Goal: Transaction & Acquisition: Purchase product/service

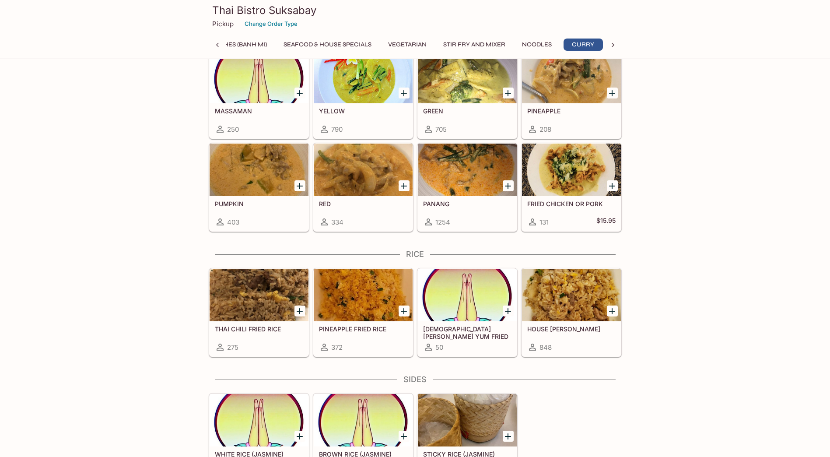
scroll to position [0, 263]
click at [509, 184] on icon "Add PANANG" at bounding box center [508, 186] width 11 height 11
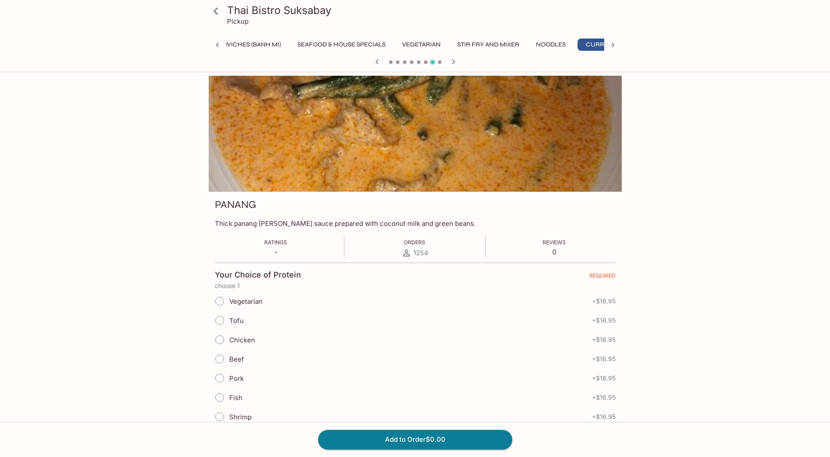
scroll to position [0, 263]
click at [213, 7] on icon at bounding box center [215, 11] width 15 height 15
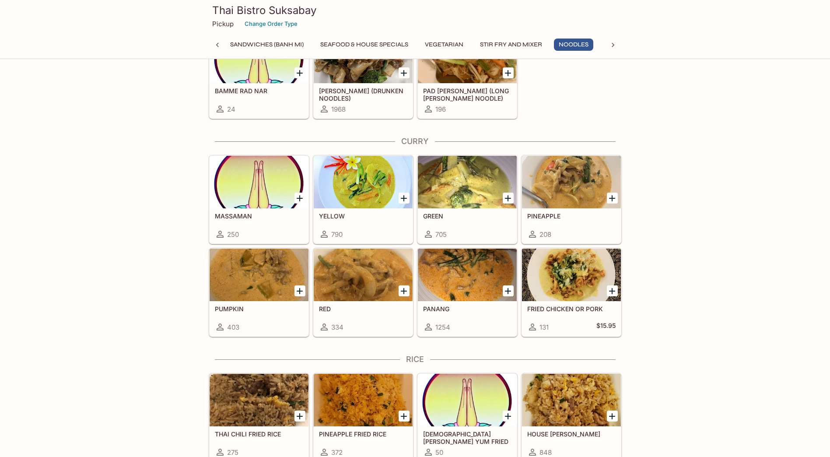
scroll to position [2114, 0]
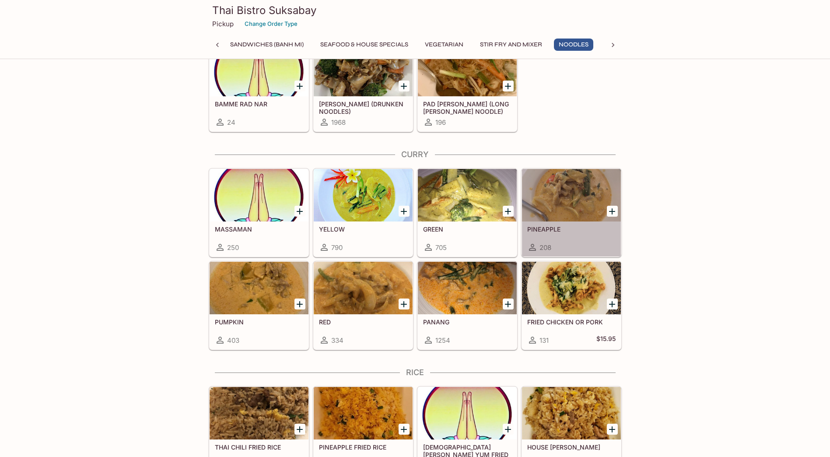
click at [584, 198] on div at bounding box center [571, 195] width 99 height 53
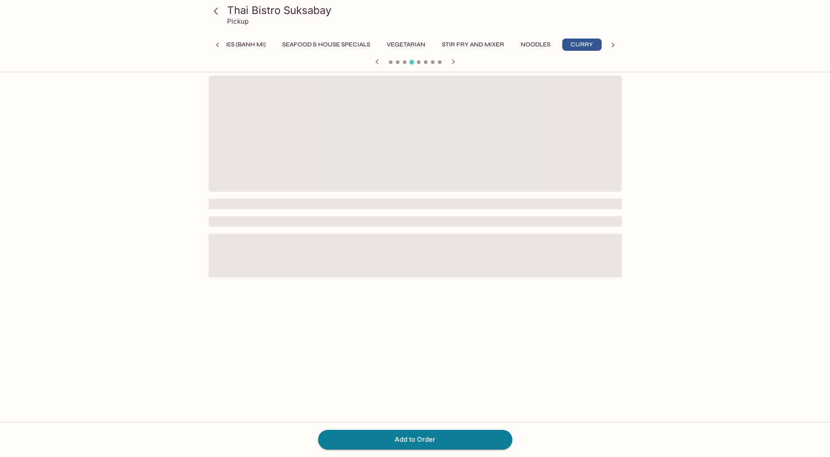
scroll to position [0, 263]
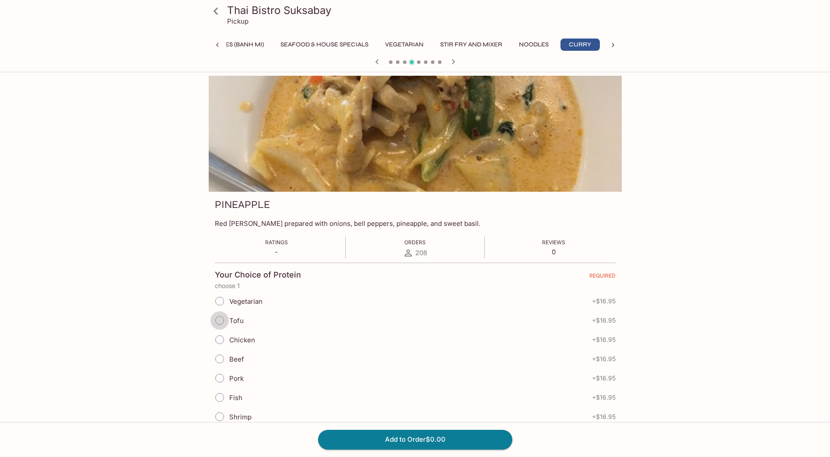
click at [219, 323] on input "Tofu" at bounding box center [220, 320] width 18 height 18
radio input "true"
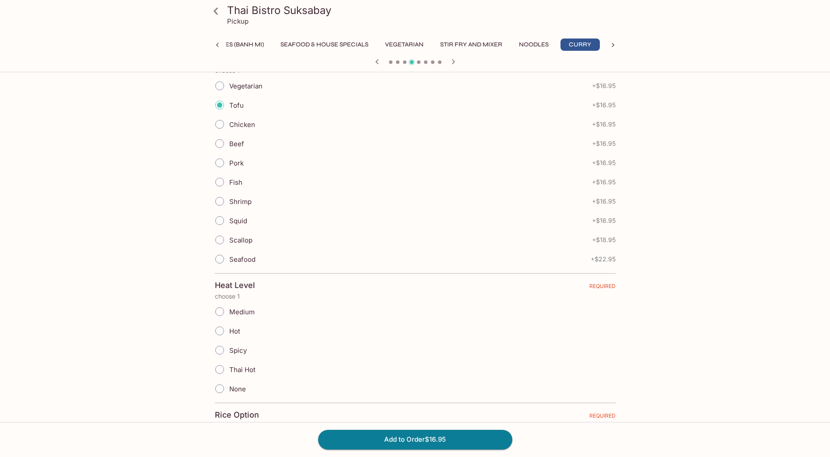
scroll to position [263, 0]
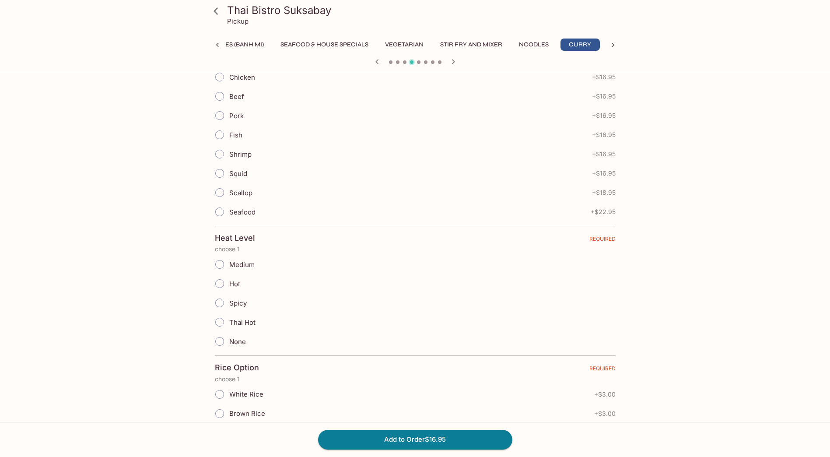
drag, startPoint x: 219, startPoint y: 341, endPoint x: 259, endPoint y: 340, distance: 39.4
click at [220, 341] on input "None" at bounding box center [220, 341] width 18 height 18
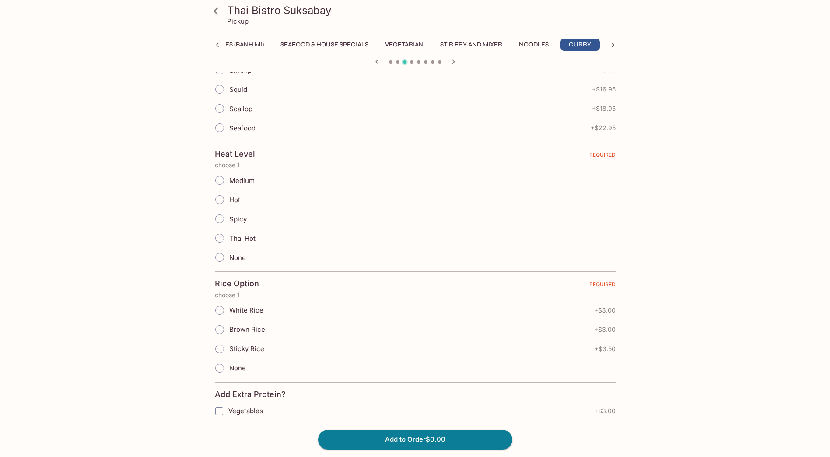
scroll to position [350, 0]
drag, startPoint x: 216, startPoint y: 308, endPoint x: 269, endPoint y: 309, distance: 52.5
click at [217, 307] on input "White Rice" at bounding box center [220, 307] width 18 height 18
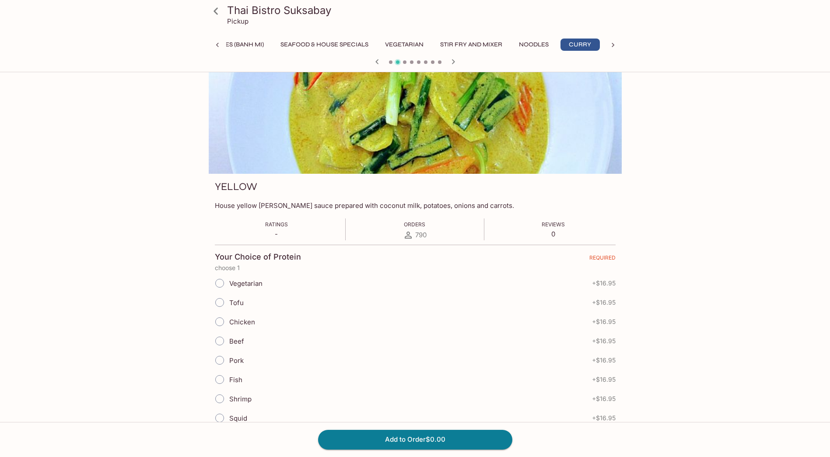
scroll to position [0, 0]
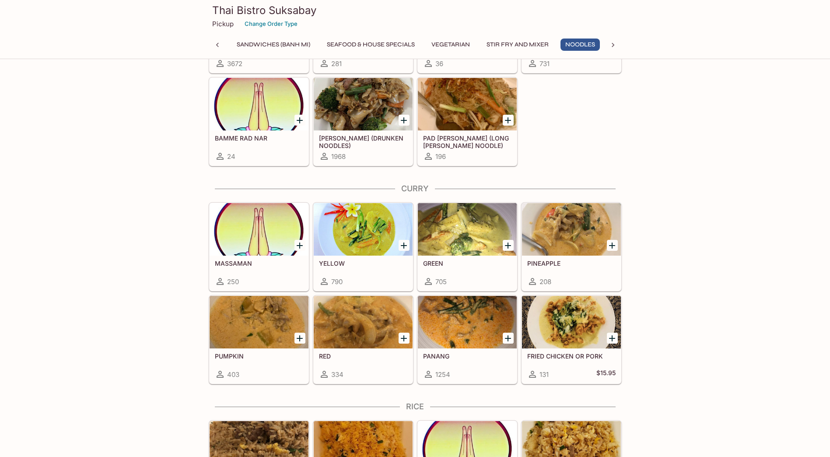
scroll to position [2057, 0]
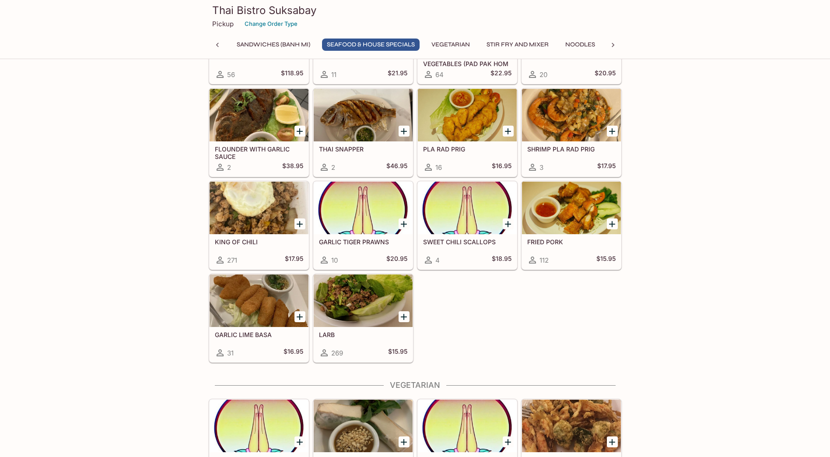
scroll to position [1138, 0]
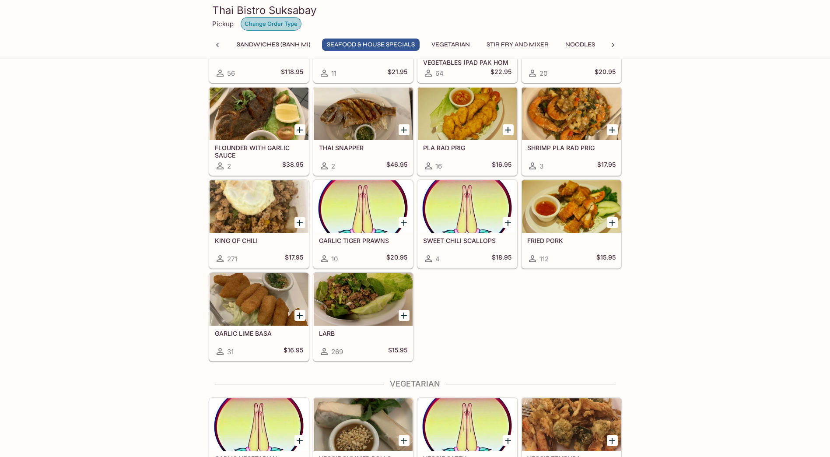
click at [283, 25] on button "Change Order Type" at bounding box center [271, 24] width 61 height 14
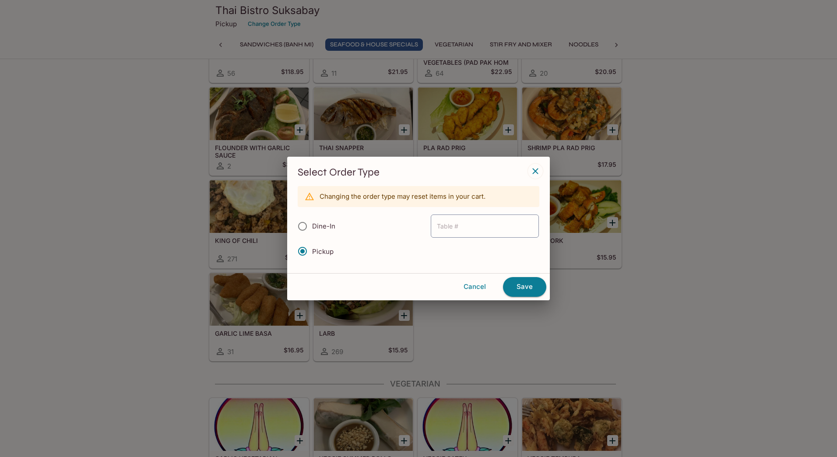
drag, startPoint x: 533, startPoint y: 172, endPoint x: 549, endPoint y: 176, distance: 16.5
click at [533, 172] on icon "button" at bounding box center [535, 171] width 11 height 11
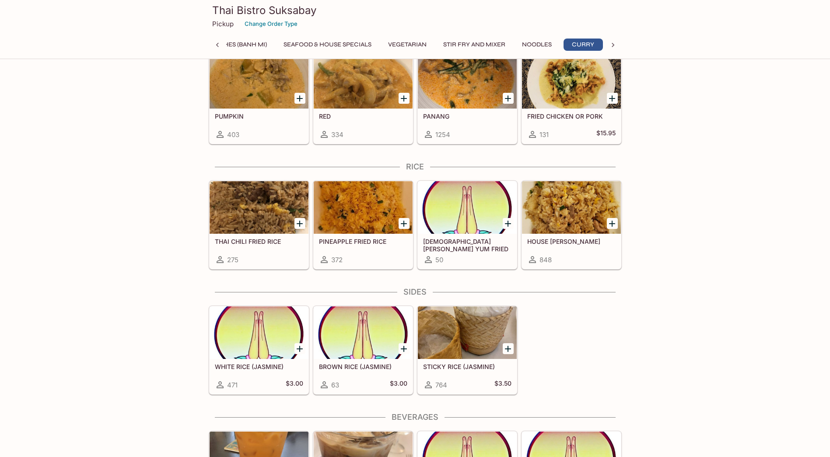
scroll to position [0, 263]
click at [296, 224] on icon "Add THAI CHILI FRIED RICE" at bounding box center [300, 223] width 11 height 11
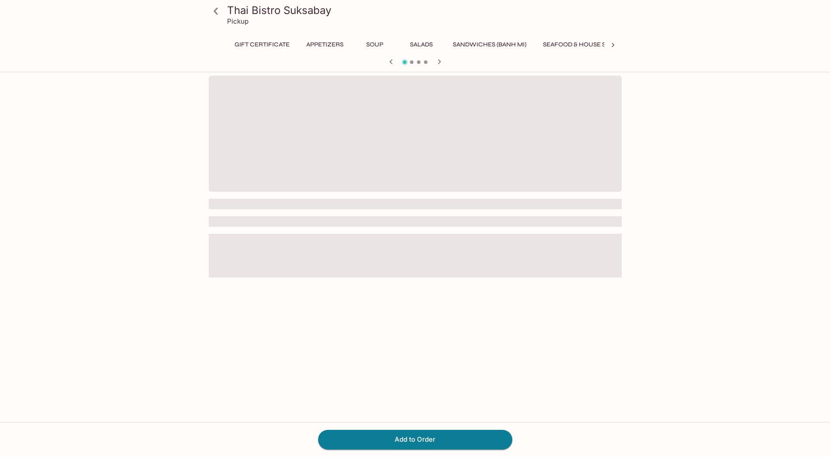
scroll to position [0, 309]
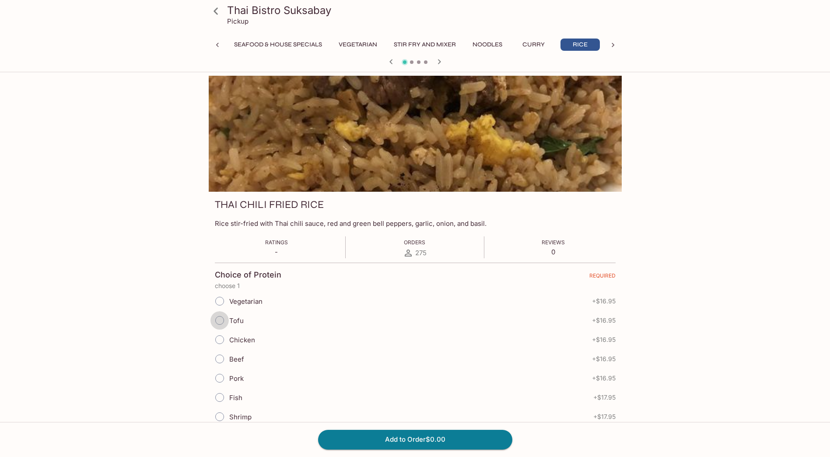
click at [219, 321] on input "Tofu" at bounding box center [220, 320] width 18 height 18
radio input "true"
click at [410, 438] on button "Add to Order $16.95" at bounding box center [415, 439] width 194 height 19
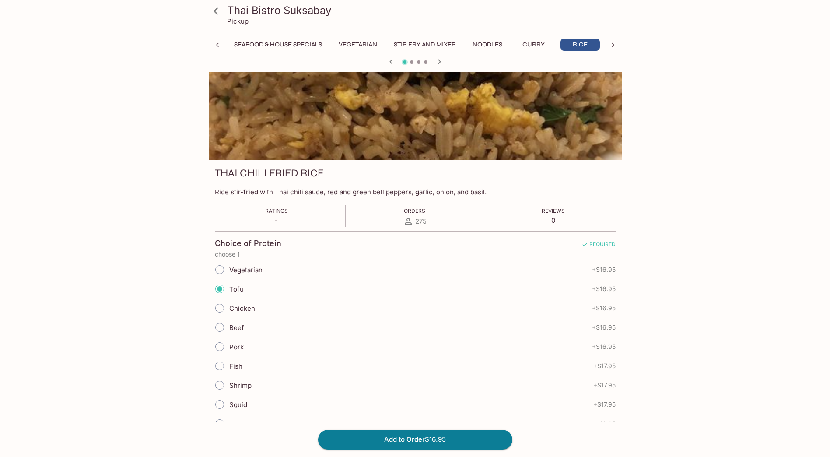
scroll to position [66, 0]
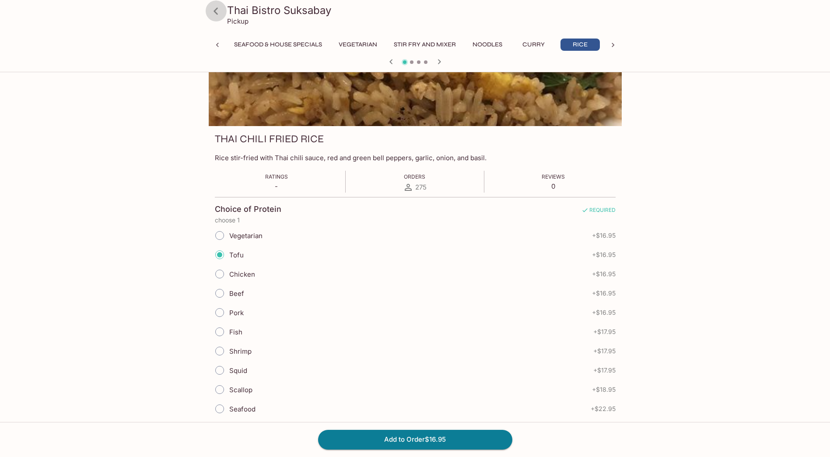
click at [214, 11] on icon at bounding box center [215, 11] width 15 height 15
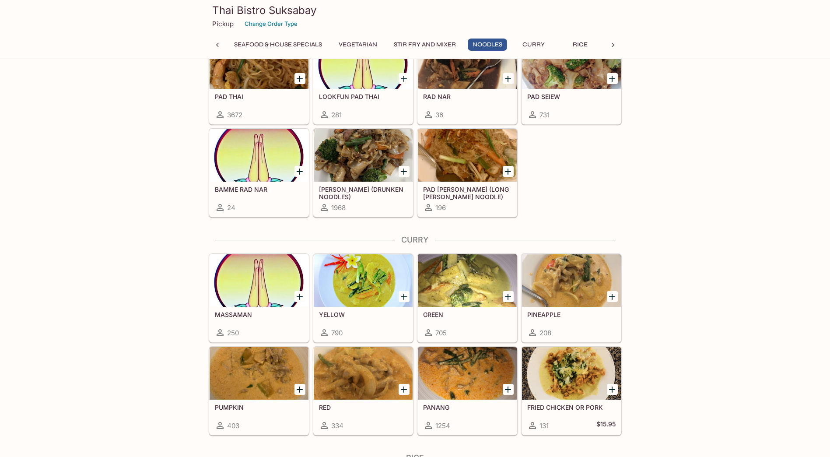
scroll to position [2013, 0]
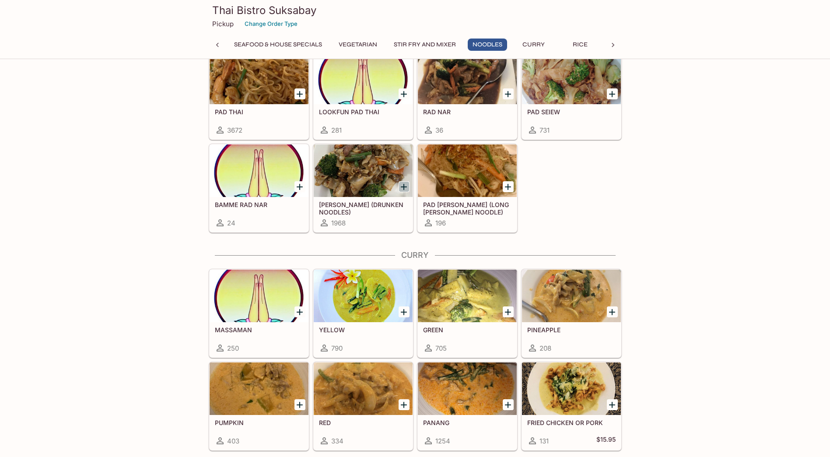
click at [406, 186] on icon "Add KEE MAO (DRUNKEN NOODLES)" at bounding box center [404, 187] width 11 height 11
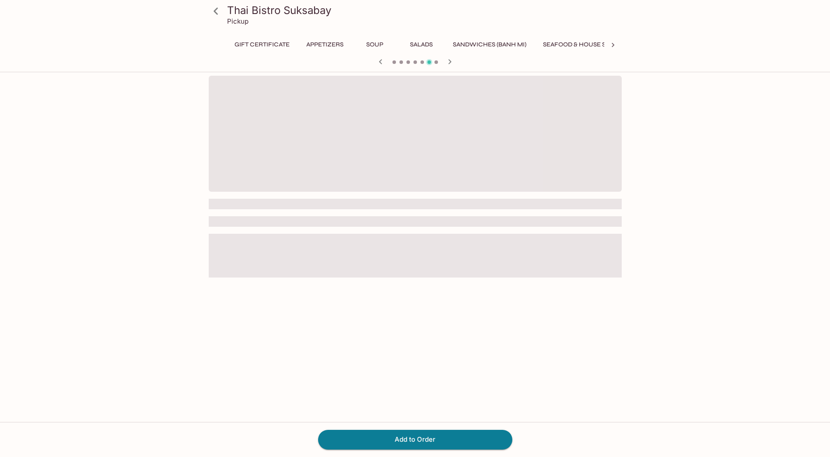
scroll to position [0, 216]
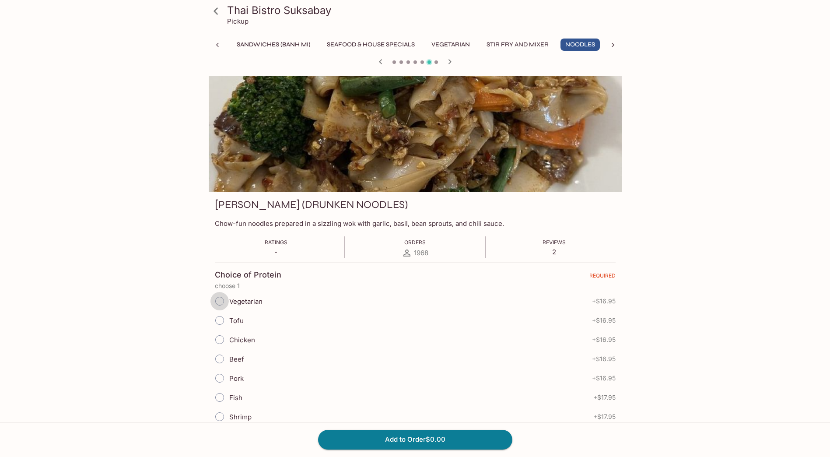
click at [219, 301] on input "Vegetarian" at bounding box center [220, 301] width 18 height 18
radio input "true"
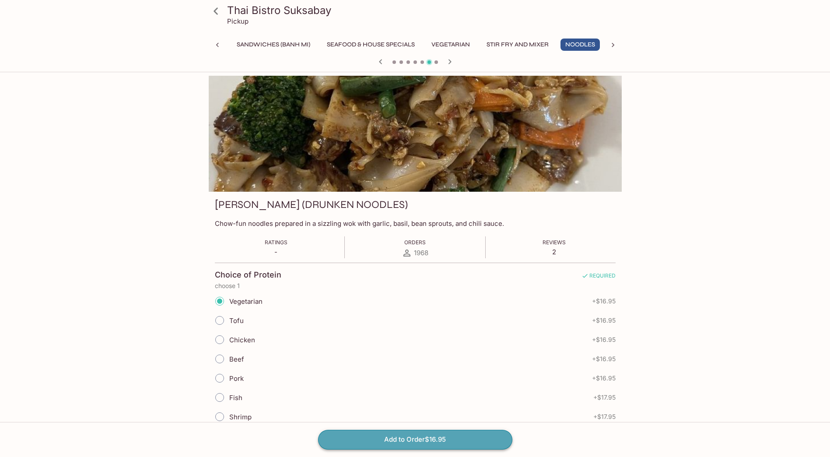
click at [413, 442] on button "Add to Order $16.95" at bounding box center [415, 439] width 194 height 19
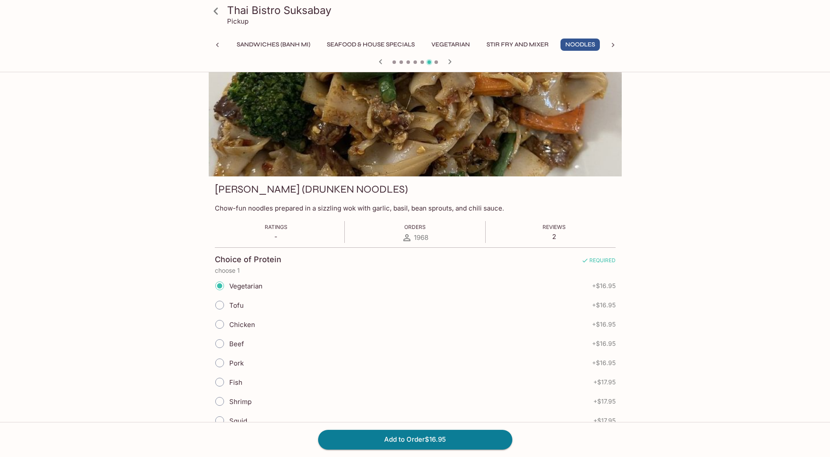
scroll to position [0, 0]
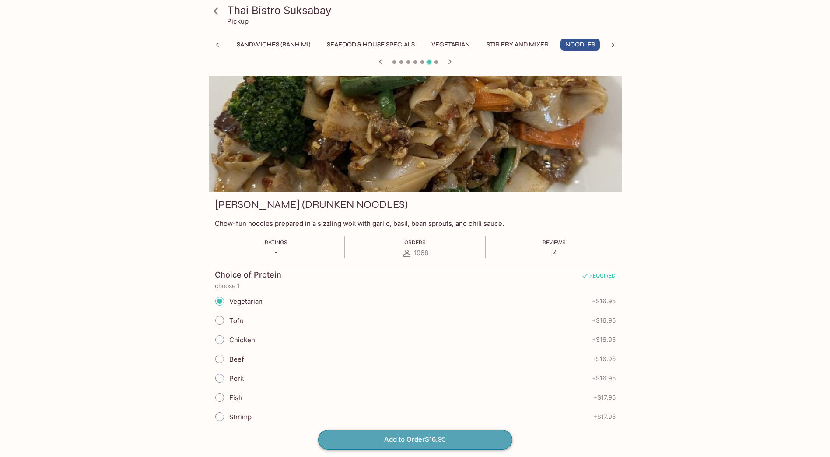
click at [398, 444] on button "Add to Order $16.95" at bounding box center [415, 439] width 194 height 19
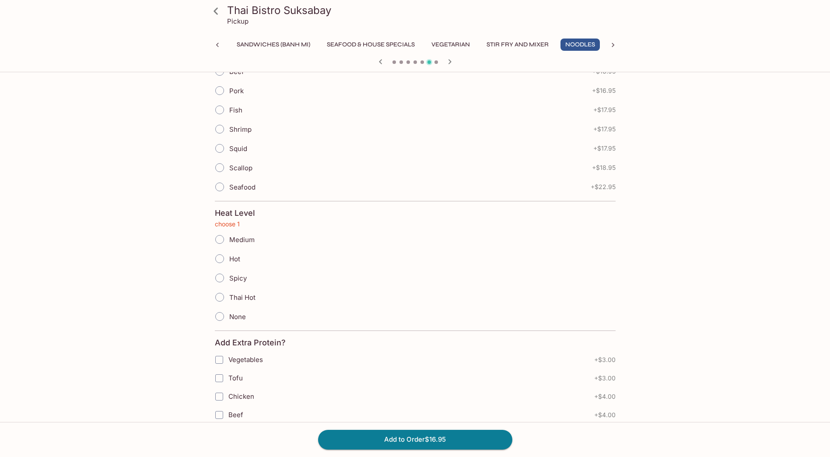
scroll to position [306, 0]
click at [220, 295] on input "None" at bounding box center [220, 297] width 18 height 18
radio input "true"
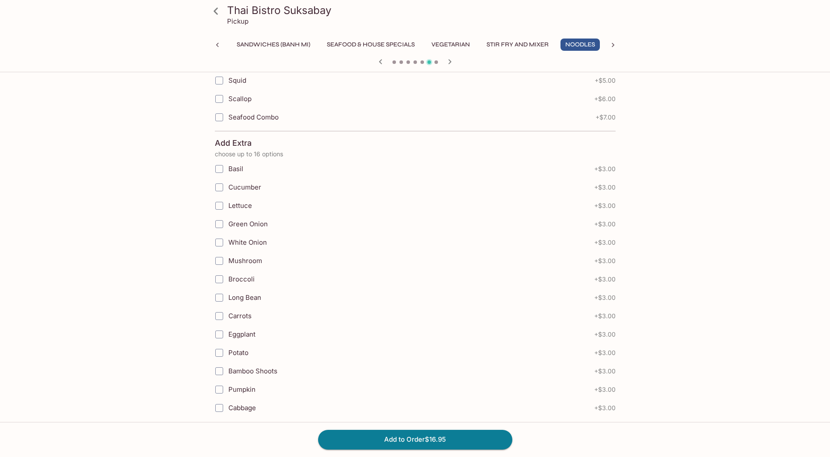
scroll to position [766, 0]
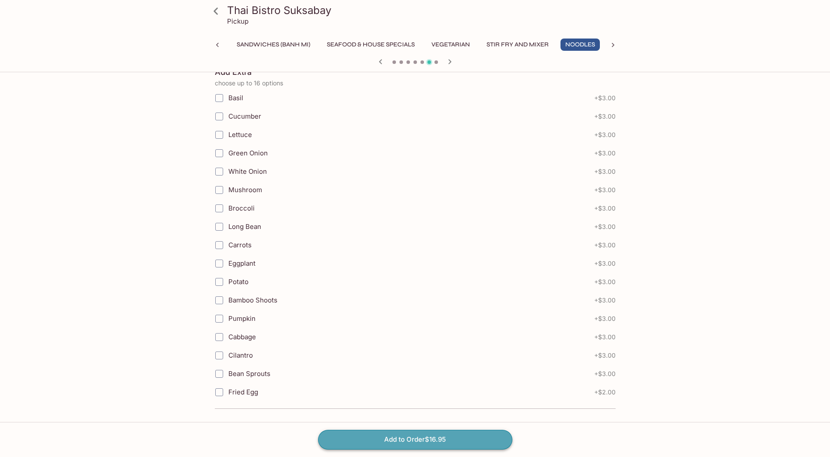
click at [395, 446] on button "Add to Order $16.95" at bounding box center [415, 439] width 194 height 19
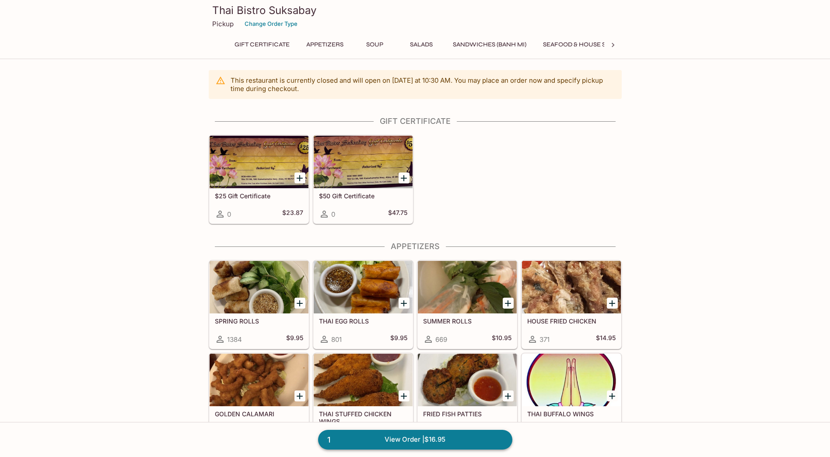
click at [393, 440] on link "1 View Order | $16.95" at bounding box center [415, 439] width 194 height 19
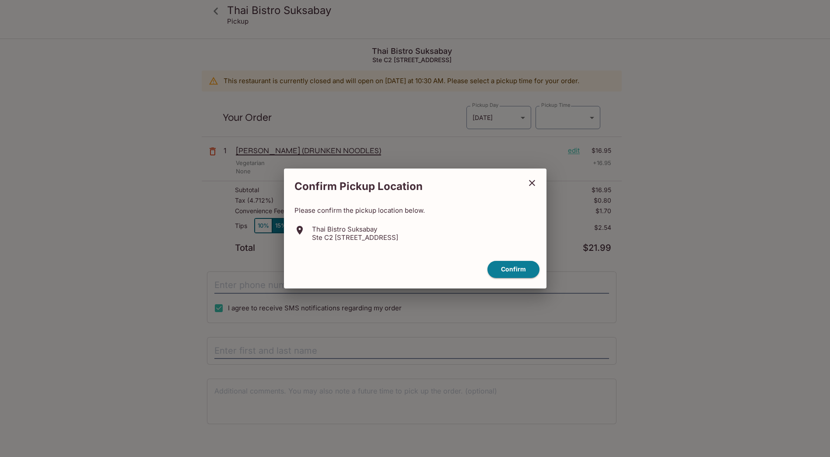
type input "[DATE]T21:00:00.000000Z"
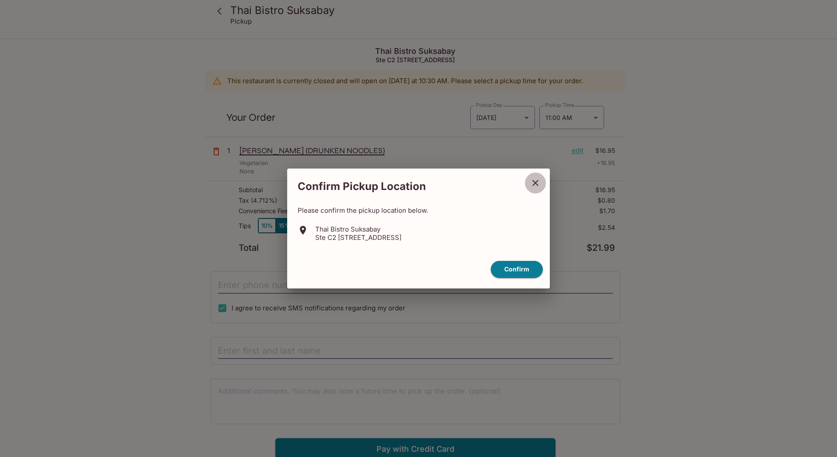
click at [534, 185] on icon "close" at bounding box center [535, 183] width 11 height 11
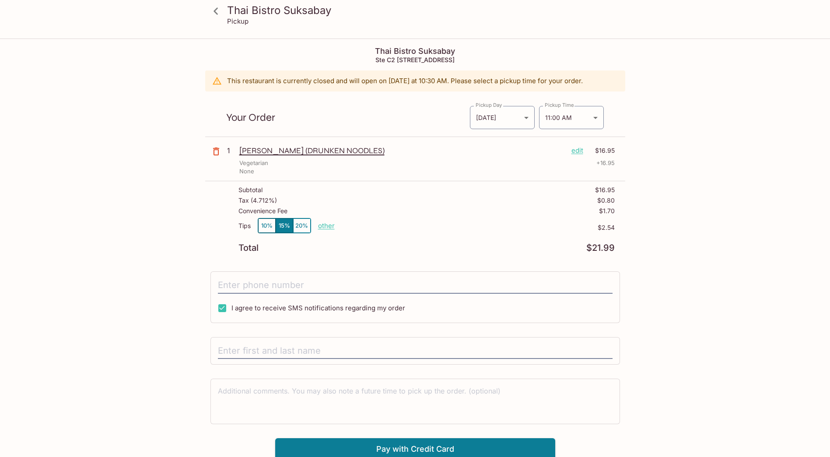
click at [216, 15] on icon at bounding box center [215, 11] width 15 height 15
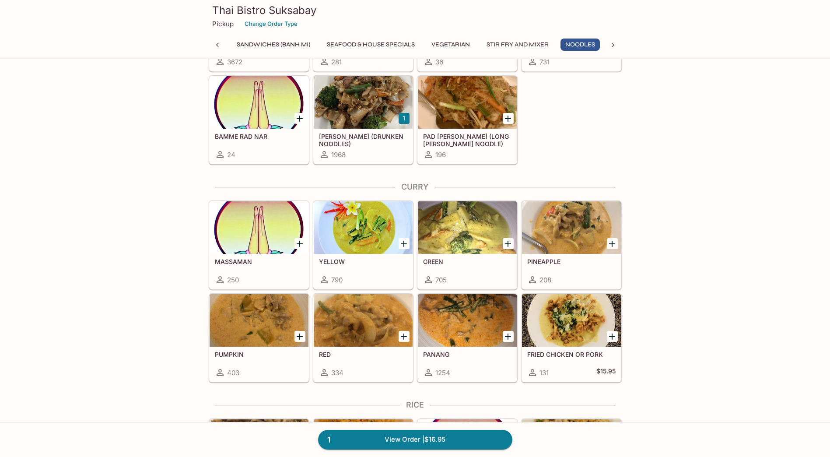
scroll to position [2101, 0]
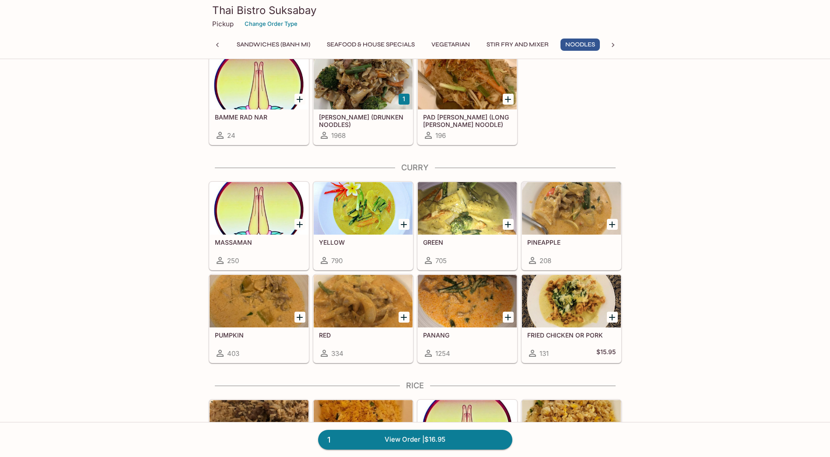
click at [300, 317] on icon "Add PUMPKIN" at bounding box center [300, 317] width 6 height 6
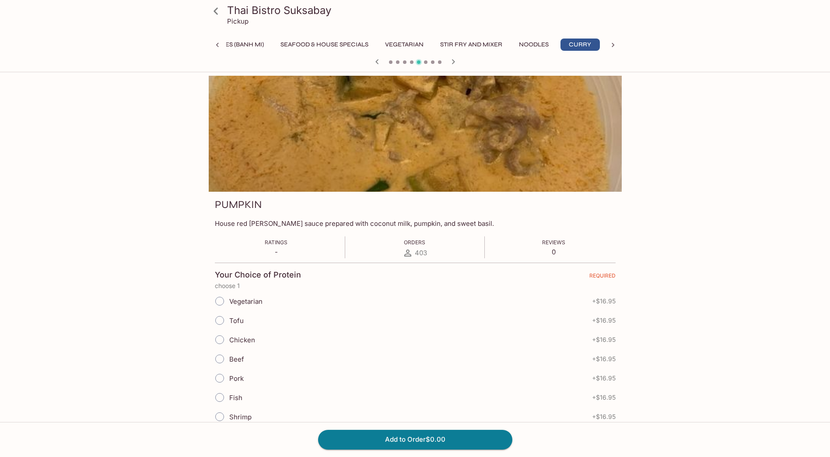
scroll to position [0, 263]
click at [236, 318] on span "Tofu" at bounding box center [236, 320] width 14 height 8
click at [229, 318] on input "Tofu" at bounding box center [220, 320] width 18 height 18
radio input "true"
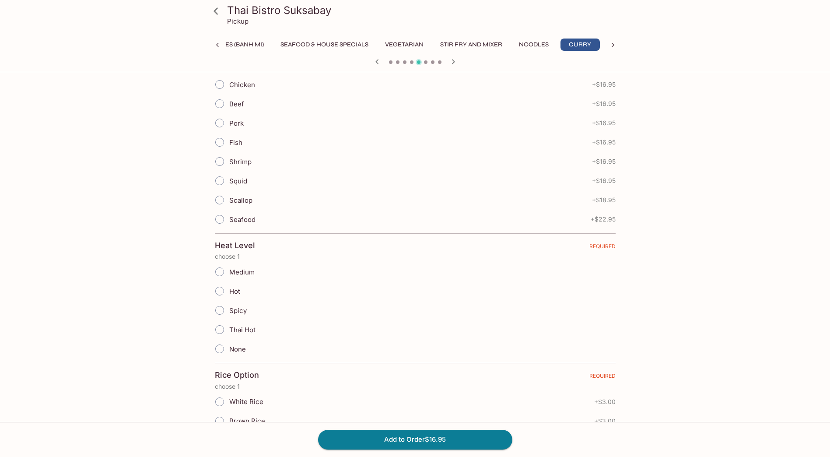
scroll to position [263, 0]
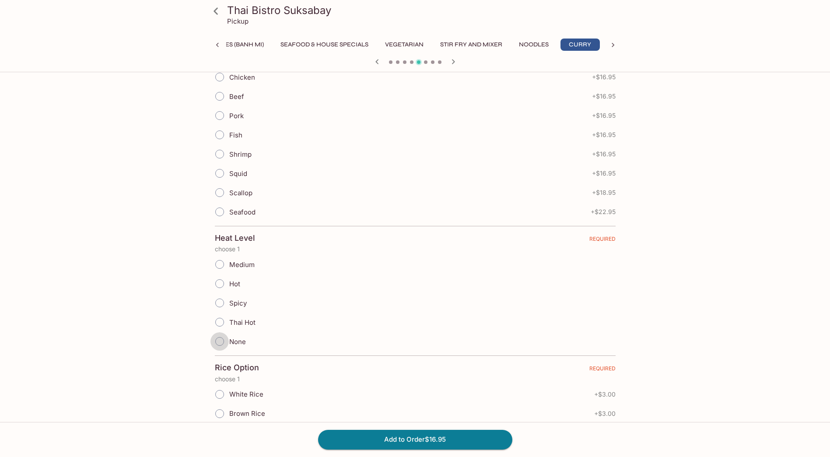
click at [216, 342] on input "None" at bounding box center [220, 341] width 18 height 18
radio input "true"
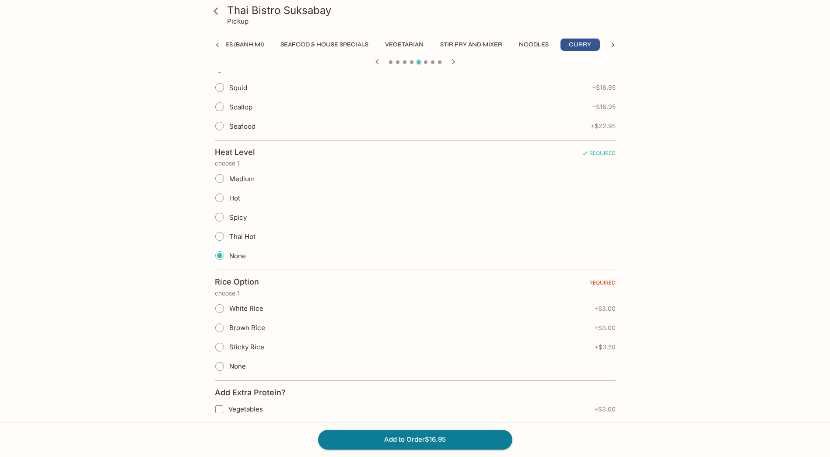
scroll to position [350, 0]
click at [219, 309] on input "White Rice" at bounding box center [220, 307] width 18 height 18
radio input "true"
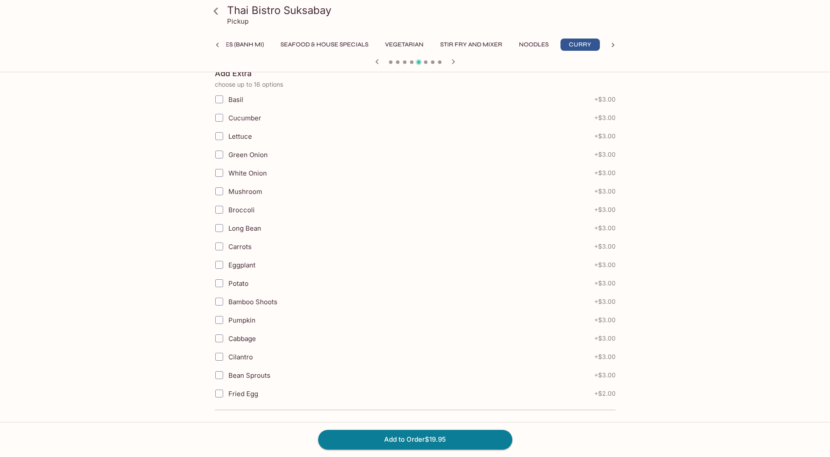
scroll to position [877, 0]
click at [468, 441] on button "Add to Order $19.95" at bounding box center [415, 439] width 194 height 19
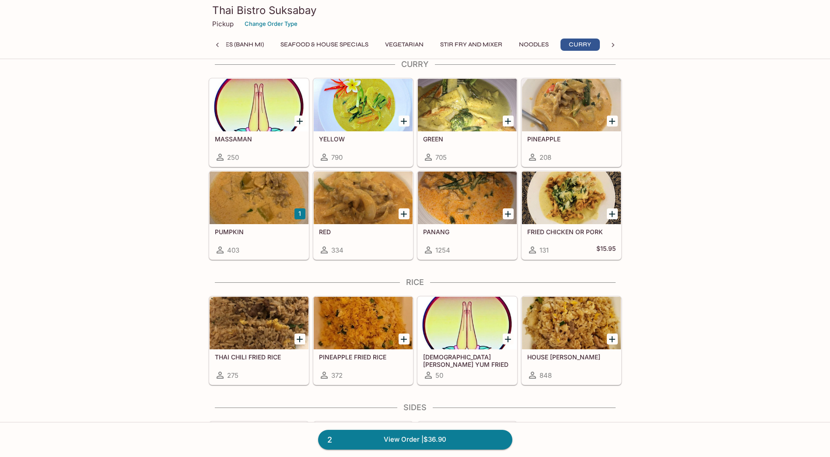
scroll to position [2188, 0]
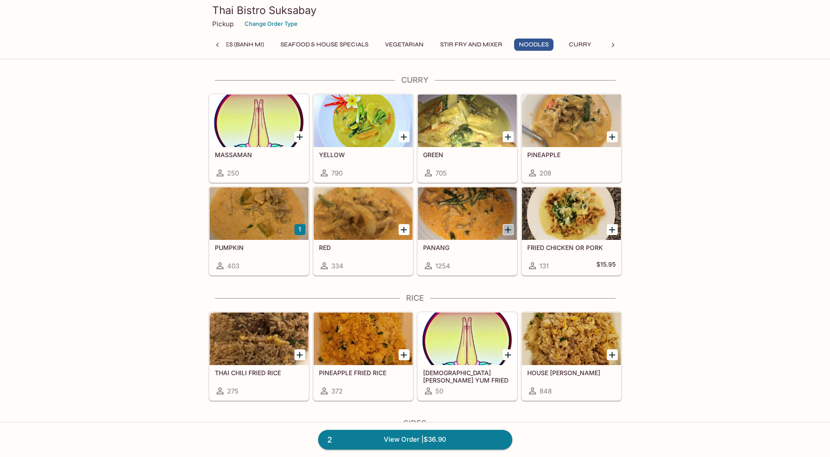
click at [510, 228] on icon "Add PANANG" at bounding box center [508, 230] width 11 height 11
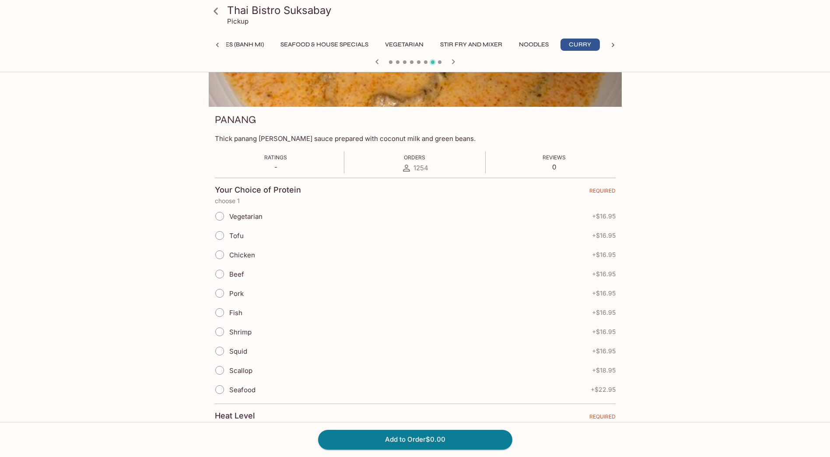
scroll to position [88, 0]
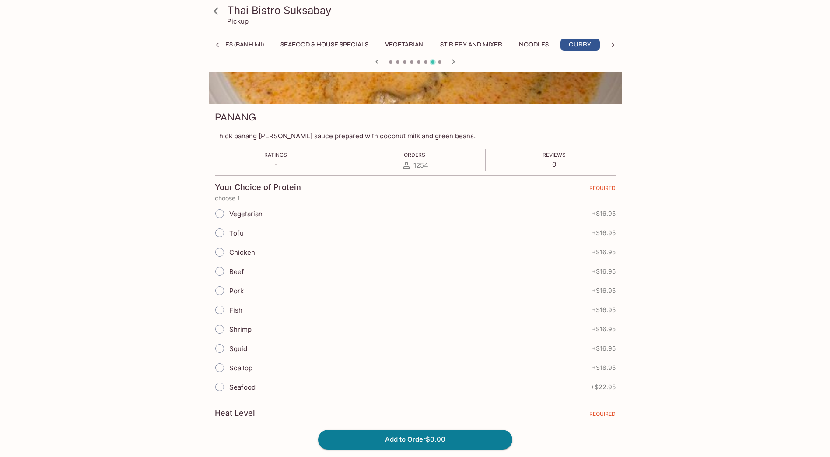
click at [240, 255] on span "Chicken" at bounding box center [242, 252] width 26 height 8
click at [229, 255] on input "Chicken" at bounding box center [220, 252] width 18 height 18
radio input "true"
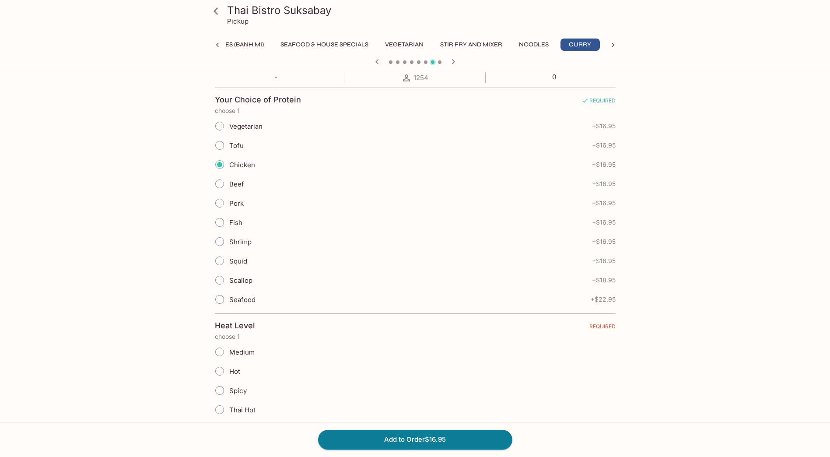
scroll to position [263, 0]
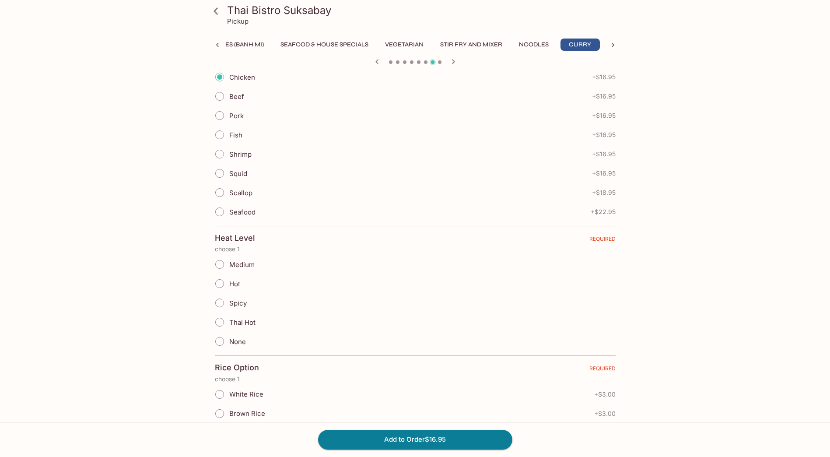
click at [237, 263] on span "Medium" at bounding box center [241, 264] width 25 height 8
click at [229, 263] on input "Medium" at bounding box center [220, 264] width 18 height 18
radio input "true"
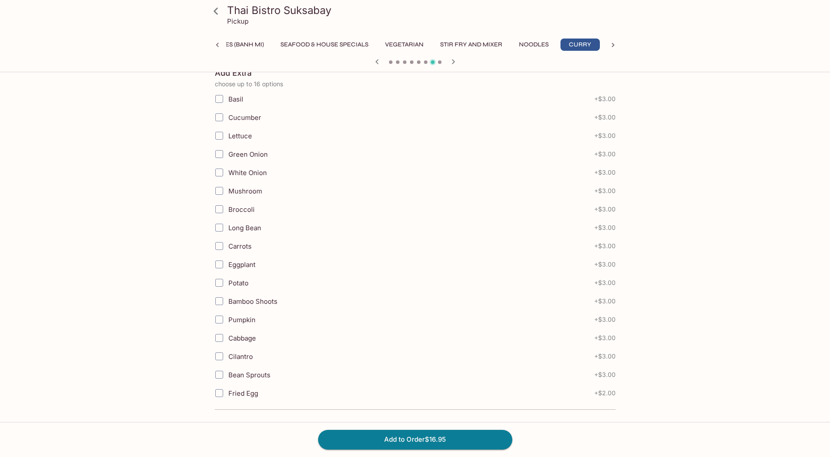
scroll to position [877, 0]
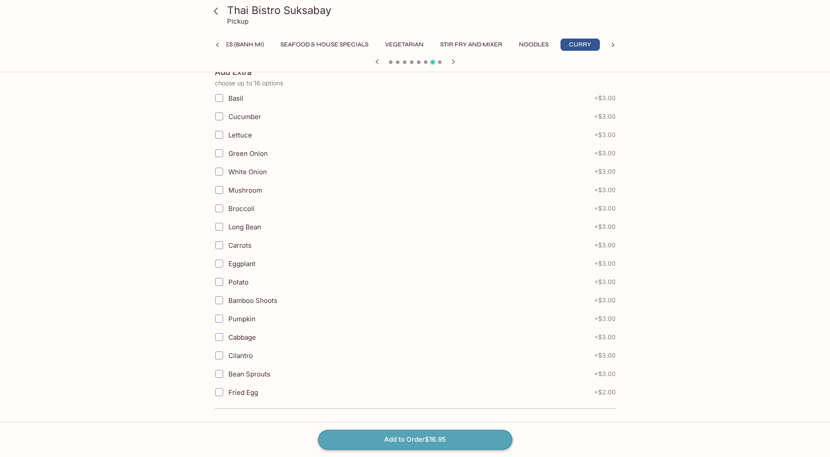
click at [406, 439] on button "Add to Order $16.95" at bounding box center [415, 439] width 194 height 19
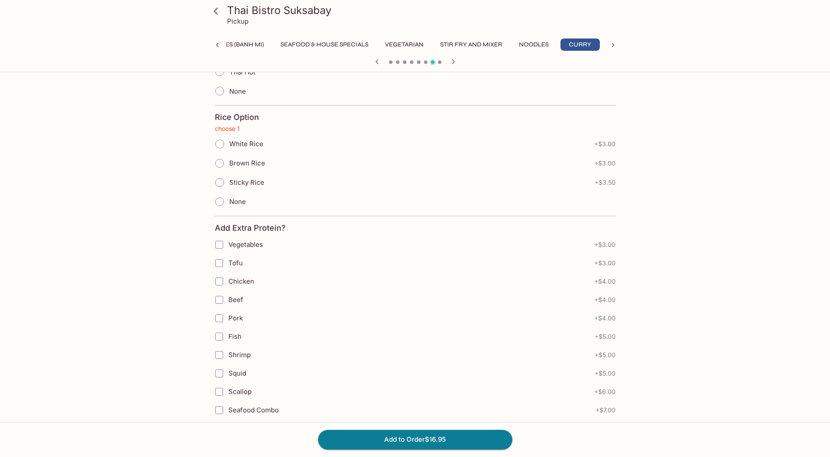
scroll to position [372, 0]
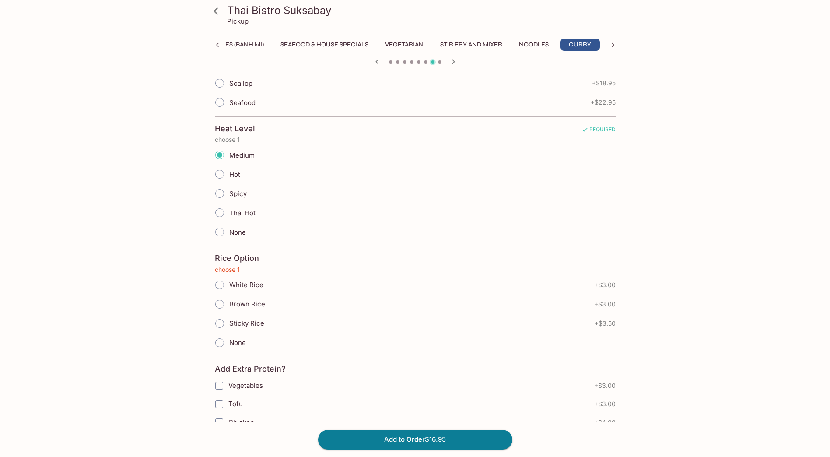
click at [218, 287] on input "White Rice" at bounding box center [220, 285] width 18 height 18
radio input "true"
click at [462, 444] on button "Add to Order $19.95" at bounding box center [415, 439] width 194 height 19
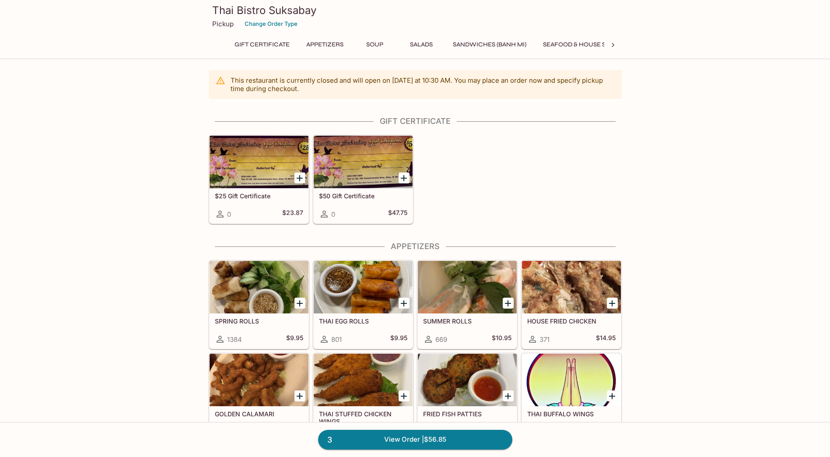
click at [612, 43] on icon at bounding box center [613, 45] width 3 height 4
click at [525, 46] on button "Beverages" at bounding box center [535, 45] width 46 height 12
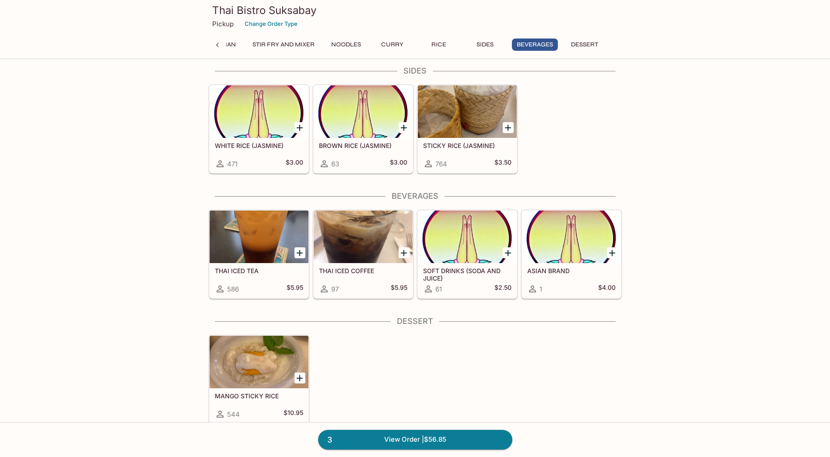
scroll to position [2552, 0]
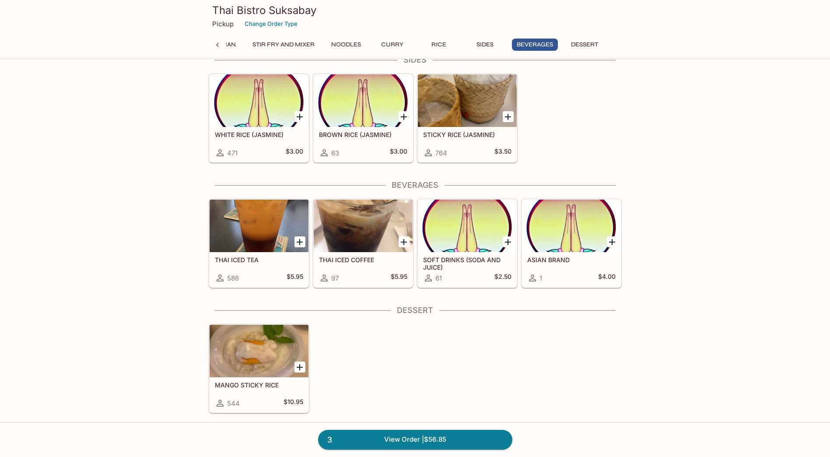
click at [297, 242] on icon "Add THAI ICED TEA" at bounding box center [300, 242] width 11 height 11
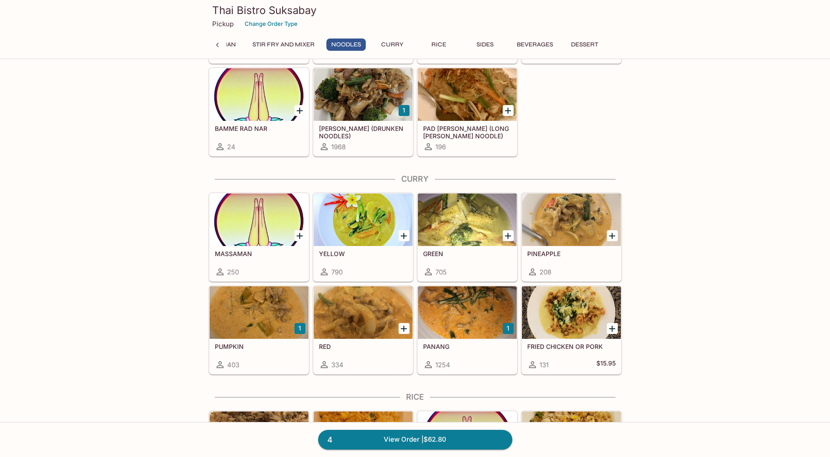
scroll to position [2070, 0]
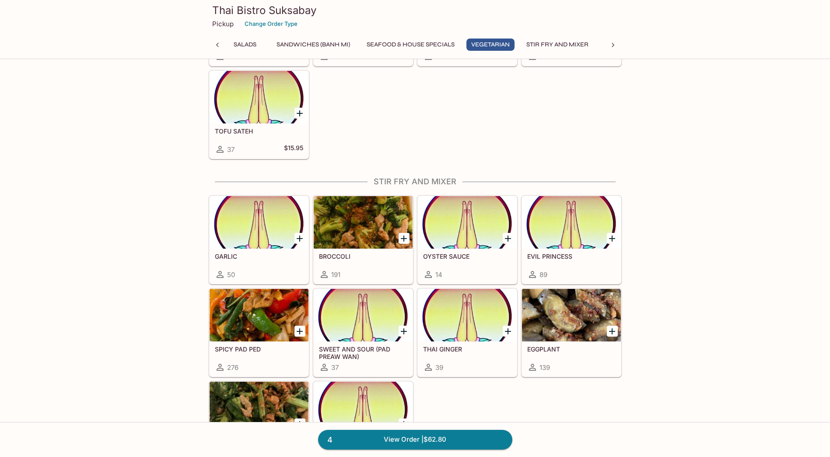
scroll to position [1545, 0]
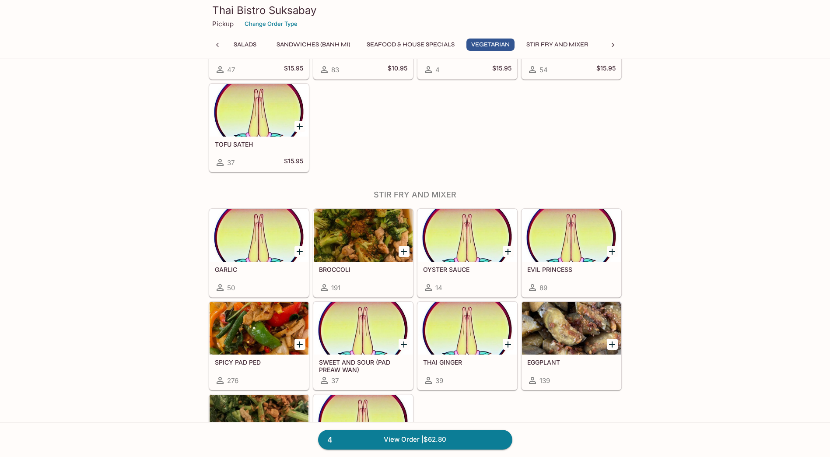
click at [408, 347] on icon "Add SWEET AND SOUR (PAD PREAW WAN)" at bounding box center [404, 344] width 11 height 11
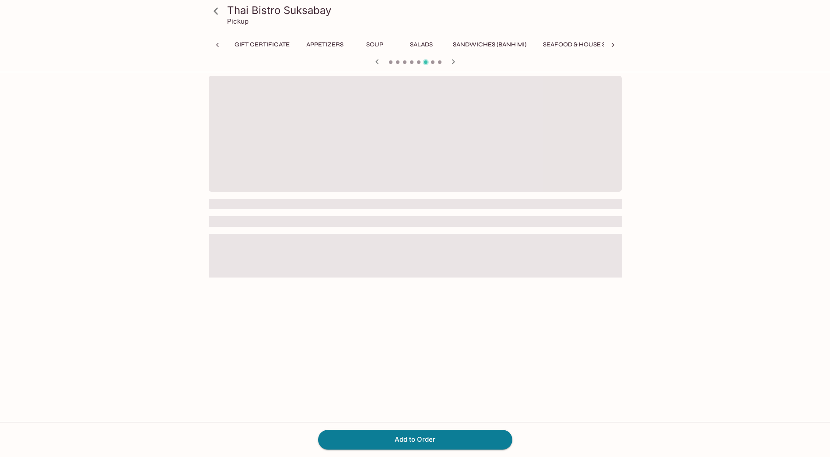
scroll to position [0, 169]
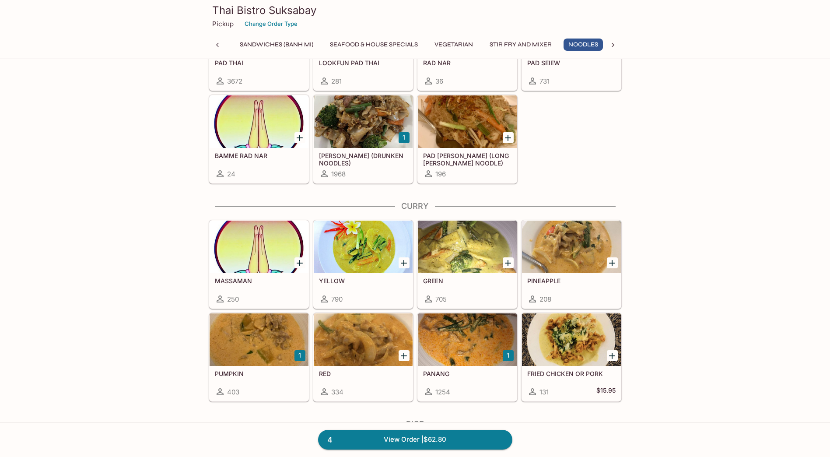
scroll to position [2101, 0]
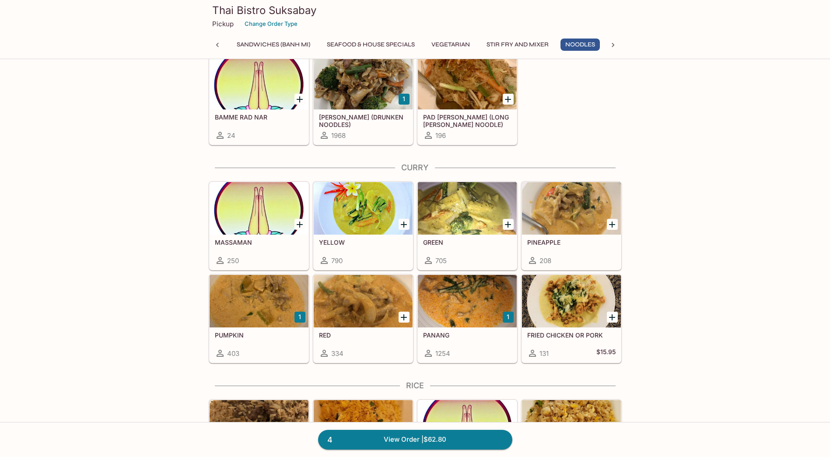
click at [490, 347] on div "PANANG 1254" at bounding box center [467, 344] width 99 height 35
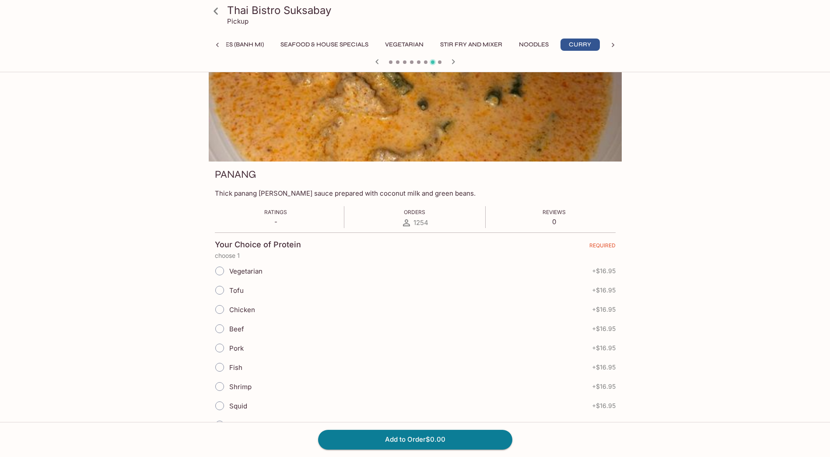
scroll to position [44, 0]
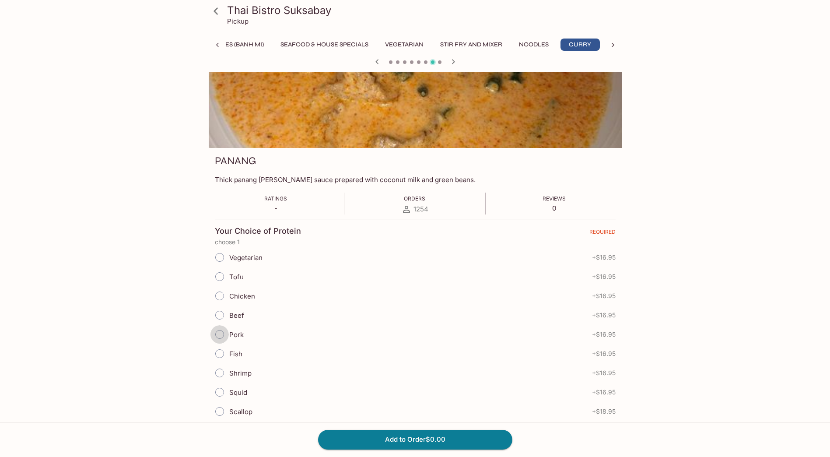
click at [221, 338] on input "Pork" at bounding box center [220, 334] width 18 height 18
radio input "true"
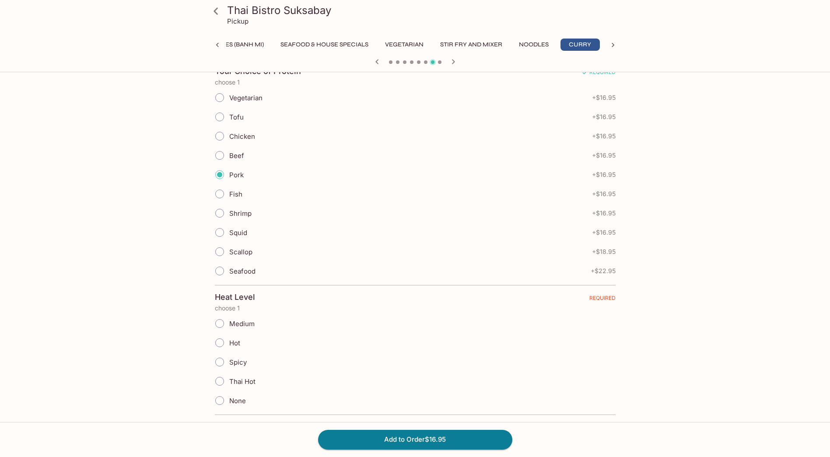
scroll to position [219, 0]
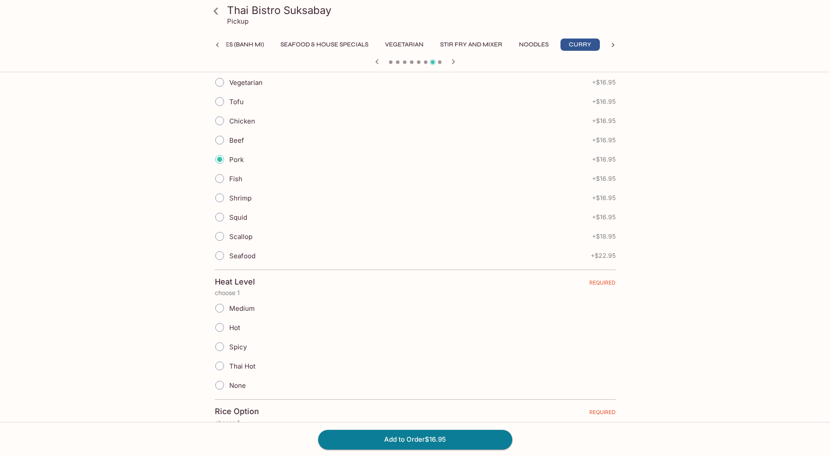
click at [246, 310] on span "Medium" at bounding box center [241, 308] width 25 height 8
click at [220, 11] on icon at bounding box center [215, 11] width 15 height 15
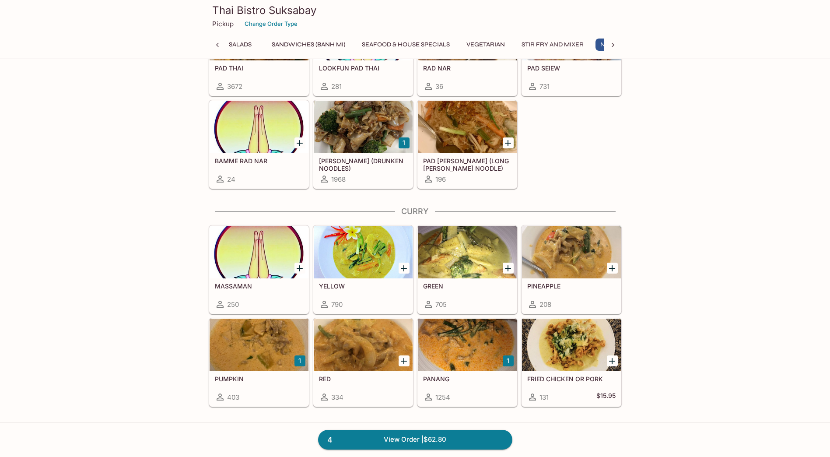
scroll to position [0, 216]
click at [436, 349] on div at bounding box center [467, 345] width 99 height 53
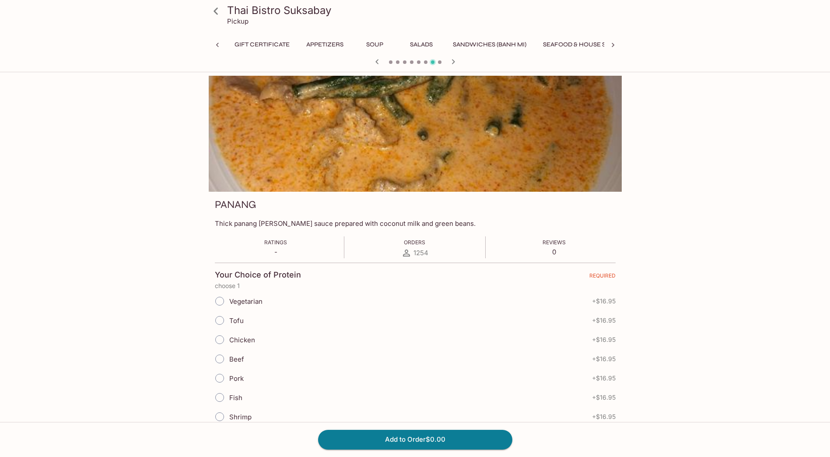
scroll to position [0, 263]
click at [221, 378] on input "Pork" at bounding box center [220, 378] width 18 height 18
radio input "true"
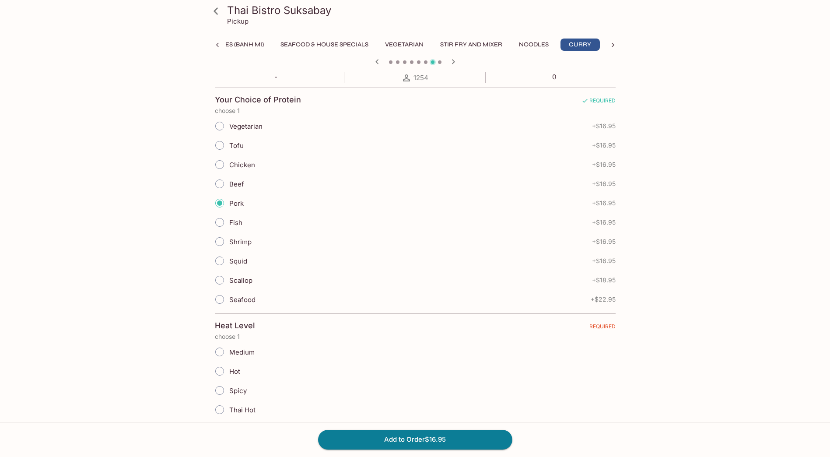
click at [221, 355] on input "Medium" at bounding box center [220, 352] width 18 height 18
radio input "true"
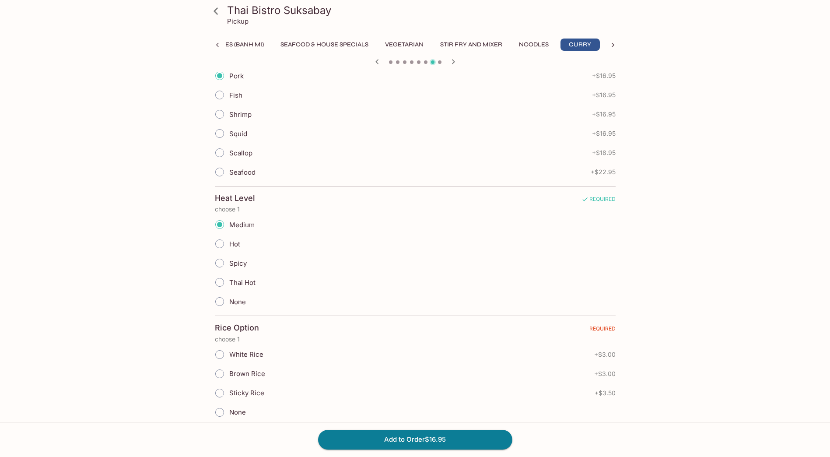
scroll to position [306, 0]
click at [224, 386] on input "Sticky Rice" at bounding box center [220, 389] width 18 height 18
radio input "true"
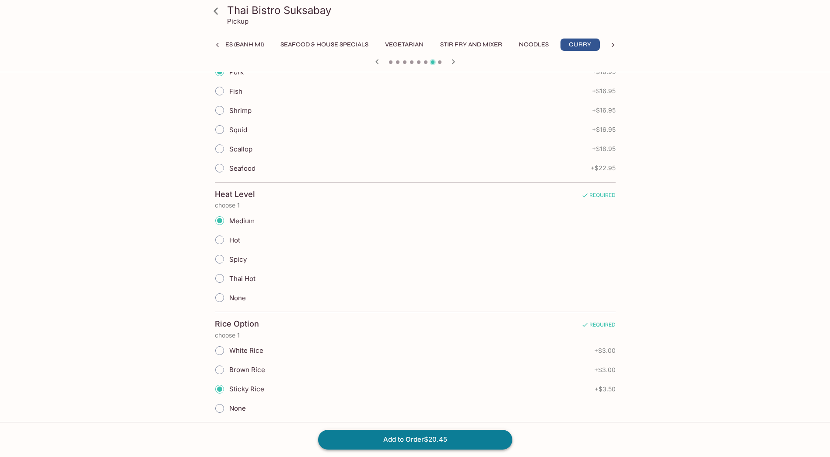
click at [369, 439] on button "Add to Order $20.45" at bounding box center [415, 439] width 194 height 19
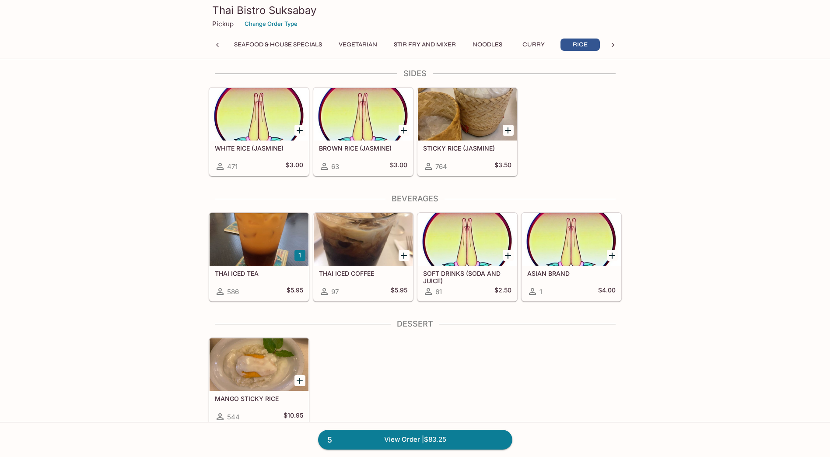
scroll to position [2552, 0]
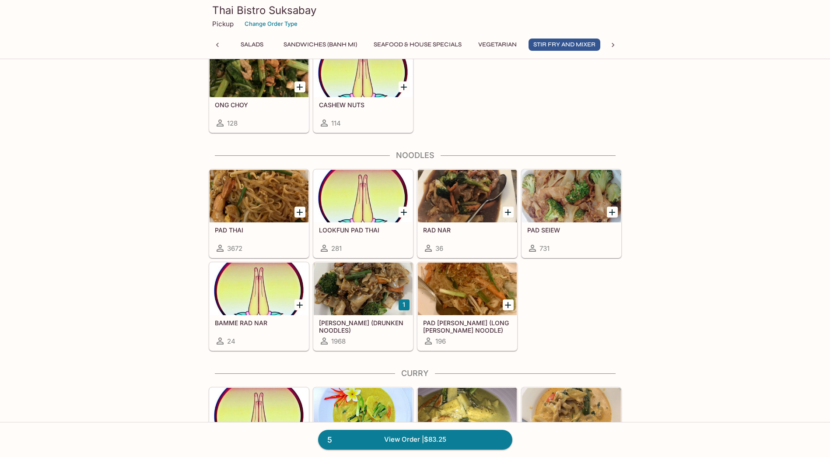
click at [478, 291] on div at bounding box center [467, 289] width 99 height 53
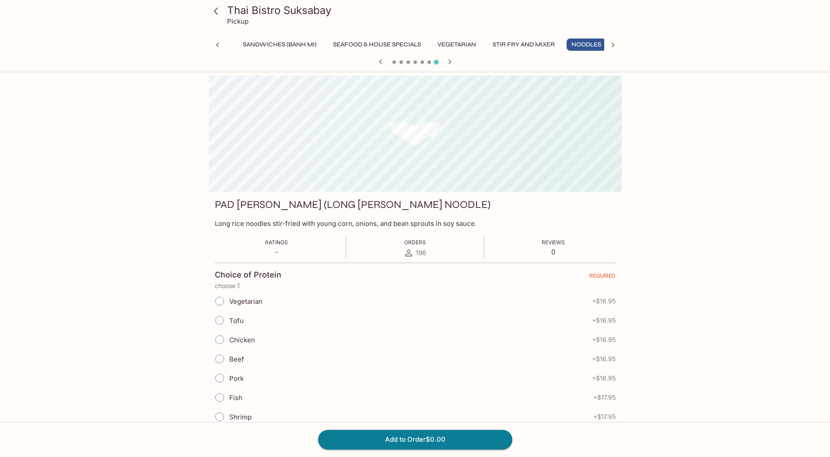
scroll to position [0, 216]
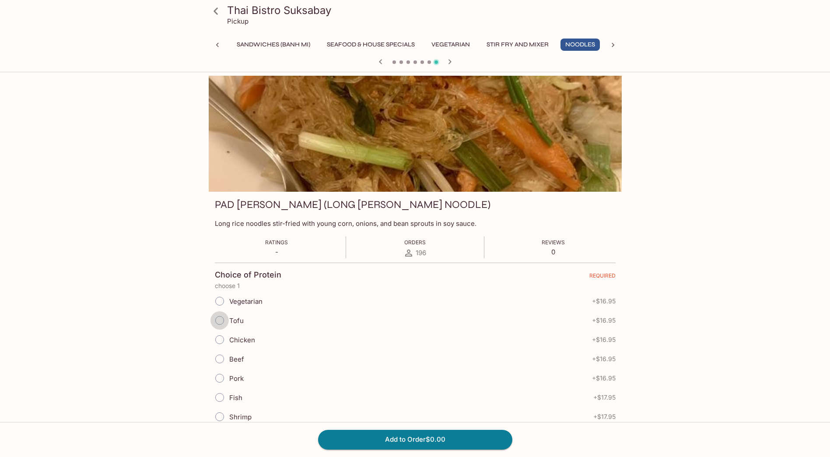
click at [224, 322] on input "Tofu" at bounding box center [220, 320] width 18 height 18
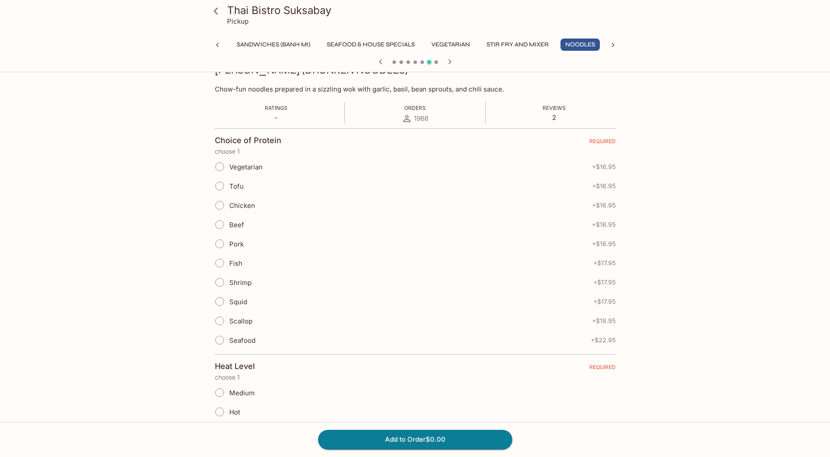
scroll to position [44, 0]
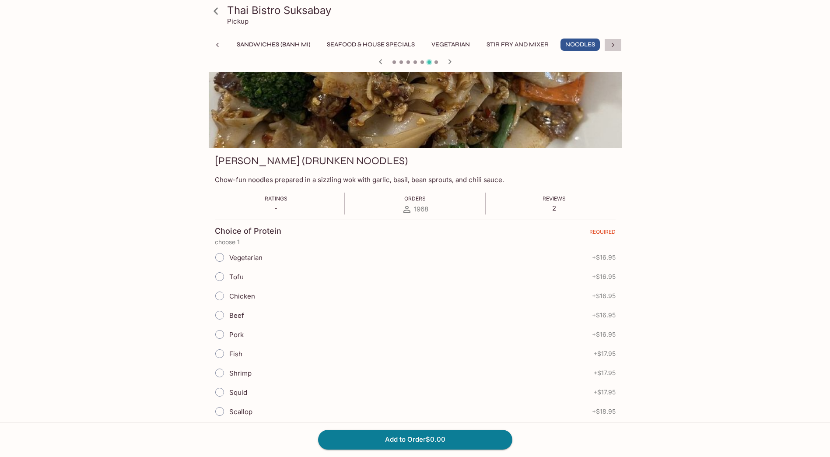
click at [611, 42] on icon at bounding box center [613, 45] width 9 height 9
click at [340, 46] on button "Noodles" at bounding box center [346, 45] width 39 height 12
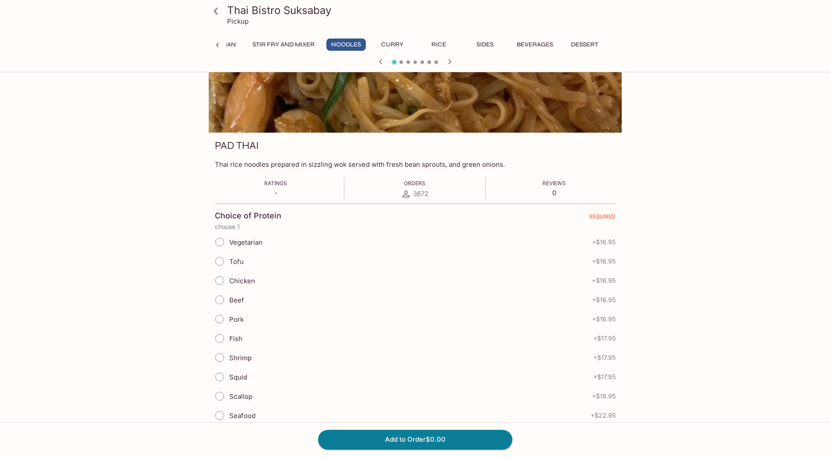
scroll to position [44, 0]
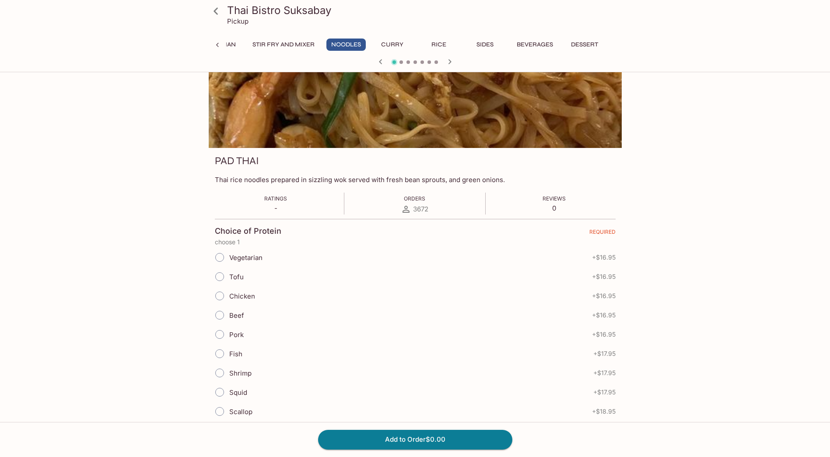
click at [401, 61] on span at bounding box center [402, 62] width 4 height 4
click at [218, 44] on icon at bounding box center [217, 45] width 3 height 4
click at [214, 13] on icon at bounding box center [215, 11] width 15 height 15
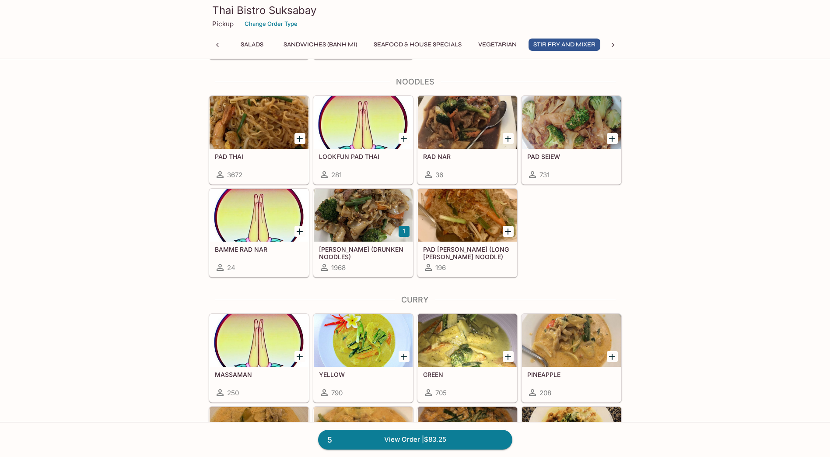
scroll to position [1970, 0]
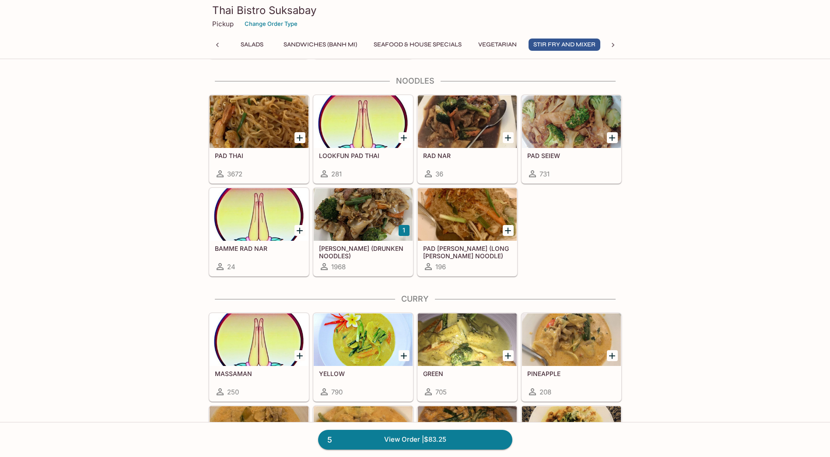
click at [471, 235] on div at bounding box center [467, 214] width 99 height 53
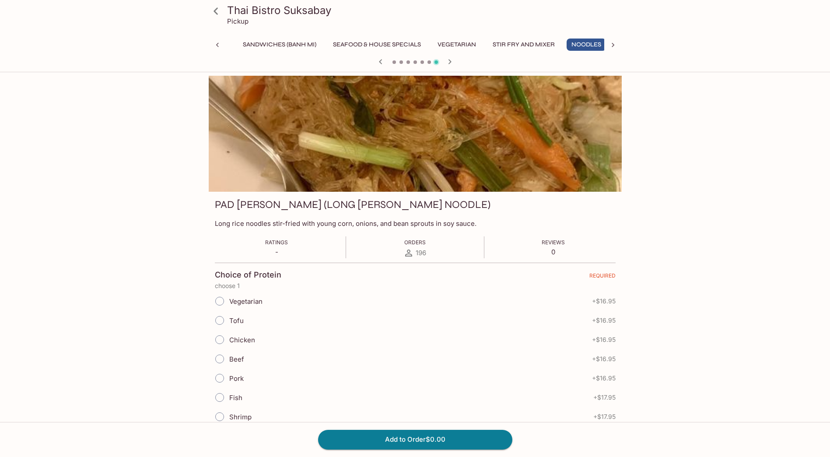
scroll to position [0, 216]
click at [218, 323] on input "Tofu" at bounding box center [220, 320] width 18 height 18
radio input "true"
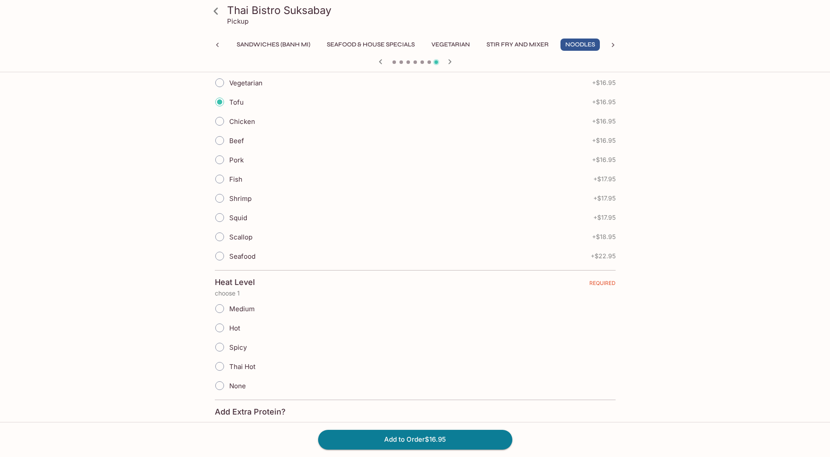
scroll to position [219, 0]
click at [221, 309] on input "Medium" at bounding box center [220, 308] width 18 height 18
radio input "true"
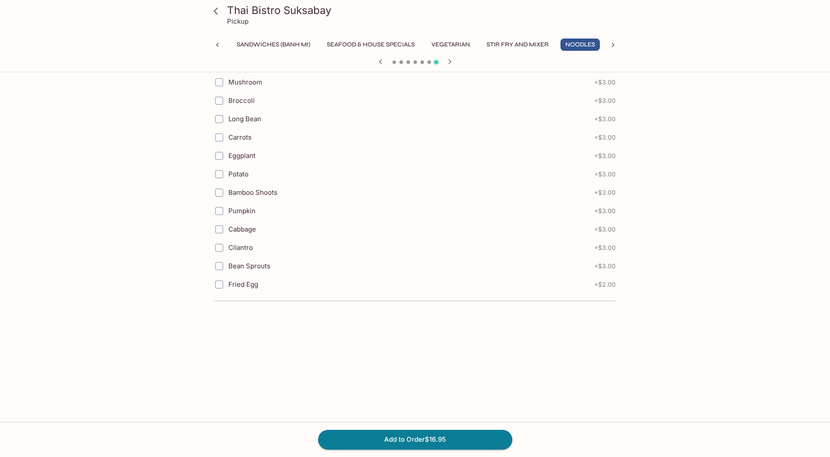
scroll to position [877, 0]
click at [482, 442] on button "Add to Order $16.95" at bounding box center [415, 439] width 194 height 19
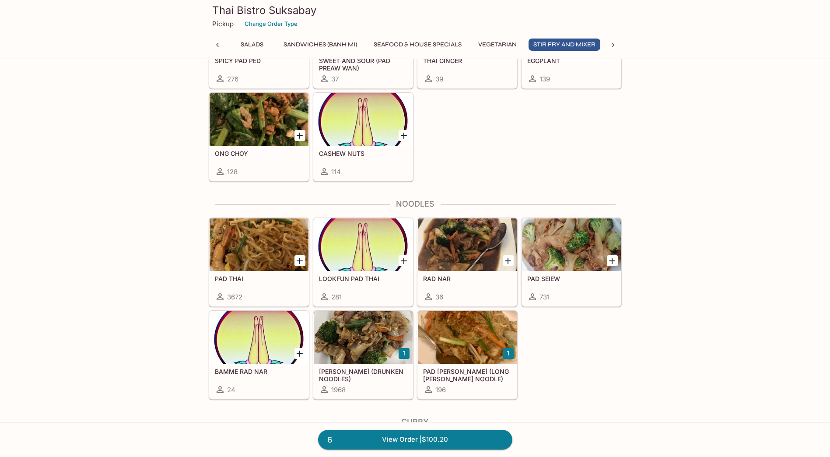
scroll to position [1838, 0]
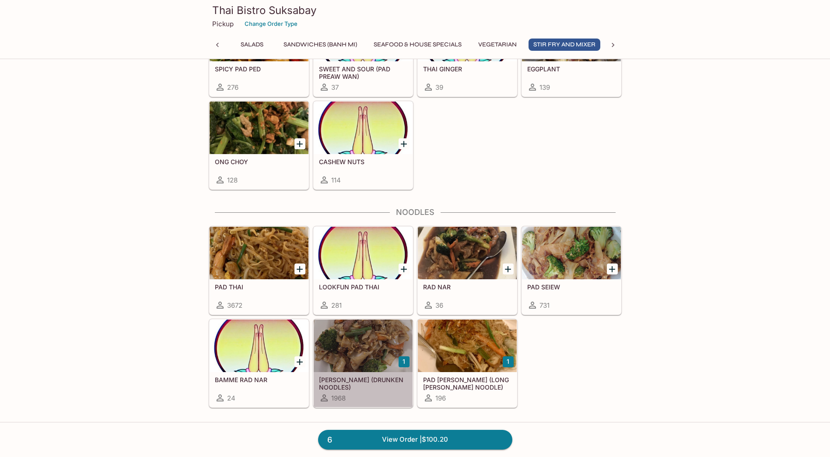
click at [376, 358] on div at bounding box center [363, 346] width 99 height 53
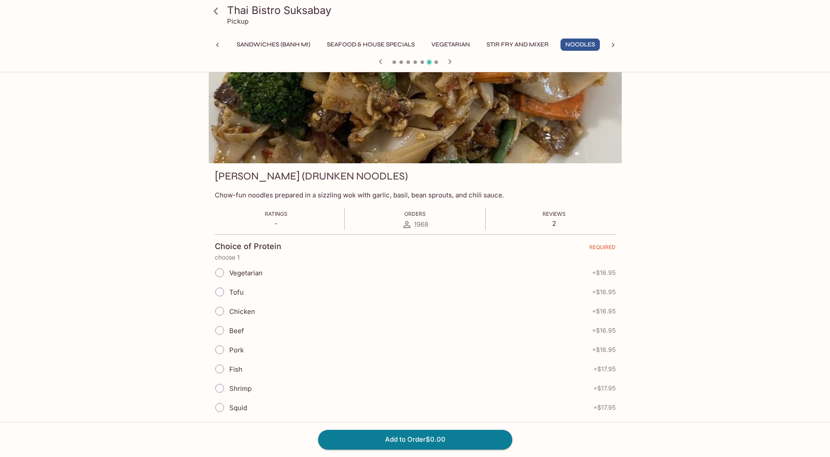
scroll to position [44, 0]
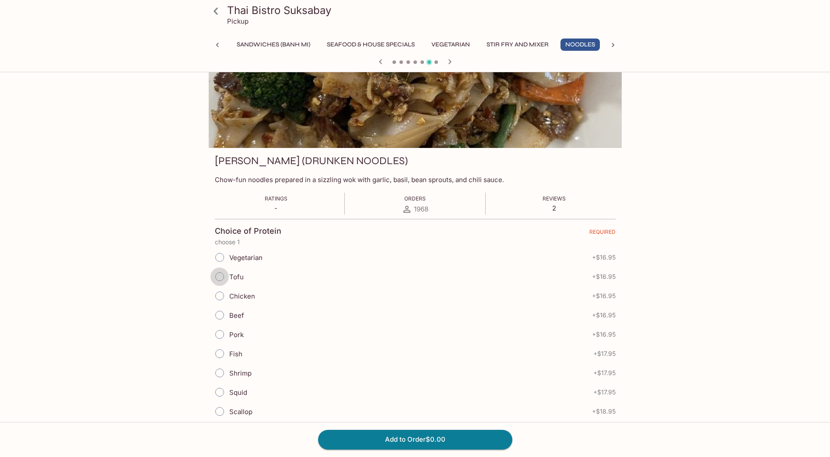
click at [223, 279] on input "Tofu" at bounding box center [220, 276] width 18 height 18
radio input "true"
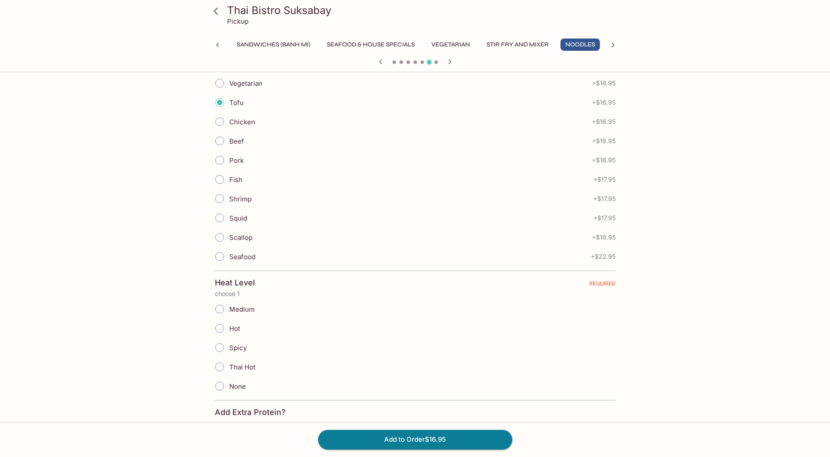
scroll to position [219, 0]
click at [221, 386] on input "None" at bounding box center [220, 385] width 18 height 18
radio input "true"
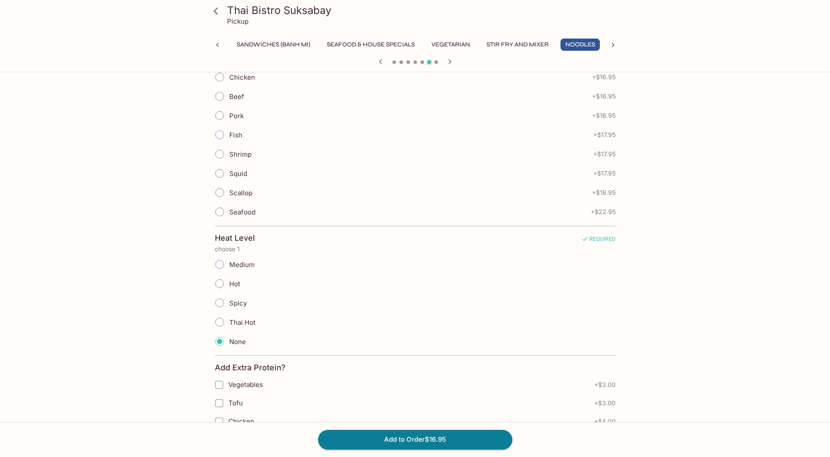
scroll to position [394, 0]
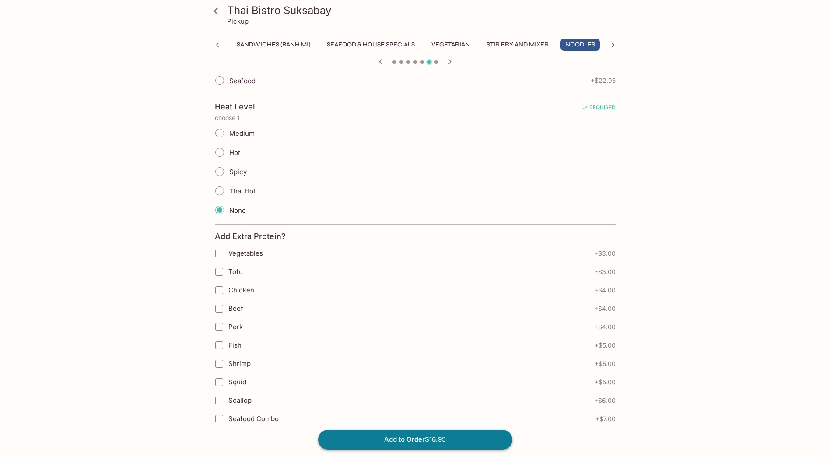
click at [419, 440] on button "Add to Order $16.95" at bounding box center [415, 439] width 194 height 19
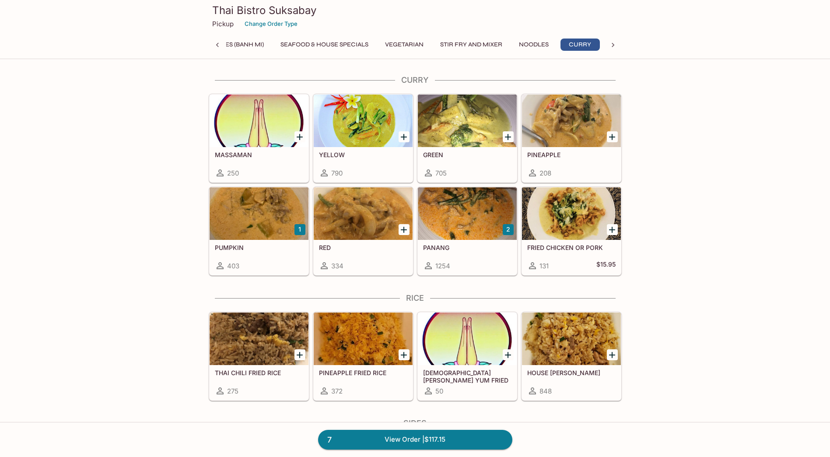
scroll to position [2232, 0]
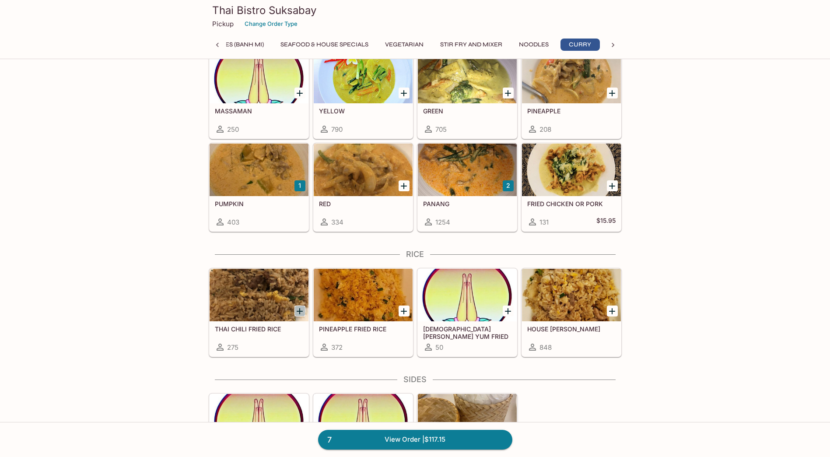
click at [300, 308] on icon "Add THAI CHILI FRIED RICE" at bounding box center [300, 311] width 11 height 11
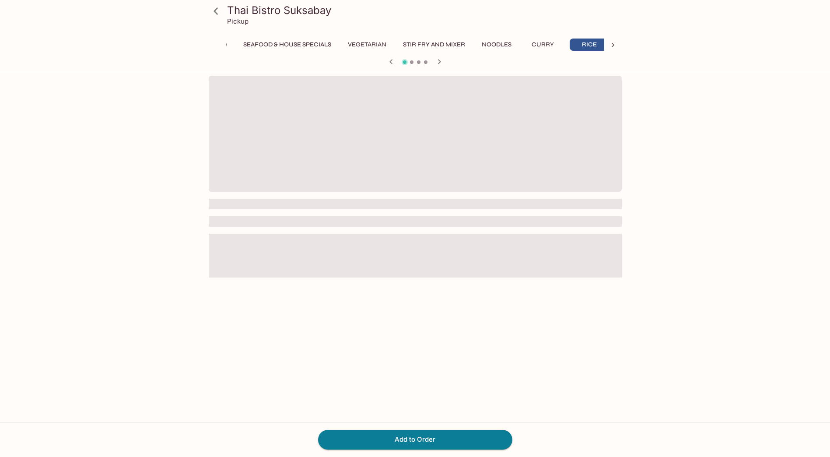
scroll to position [0, 309]
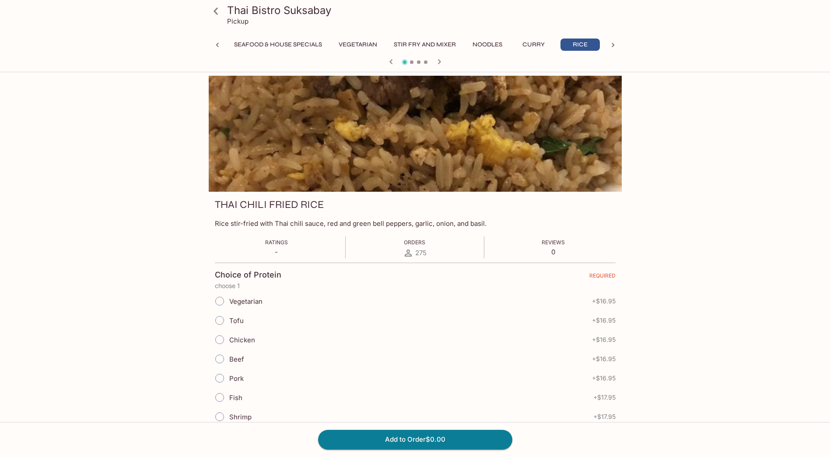
click at [221, 323] on input "Tofu" at bounding box center [220, 320] width 18 height 18
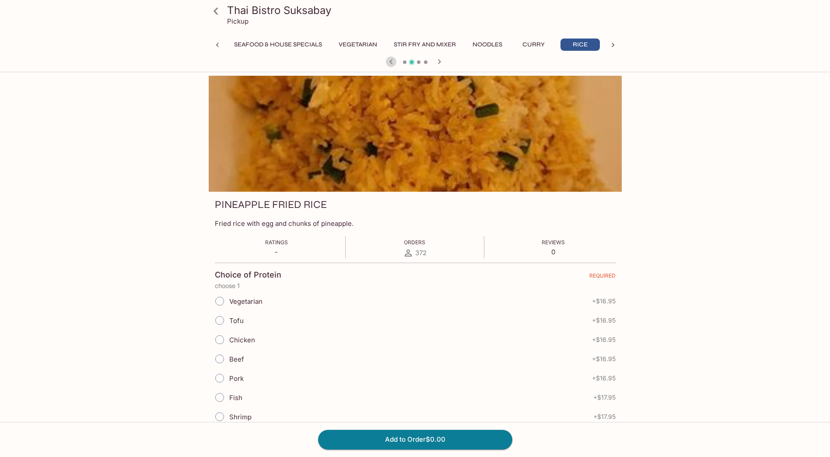
click at [391, 61] on icon "button" at bounding box center [391, 61] width 3 height 5
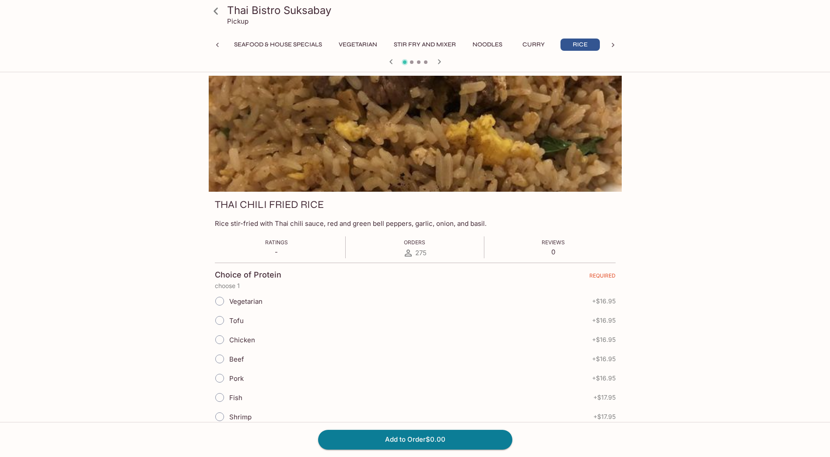
click at [218, 324] on input "Tofu" at bounding box center [220, 320] width 18 height 18
radio input "true"
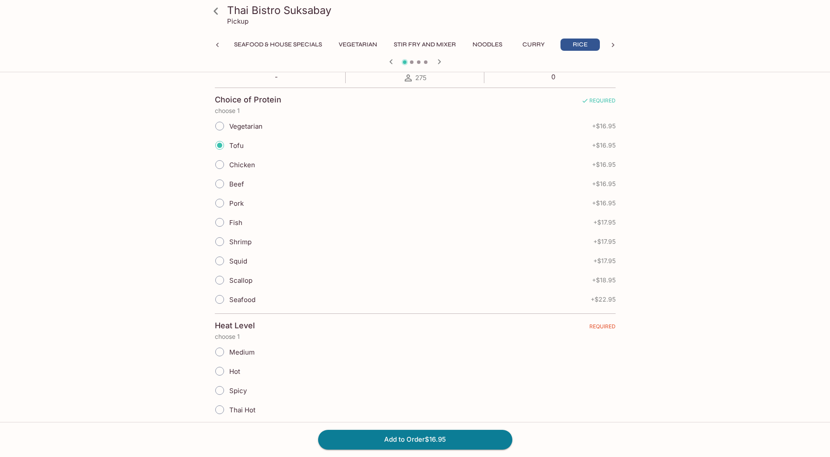
scroll to position [350, 0]
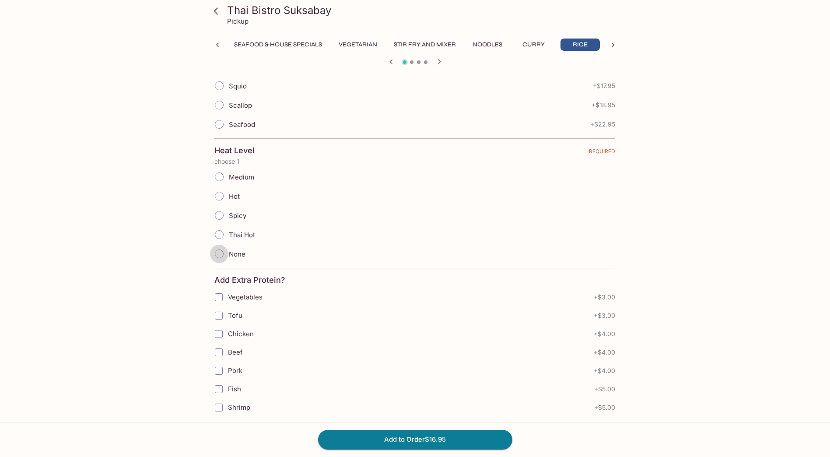
click at [221, 254] on input "None" at bounding box center [219, 254] width 18 height 18
drag, startPoint x: 384, startPoint y: 67, endPoint x: 397, endPoint y: 64, distance: 13.2
click at [397, 64] on div at bounding box center [415, 62] width 420 height 13
click at [393, 62] on icon "button" at bounding box center [391, 61] width 11 height 11
click at [221, 253] on input "None" at bounding box center [220, 254] width 18 height 18
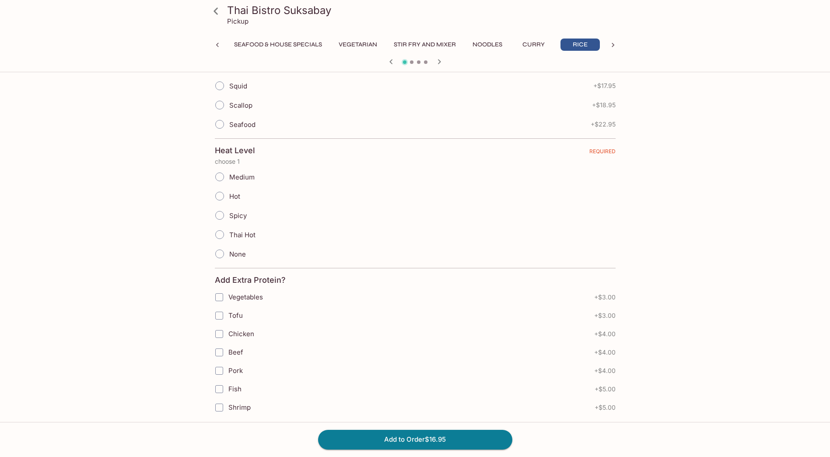
radio input "true"
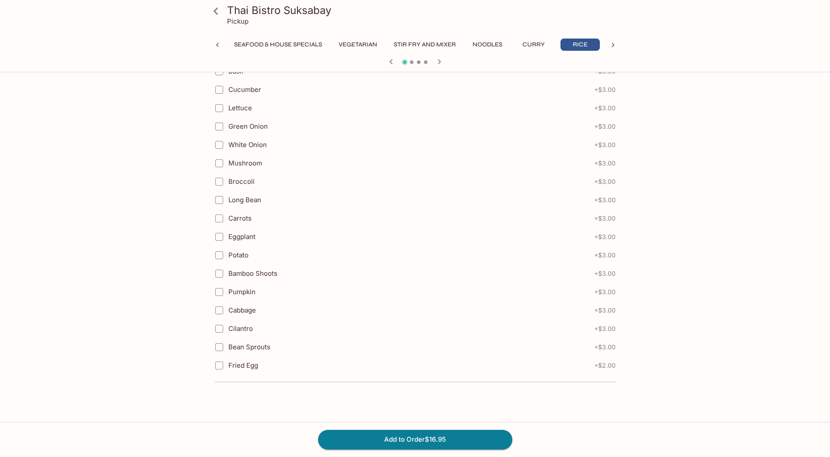
scroll to position [794, 0]
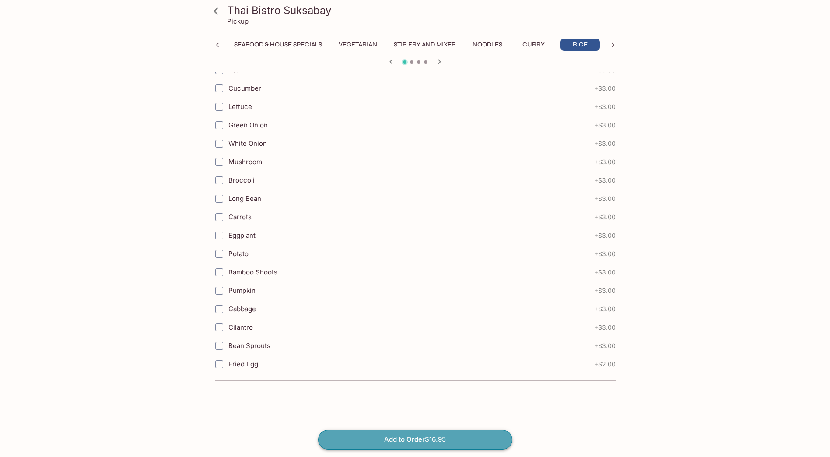
click at [438, 436] on button "Add to Order $16.95" at bounding box center [415, 439] width 194 height 19
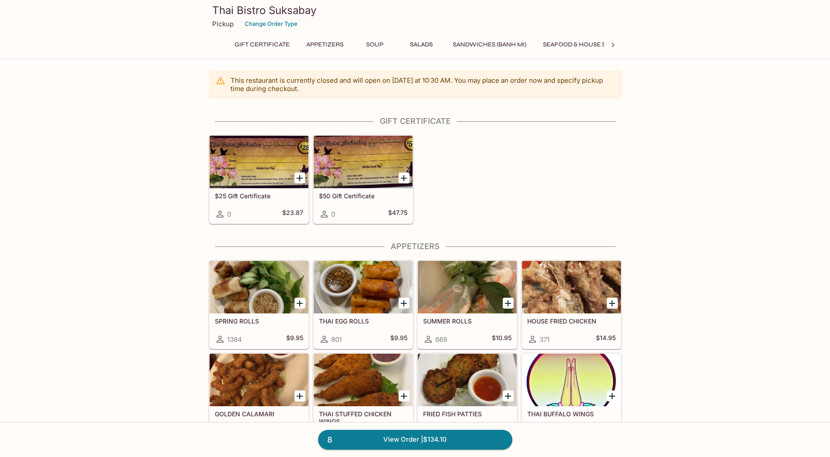
click at [612, 47] on icon at bounding box center [613, 45] width 3 height 4
click at [611, 46] on icon at bounding box center [613, 45] width 9 height 9
click at [545, 47] on button "Beverages" at bounding box center [535, 45] width 46 height 12
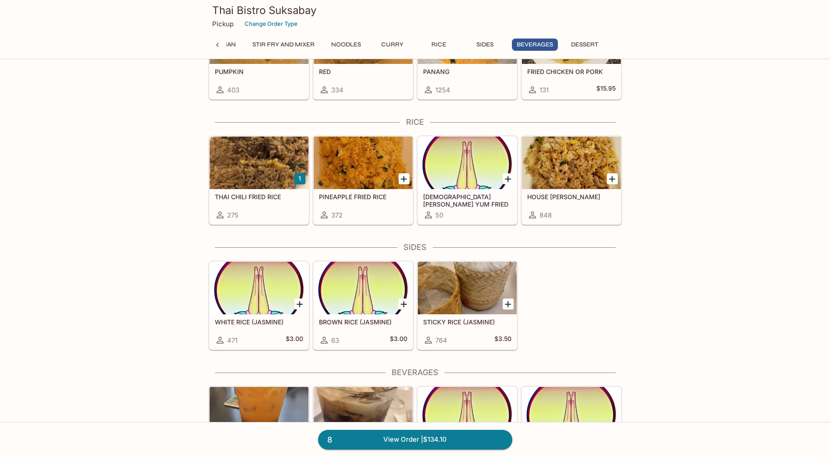
scroll to position [2552, 0]
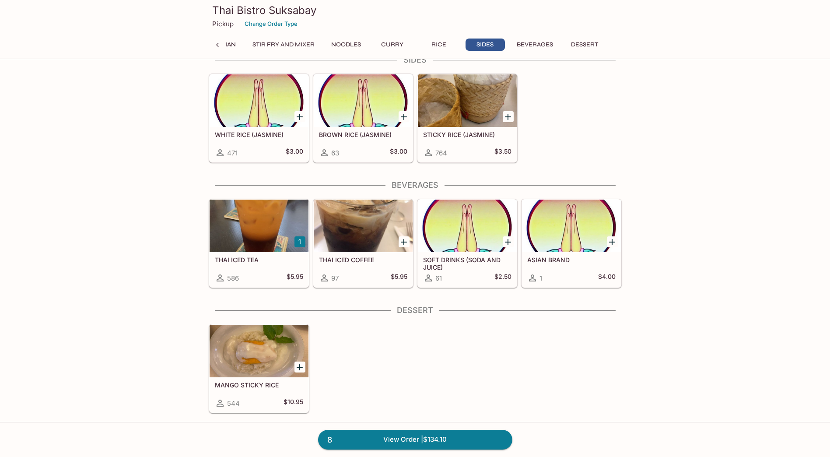
click at [274, 243] on div at bounding box center [259, 226] width 99 height 53
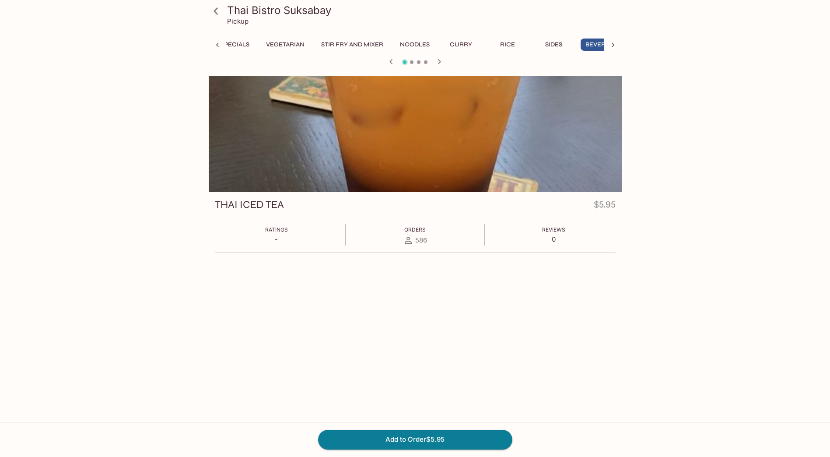
scroll to position [0, 409]
click at [418, 442] on button "Add to Order $5.95" at bounding box center [415, 439] width 194 height 19
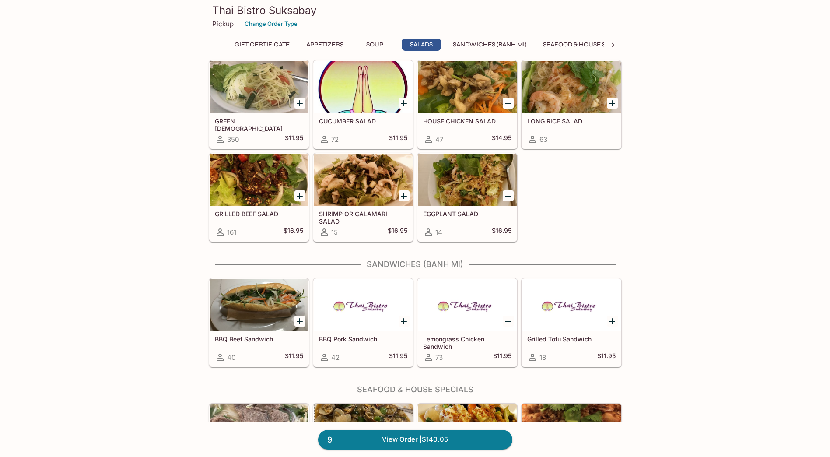
scroll to position [744, 0]
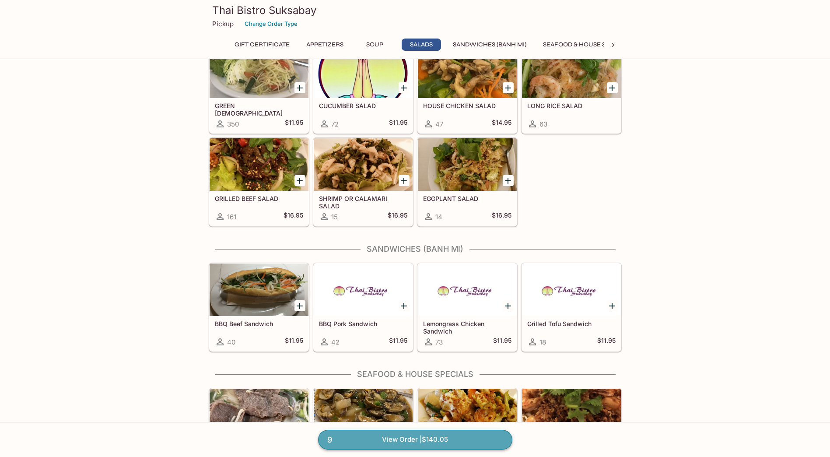
click at [381, 439] on link "9 View Order | $140.05" at bounding box center [415, 439] width 194 height 19
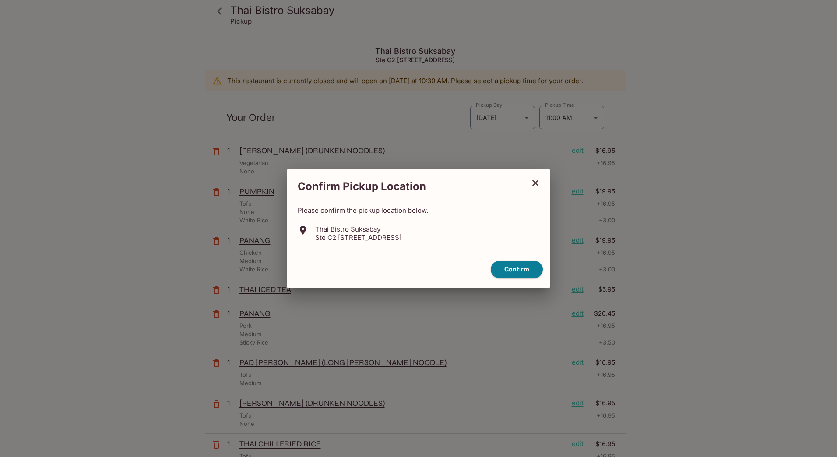
click at [536, 180] on icon "close" at bounding box center [535, 183] width 11 height 11
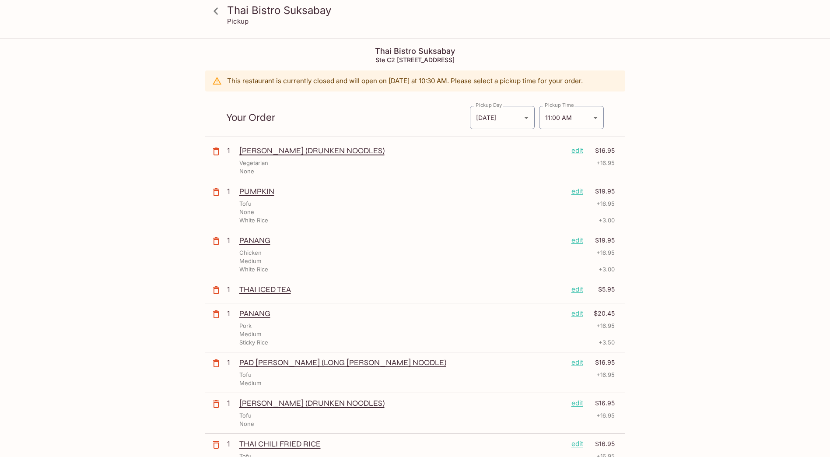
click at [220, 14] on icon at bounding box center [215, 11] width 15 height 15
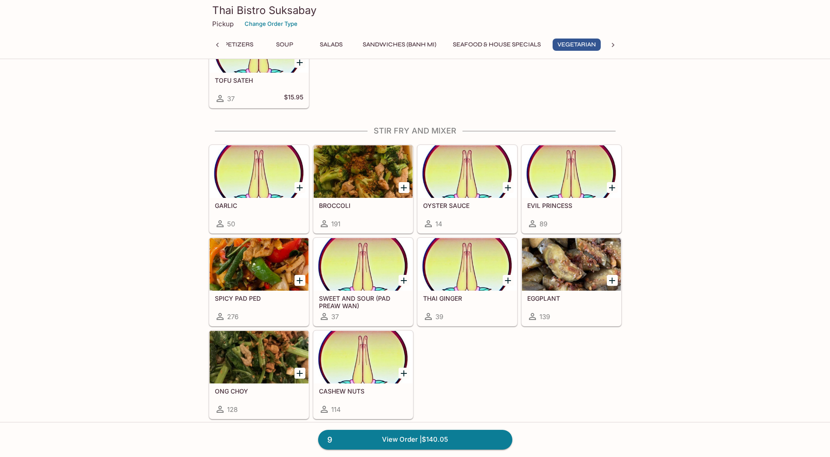
scroll to position [1619, 0]
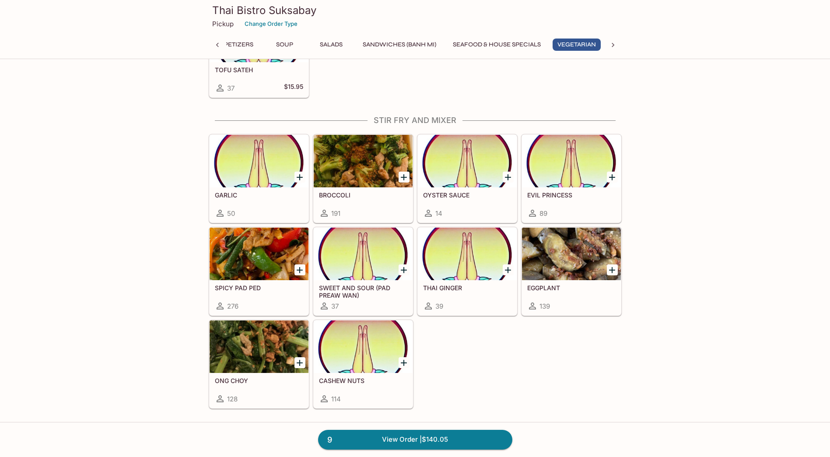
click at [257, 260] on div at bounding box center [259, 254] width 99 height 53
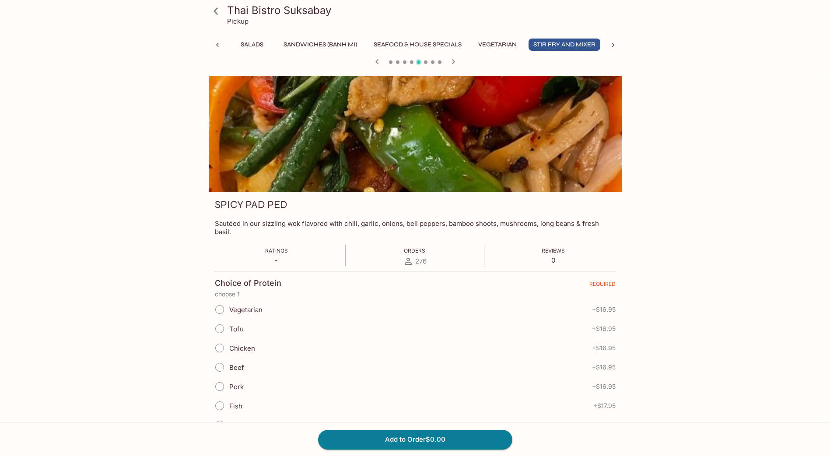
click at [221, 9] on icon at bounding box center [215, 11] width 15 height 15
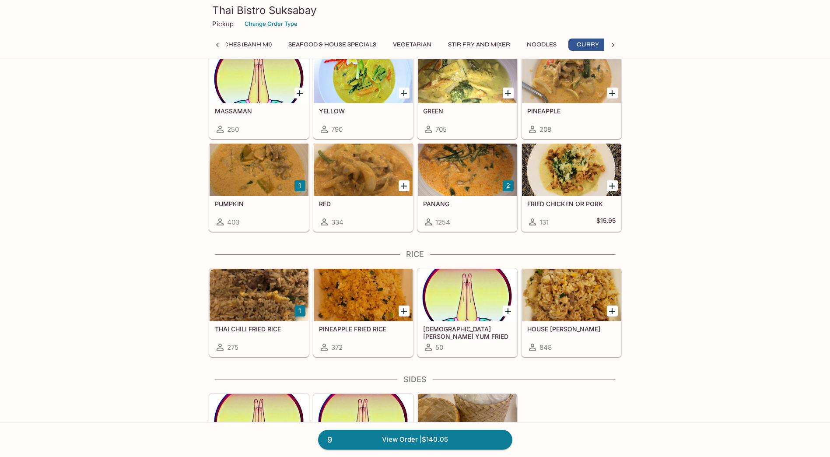
scroll to position [0, 263]
click at [350, 293] on div at bounding box center [363, 295] width 99 height 53
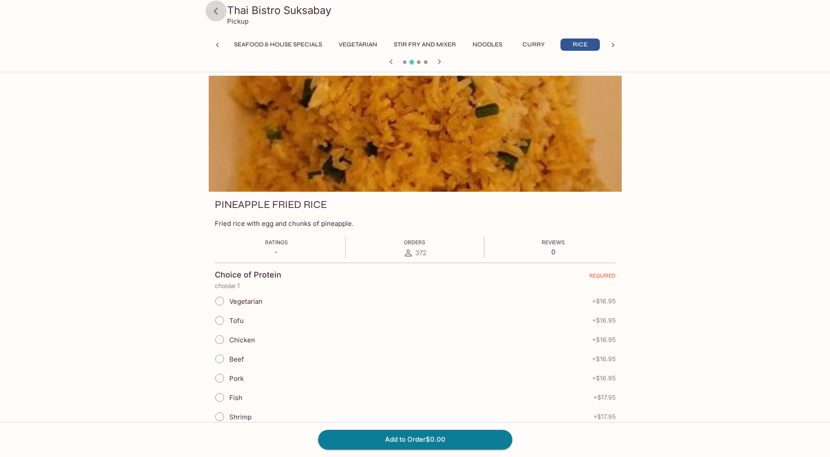
click at [211, 10] on icon at bounding box center [215, 11] width 15 height 15
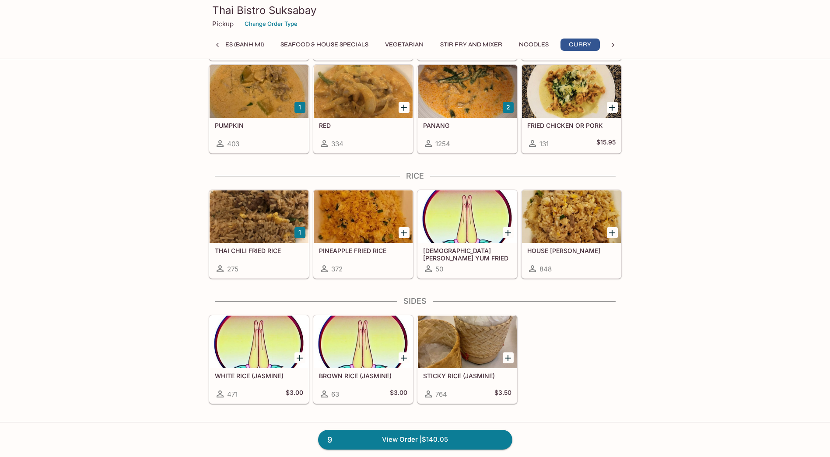
scroll to position [2320, 0]
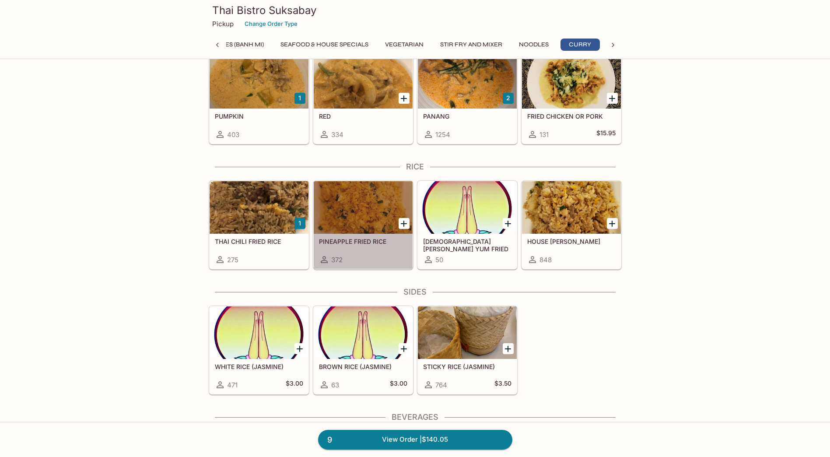
click at [350, 213] on div at bounding box center [363, 207] width 99 height 53
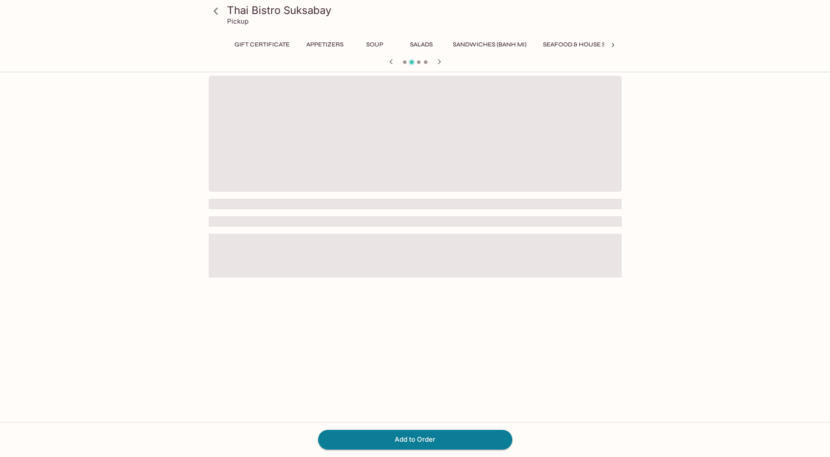
scroll to position [0, 309]
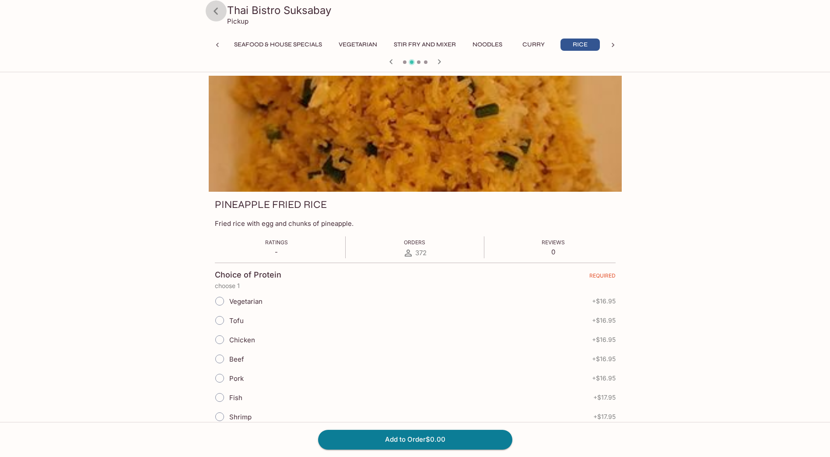
click at [210, 11] on icon at bounding box center [215, 11] width 15 height 15
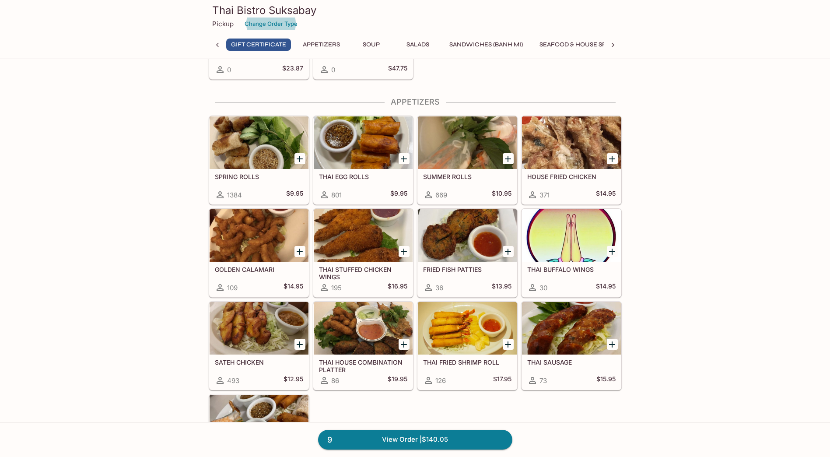
click at [509, 156] on icon "Add SUMMER ROLLS" at bounding box center [508, 159] width 11 height 11
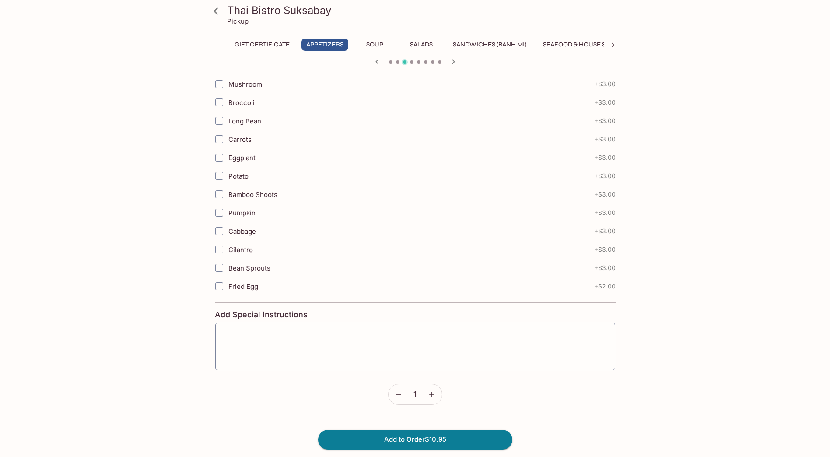
scroll to position [313, 0]
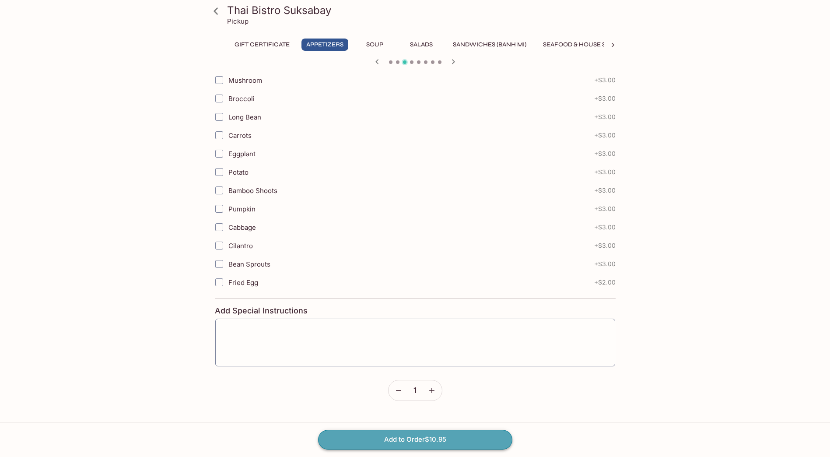
click at [427, 442] on button "Add to Order $10.95" at bounding box center [415, 439] width 194 height 19
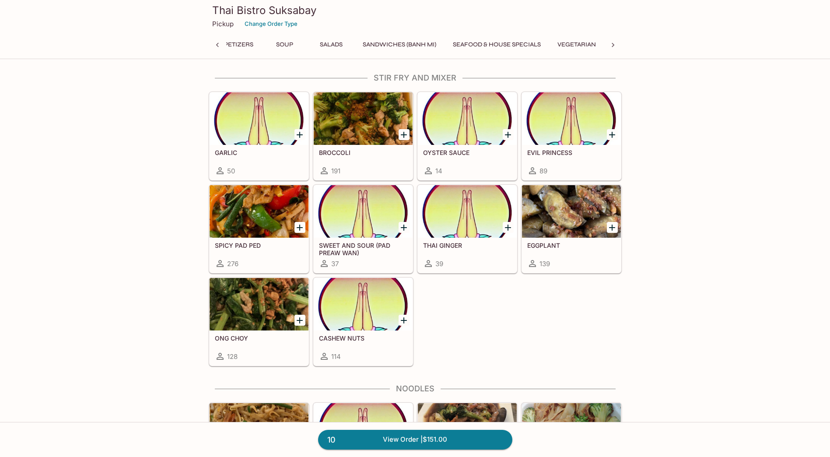
scroll to position [1619, 0]
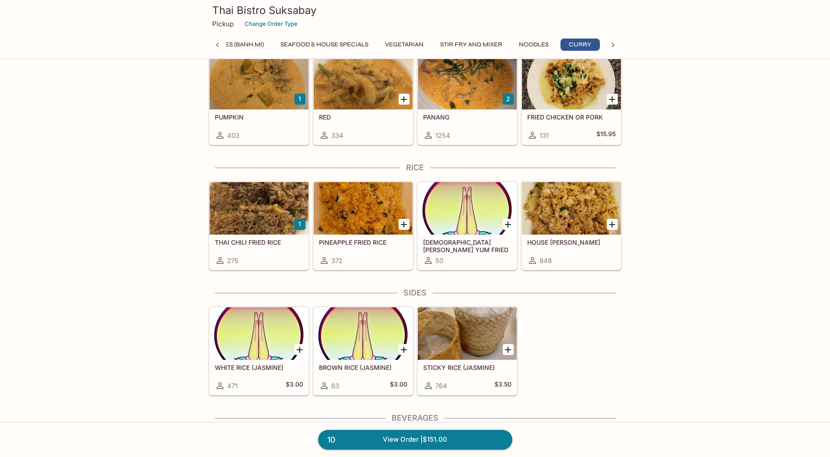
click at [611, 223] on icon "Add HOUSE FRIED RICE" at bounding box center [612, 224] width 11 height 11
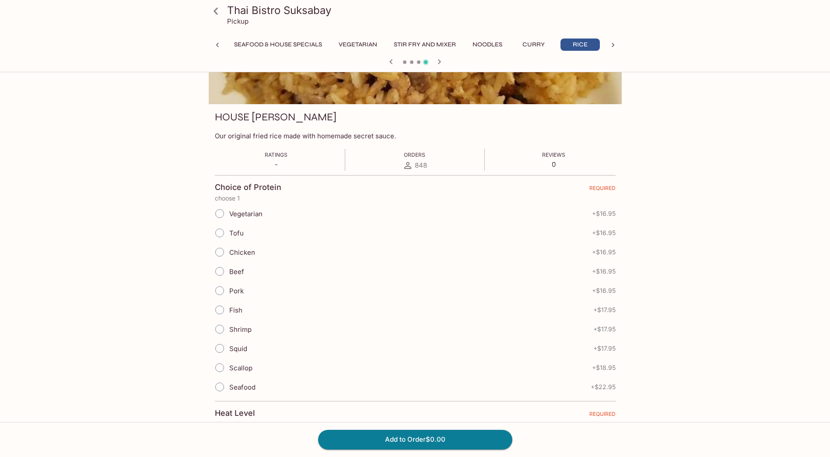
click at [218, 254] on input "Chicken" at bounding box center [220, 252] width 18 height 18
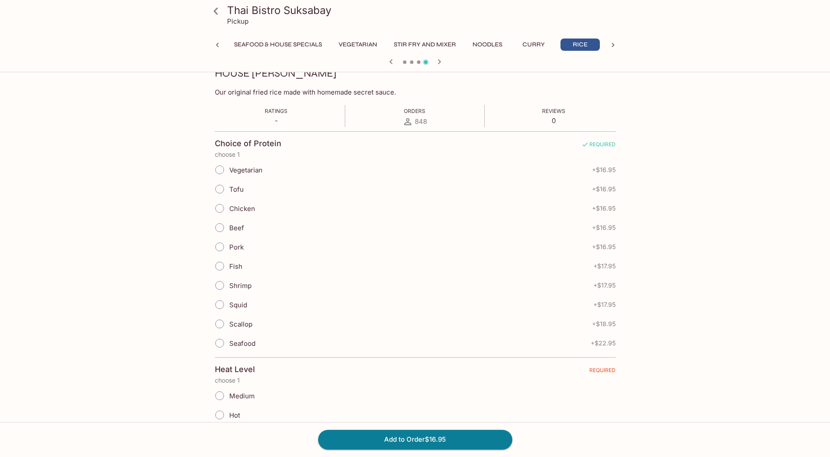
click at [217, 207] on input "Chicken" at bounding box center [220, 208] width 18 height 18
radio input "true"
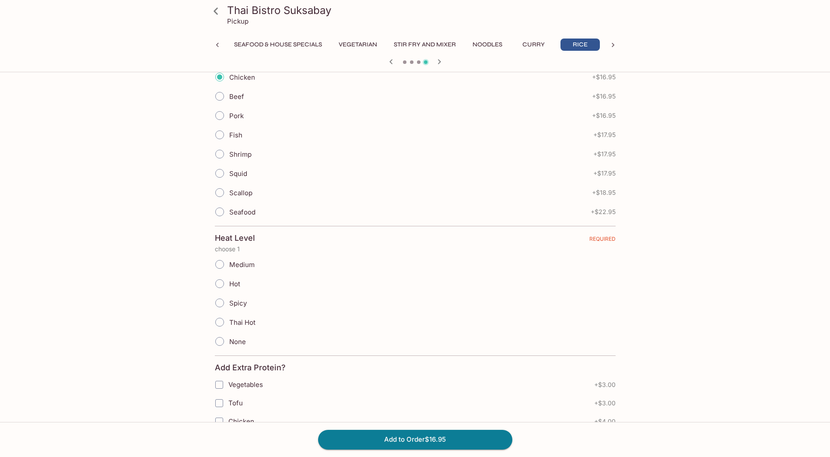
click at [221, 339] on input "None" at bounding box center [220, 341] width 18 height 18
radio input "true"
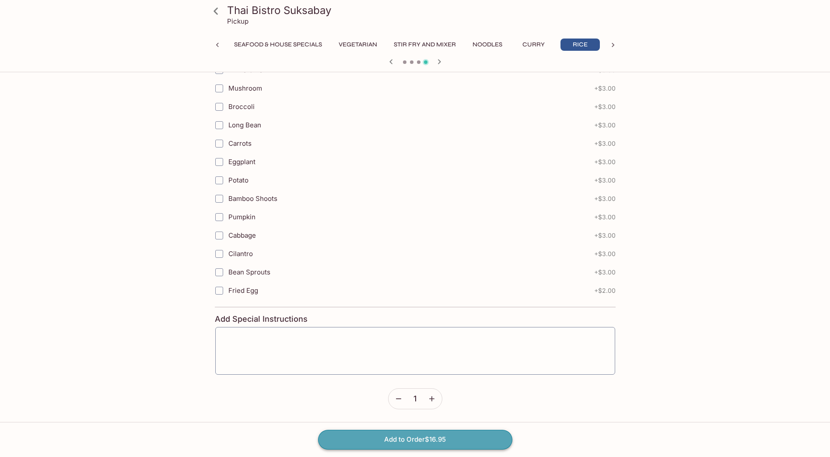
drag, startPoint x: 433, startPoint y: 440, endPoint x: 432, endPoint y: 426, distance: 14.0
click at [433, 440] on button "Add to Order $16.95" at bounding box center [415, 439] width 194 height 19
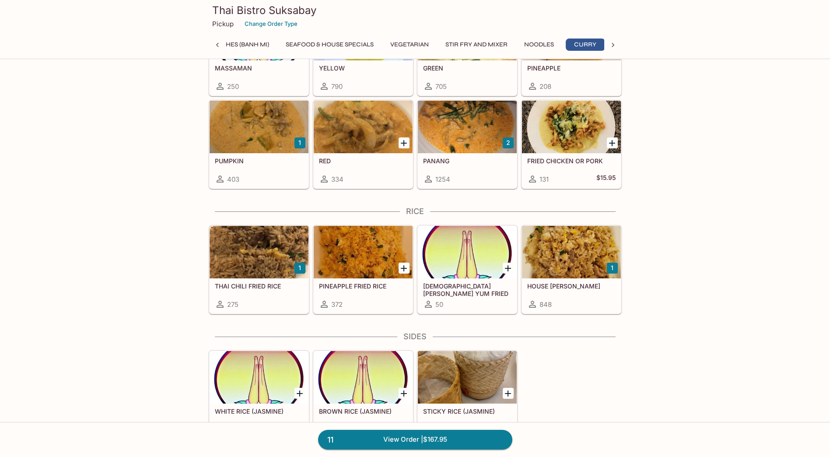
scroll to position [0, 263]
click at [291, 280] on div "THAI CHILI FRIED RICE 275" at bounding box center [259, 295] width 99 height 35
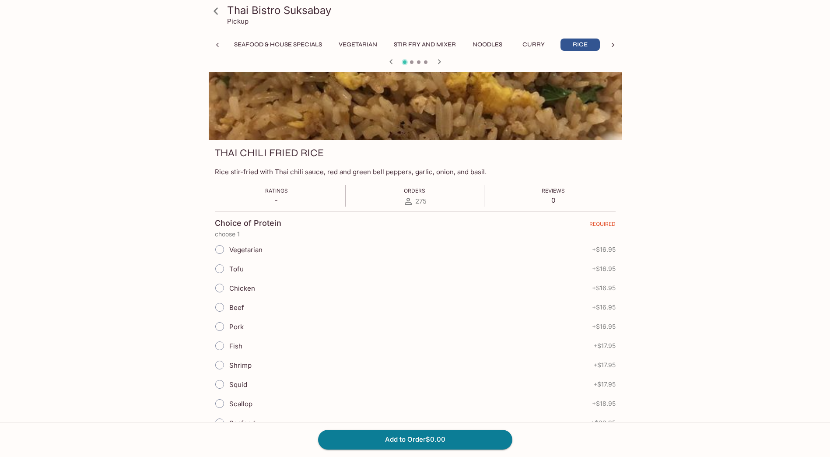
scroll to position [131, 0]
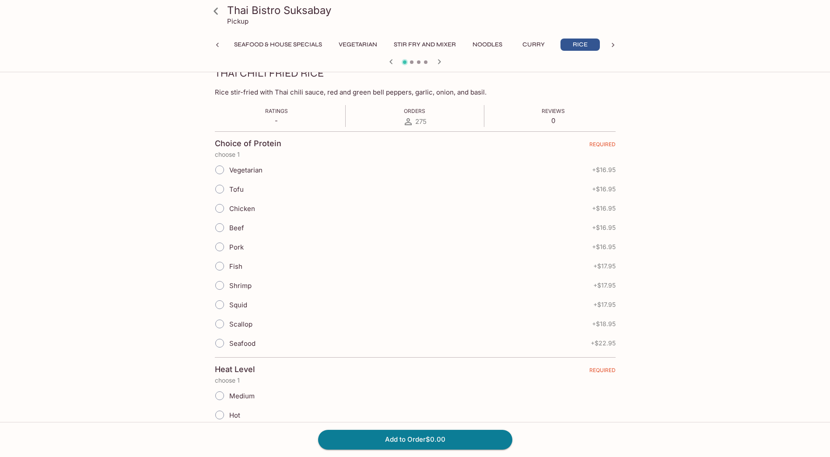
click at [221, 225] on input "Beef" at bounding box center [220, 227] width 18 height 18
radio input "true"
click at [220, 224] on input "Beef" at bounding box center [220, 227] width 18 height 18
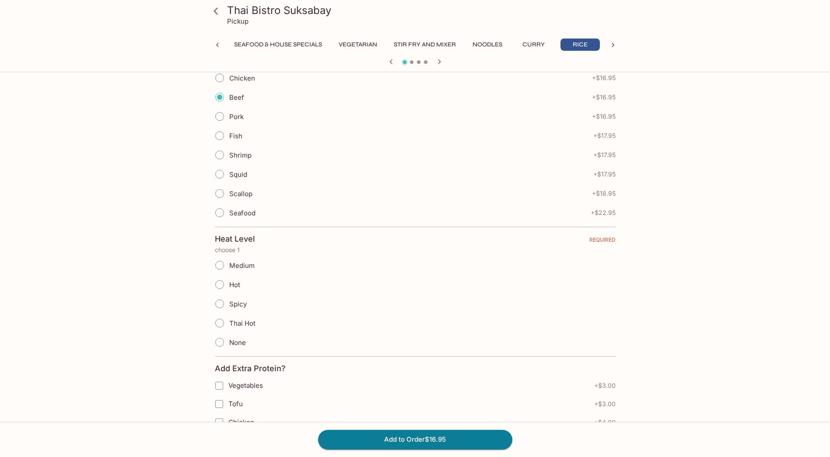
scroll to position [263, 0]
click at [223, 284] on input "Hot" at bounding box center [220, 283] width 18 height 18
radio input "true"
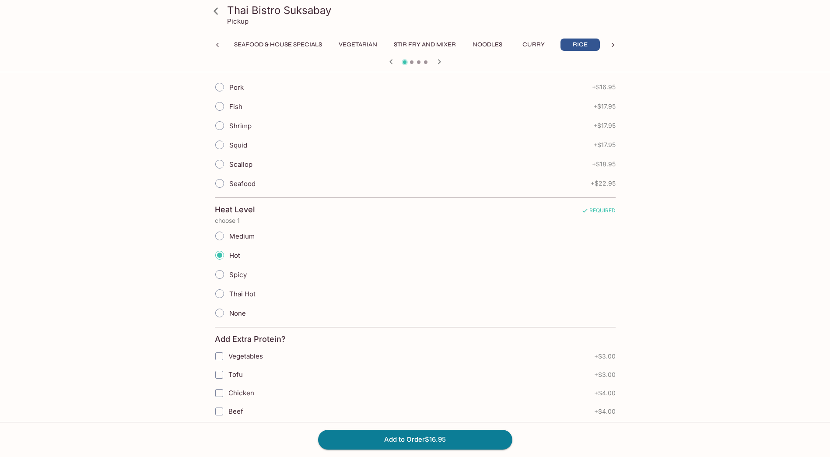
scroll to position [306, 0]
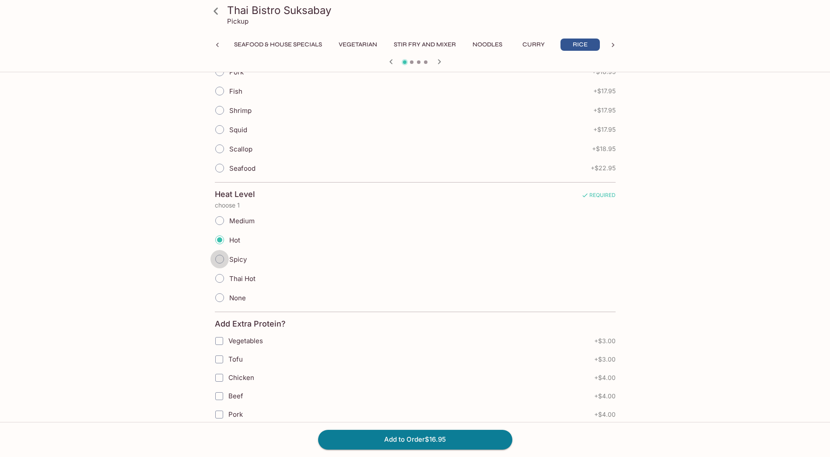
click at [226, 255] on input "Spicy" at bounding box center [220, 259] width 18 height 18
radio input "true"
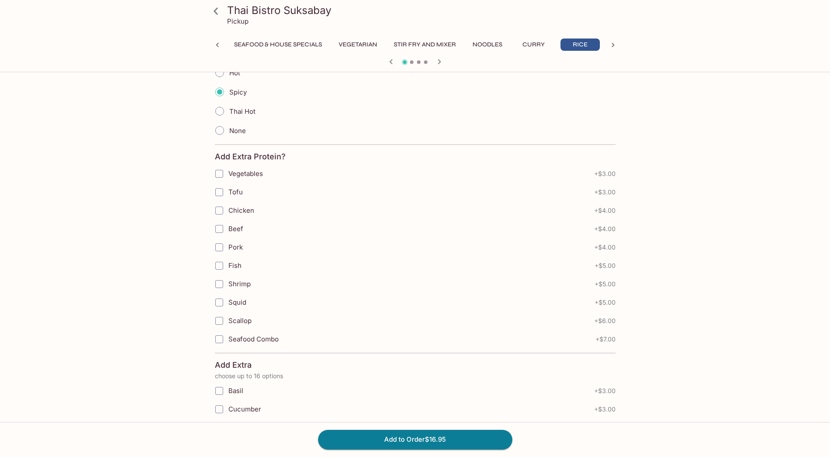
scroll to position [569, 0]
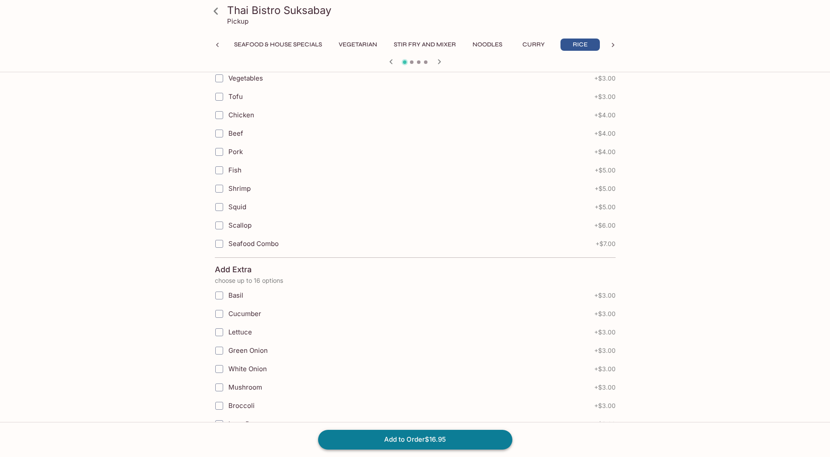
click at [404, 442] on button "Add to Order $16.95" at bounding box center [415, 439] width 194 height 19
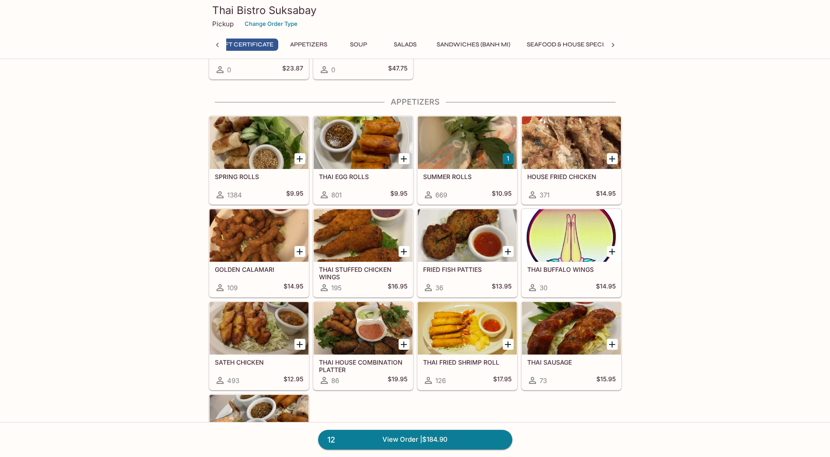
scroll to position [0, 4]
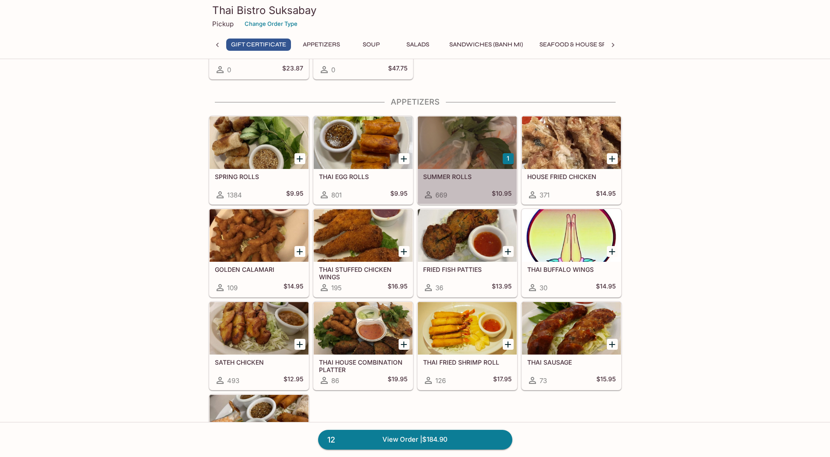
click at [478, 166] on div at bounding box center [467, 142] width 99 height 53
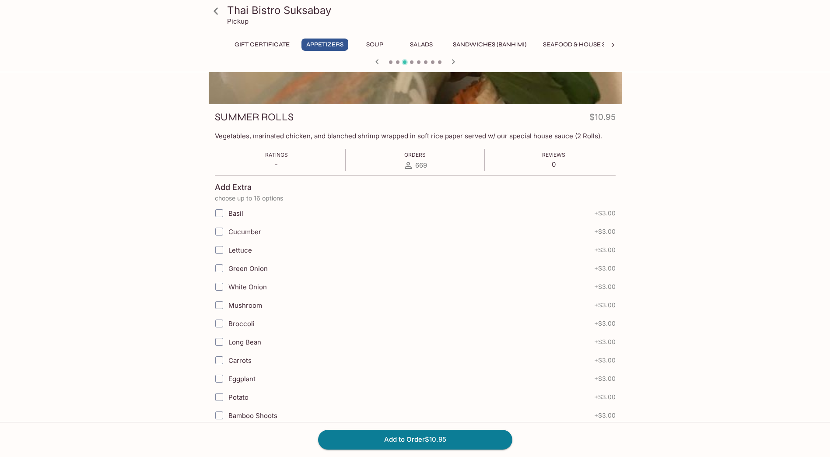
click at [220, 215] on input "Basil" at bounding box center [220, 213] width 18 height 18
checkbox input "true"
click at [218, 235] on input "Cucumber" at bounding box center [220, 232] width 18 height 18
checkbox input "true"
click at [217, 253] on input "Lettuce" at bounding box center [220, 250] width 18 height 18
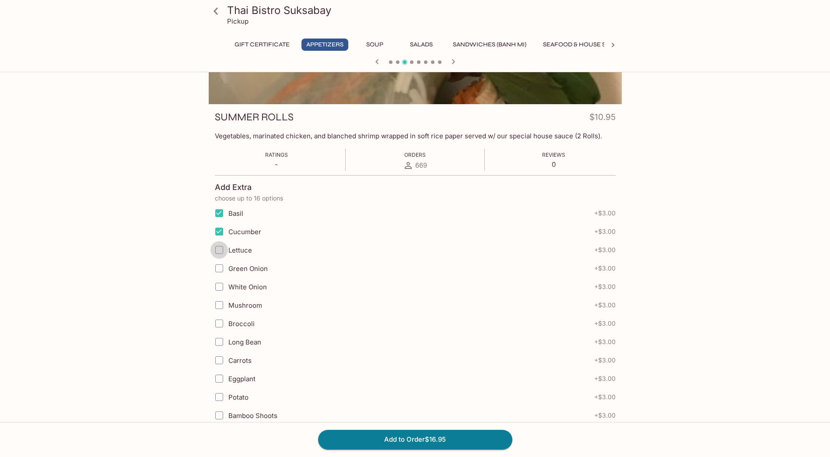
checkbox input "true"
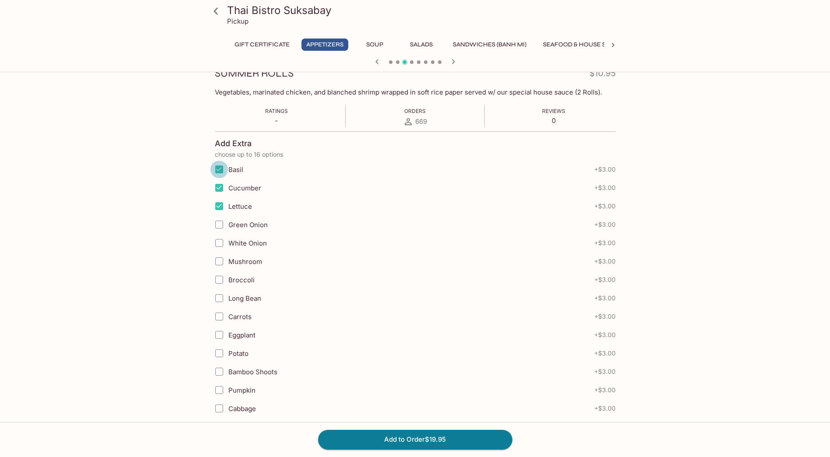
drag, startPoint x: 220, startPoint y: 169, endPoint x: 220, endPoint y: 189, distance: 19.3
click at [220, 170] on input "Basil" at bounding box center [220, 170] width 18 height 18
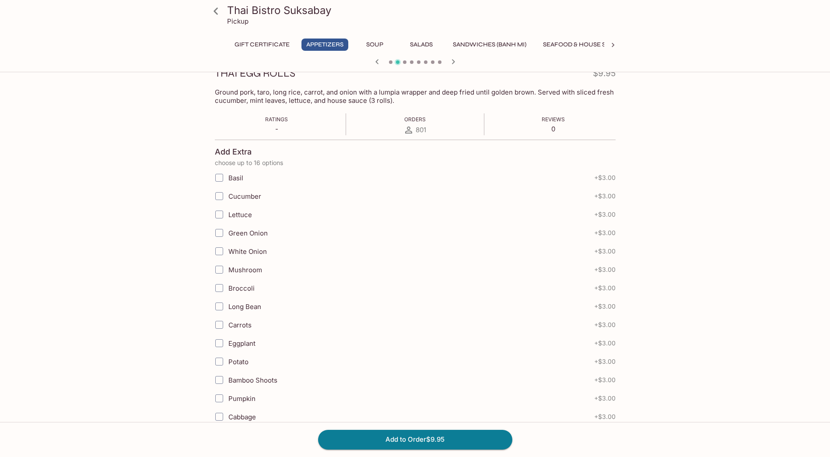
click at [214, 12] on icon at bounding box center [215, 11] width 15 height 15
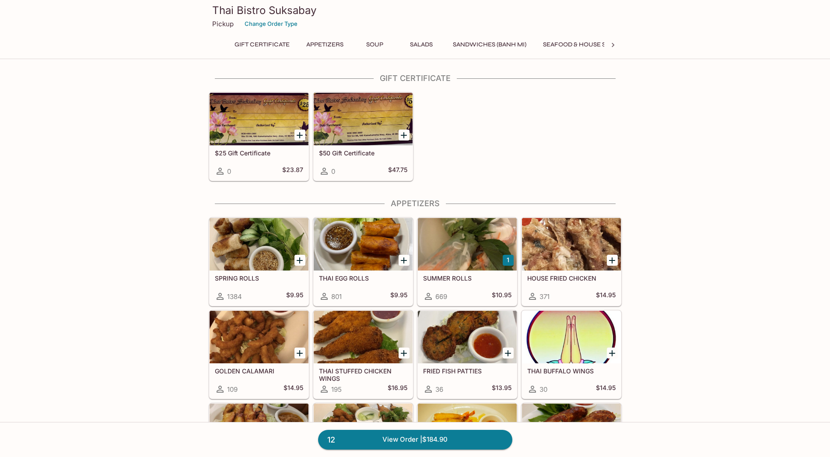
click at [460, 250] on div at bounding box center [467, 244] width 99 height 53
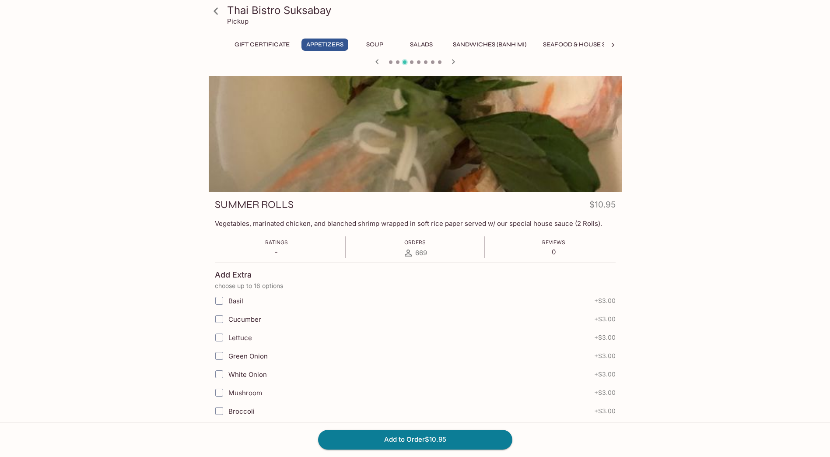
click at [211, 14] on icon at bounding box center [215, 11] width 15 height 15
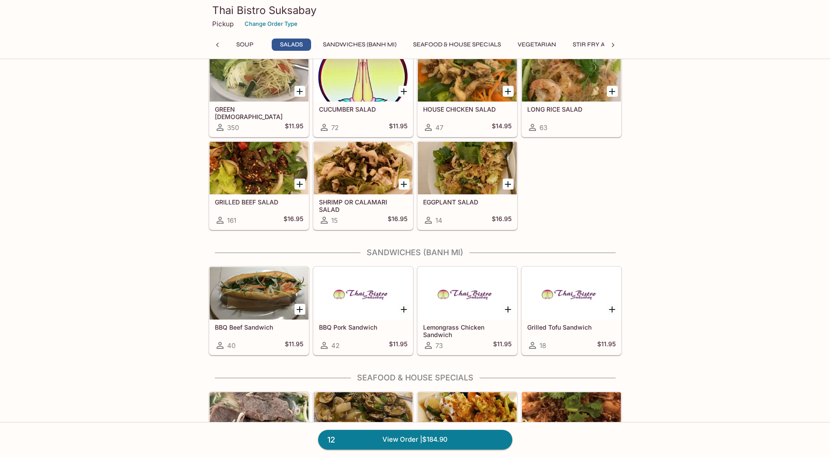
scroll to position [788, 0]
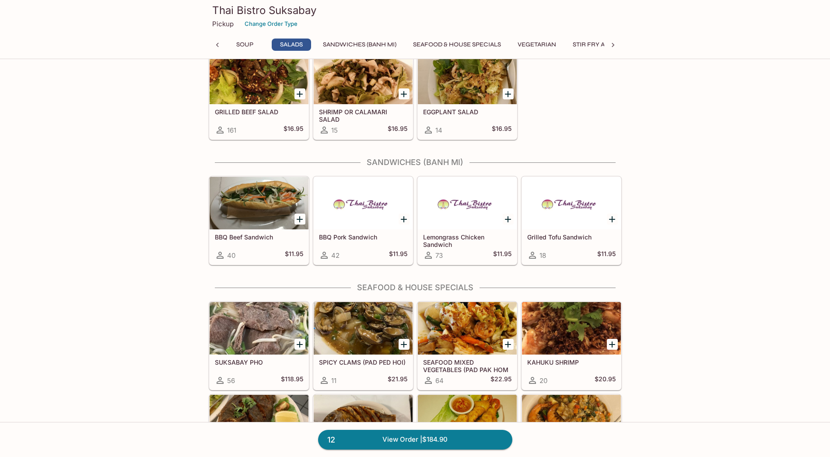
click at [383, 224] on div at bounding box center [363, 203] width 99 height 53
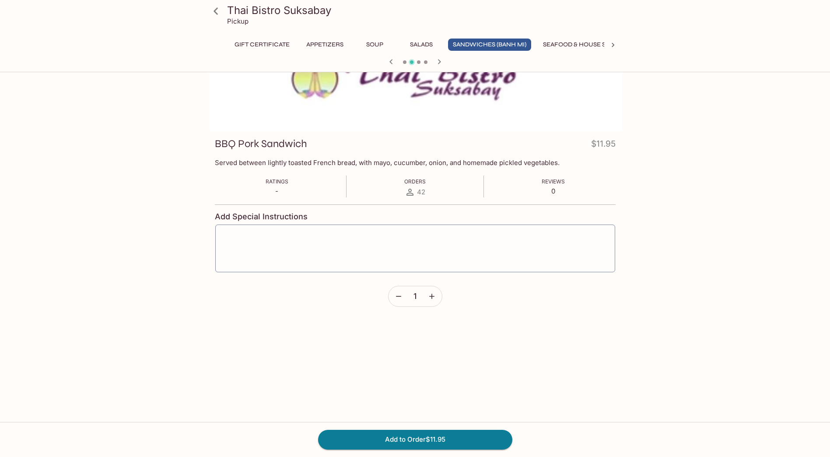
scroll to position [76, 0]
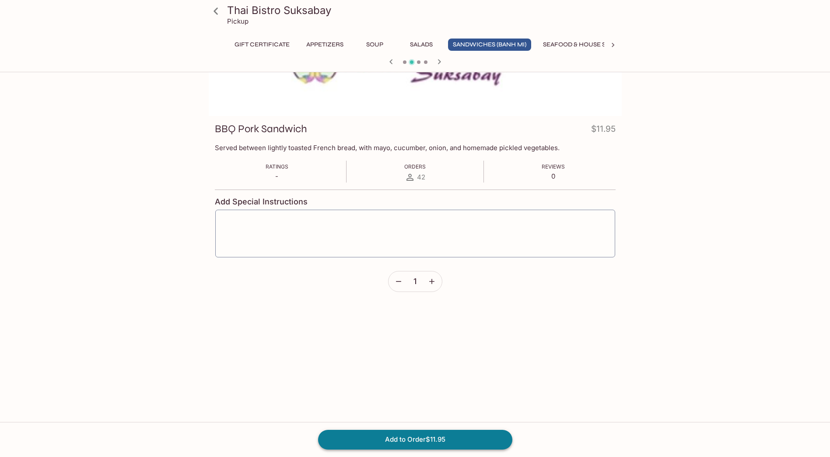
click at [404, 442] on button "Add to Order $11.95" at bounding box center [415, 439] width 194 height 19
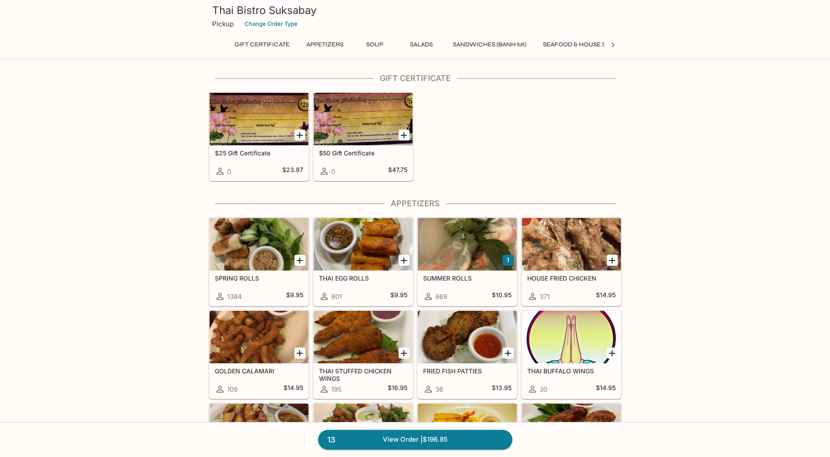
drag, startPoint x: 649, startPoint y: 297, endPoint x: 611, endPoint y: 252, distance: 59.3
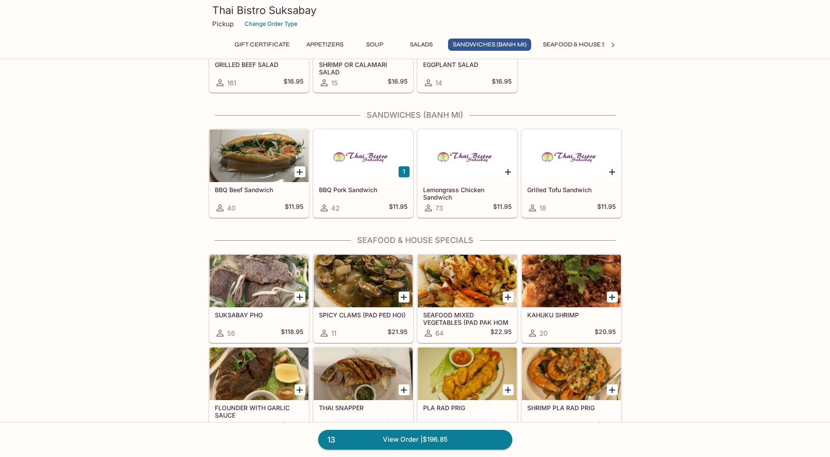
scroll to position [919, 0]
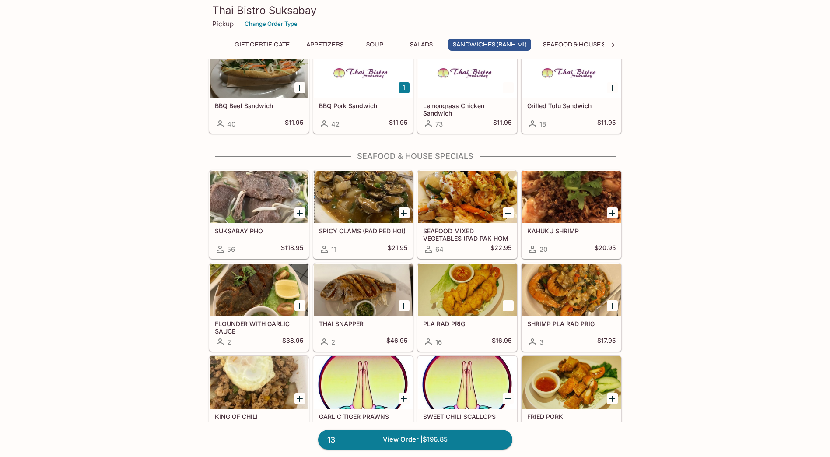
click at [376, 105] on h5 "BBQ Pork Sandwich" at bounding box center [363, 105] width 88 height 7
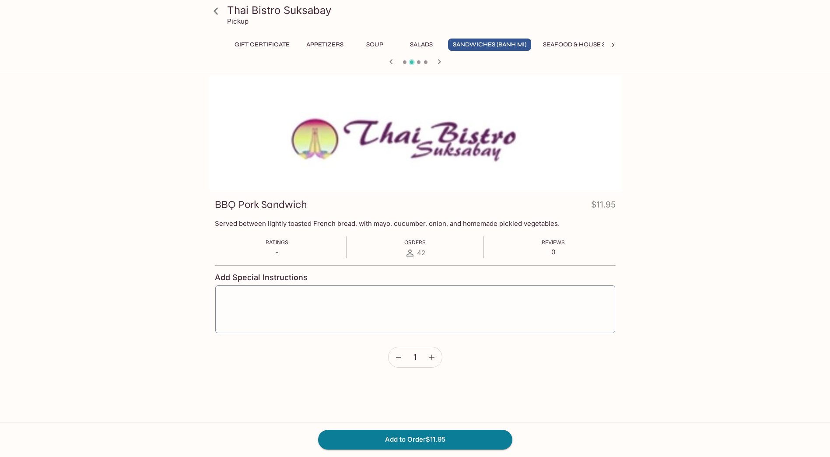
click at [398, 353] on icon "button" at bounding box center [398, 357] width 9 height 9
click at [397, 356] on icon "button" at bounding box center [398, 357] width 9 height 9
click at [398, 357] on icon "button" at bounding box center [398, 357] width 5 height 1
click at [398, 357] on icon "button" at bounding box center [398, 357] width 9 height 9
click at [417, 359] on div "1" at bounding box center [415, 357] width 54 height 21
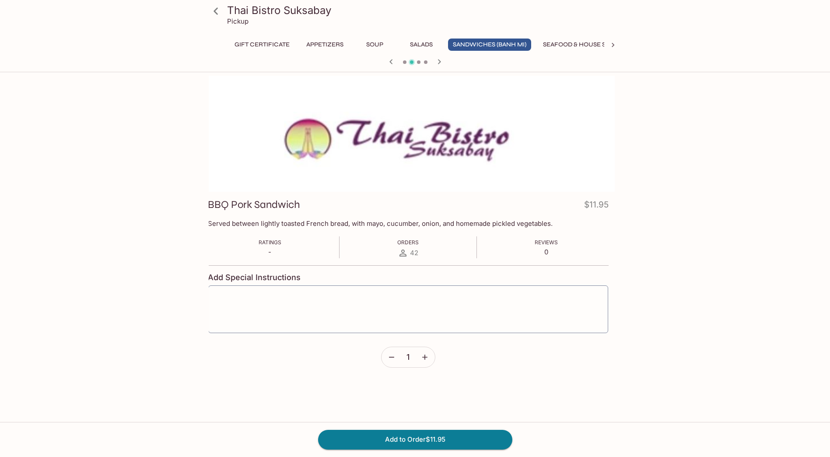
click at [410, 356] on div "1" at bounding box center [408, 357] width 54 height 21
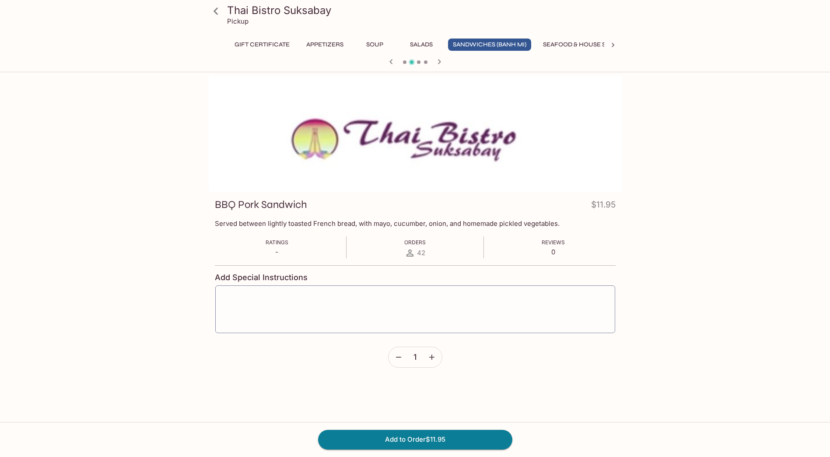
click at [410, 355] on div "1" at bounding box center [415, 357] width 54 height 21
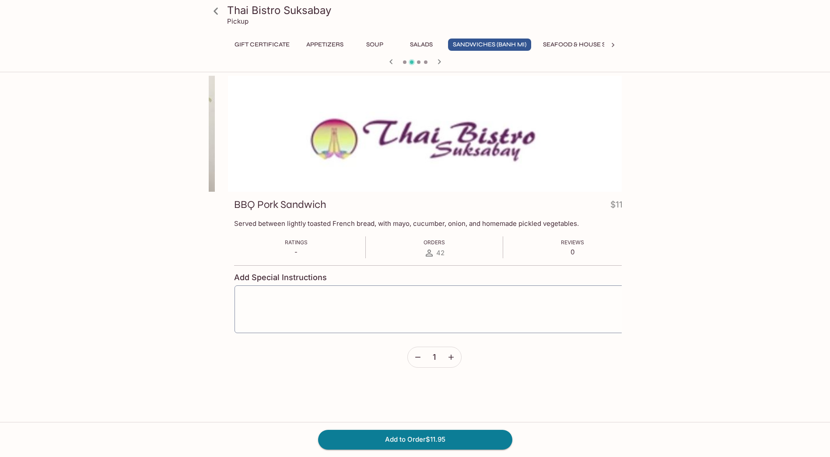
click at [429, 358] on div "1" at bounding box center [434, 357] width 54 height 21
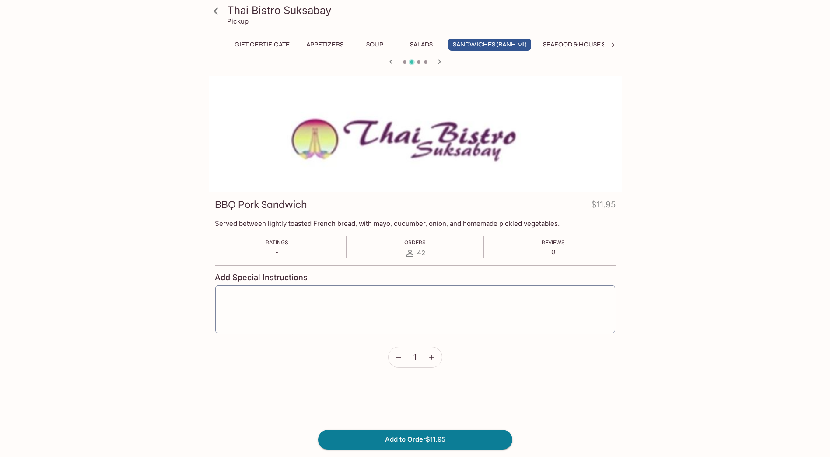
click at [401, 356] on icon "button" at bounding box center [398, 357] width 9 height 9
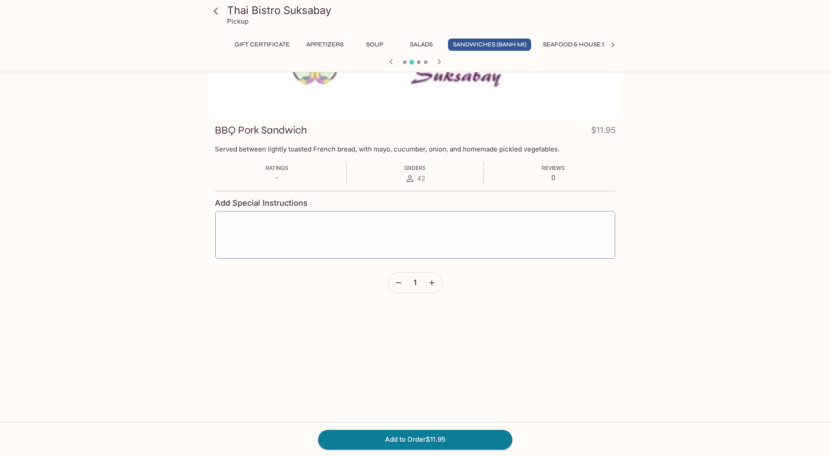
scroll to position [76, 0]
click at [396, 284] on icon "button" at bounding box center [398, 281] width 9 height 9
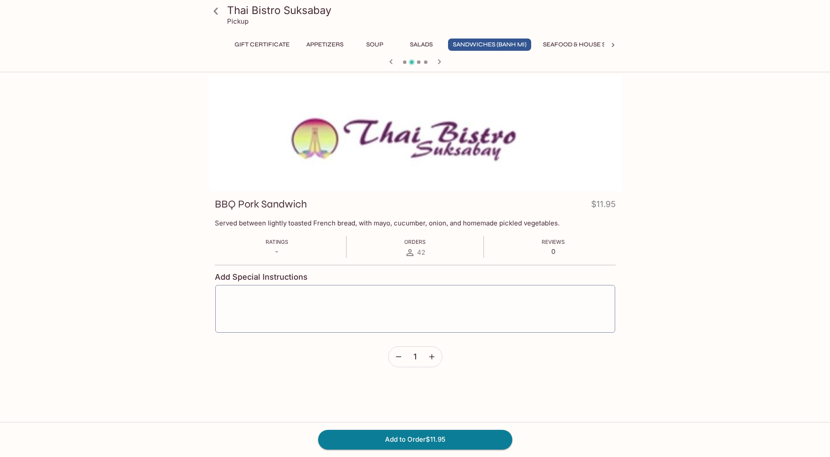
scroll to position [0, 0]
click at [216, 12] on icon at bounding box center [215, 11] width 15 height 15
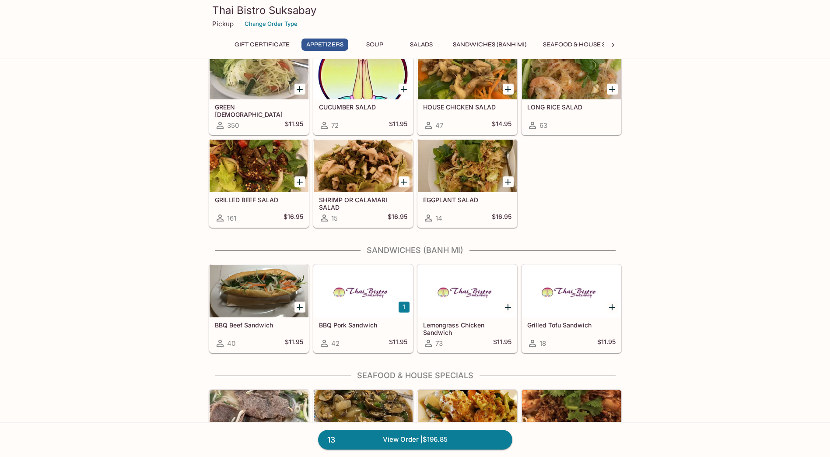
scroll to position [700, 0]
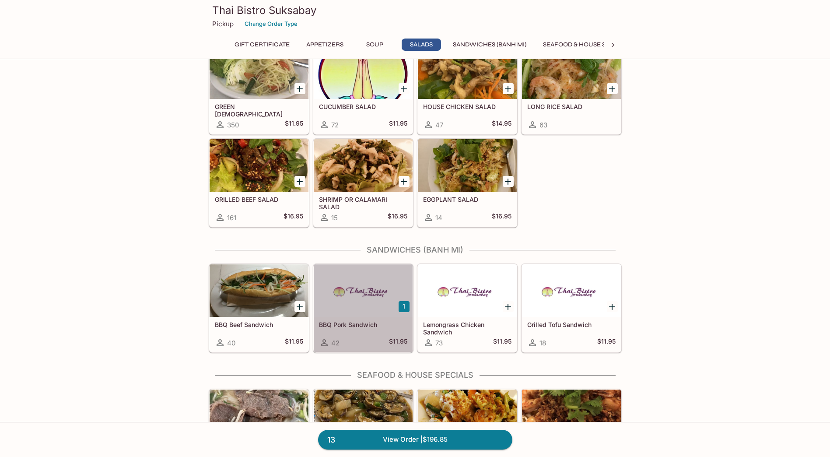
click at [382, 298] on div at bounding box center [363, 290] width 99 height 53
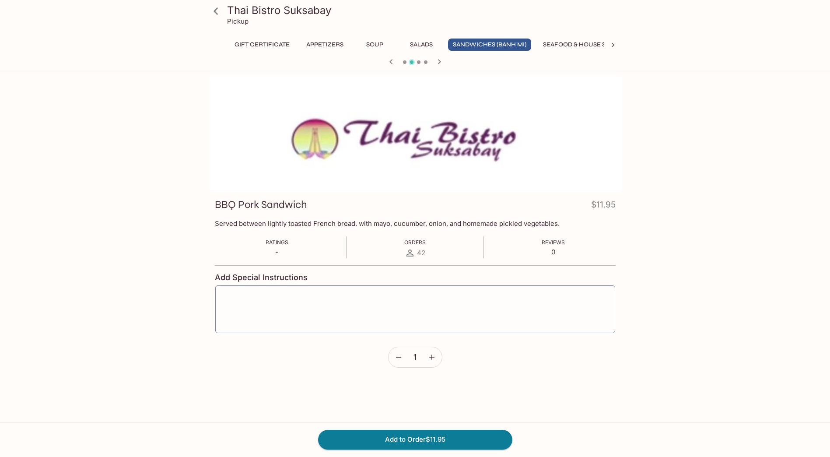
click at [218, 13] on icon at bounding box center [215, 11] width 15 height 15
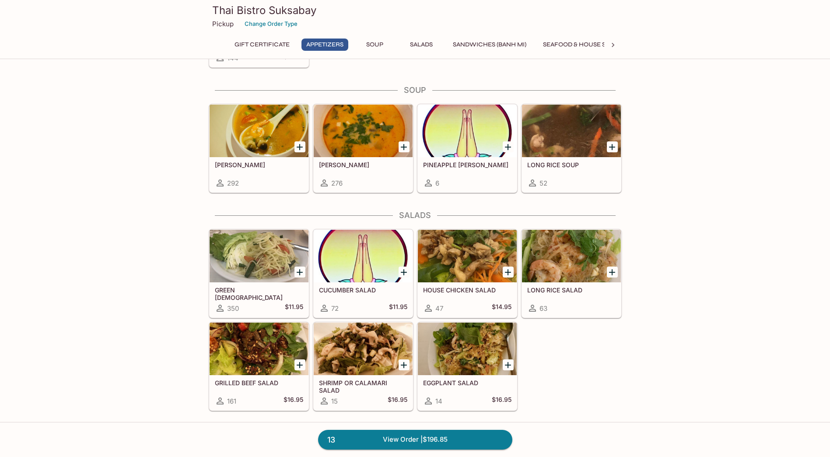
scroll to position [657, 0]
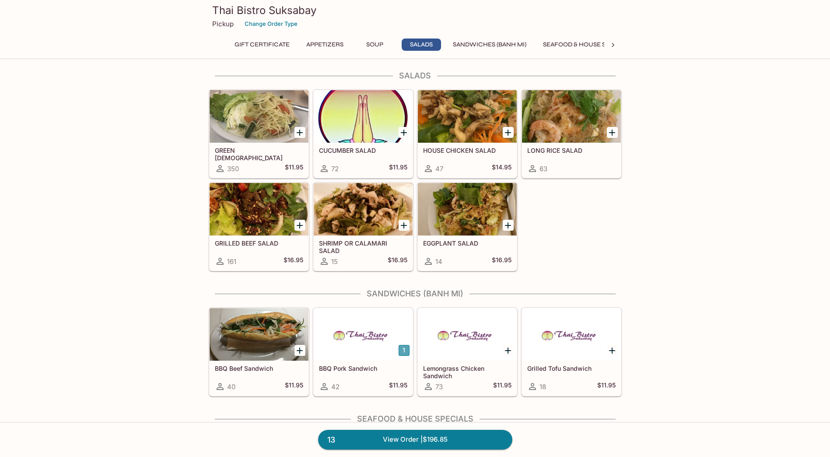
click at [403, 351] on button "1" at bounding box center [404, 350] width 11 height 11
click at [403, 351] on button "2" at bounding box center [404, 350] width 11 height 11
click at [404, 353] on button "3" at bounding box center [404, 350] width 11 height 11
drag, startPoint x: 401, startPoint y: 353, endPoint x: 393, endPoint y: 351, distance: 8.7
click at [393, 351] on div "4 BBQ Pork Sandwich 42 $11.95" at bounding box center [363, 351] width 101 height 89
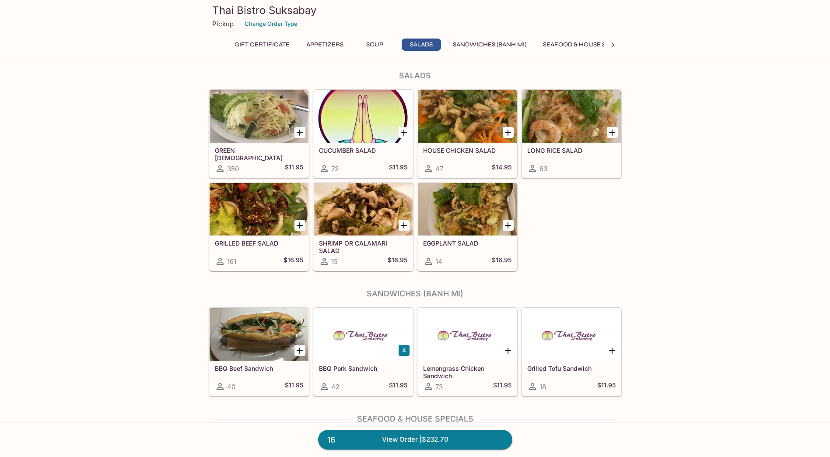
click at [403, 351] on button "4" at bounding box center [404, 350] width 11 height 11
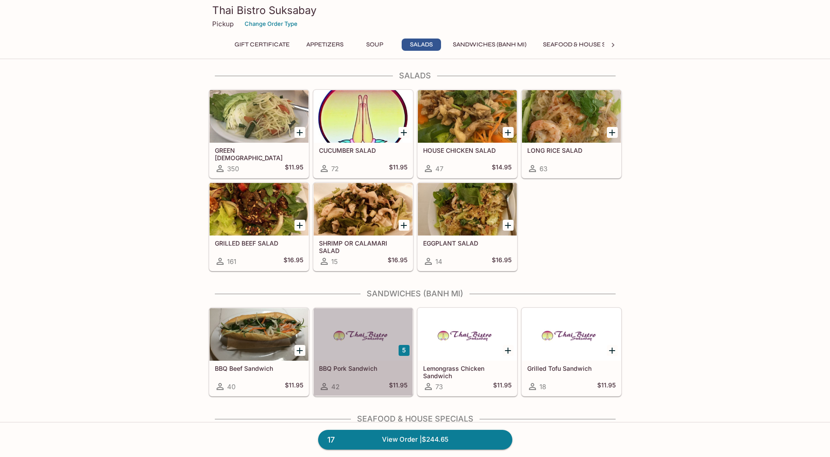
click at [391, 359] on div at bounding box center [363, 334] width 99 height 53
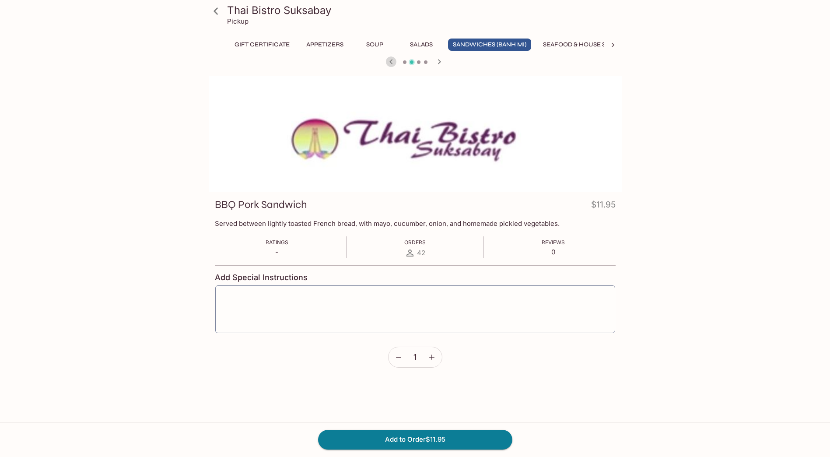
click at [392, 62] on icon "button" at bounding box center [391, 61] width 11 height 11
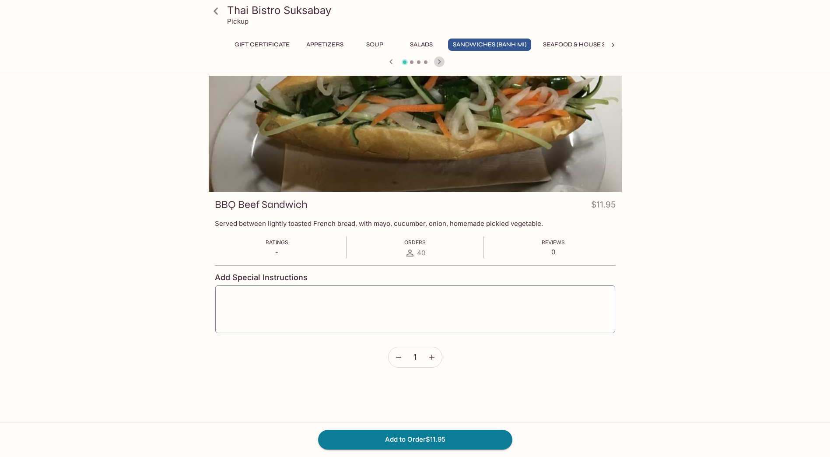
click at [438, 66] on icon "button" at bounding box center [439, 61] width 11 height 11
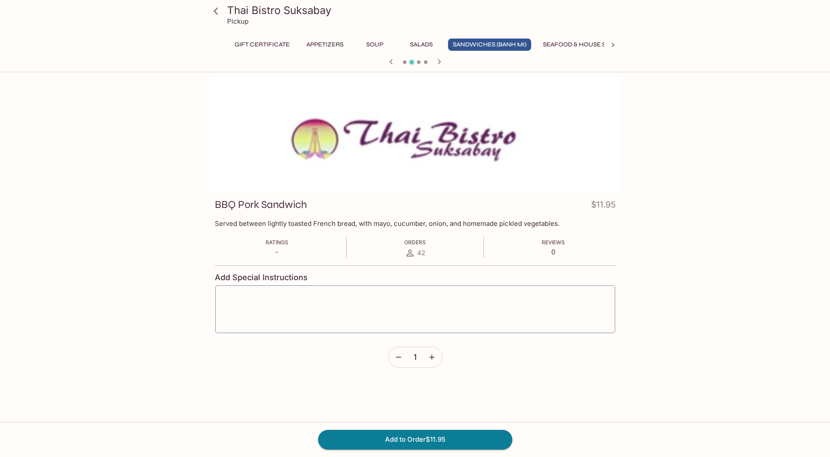
click at [438, 66] on icon "button" at bounding box center [439, 61] width 11 height 11
click at [397, 66] on div at bounding box center [415, 62] width 420 height 13
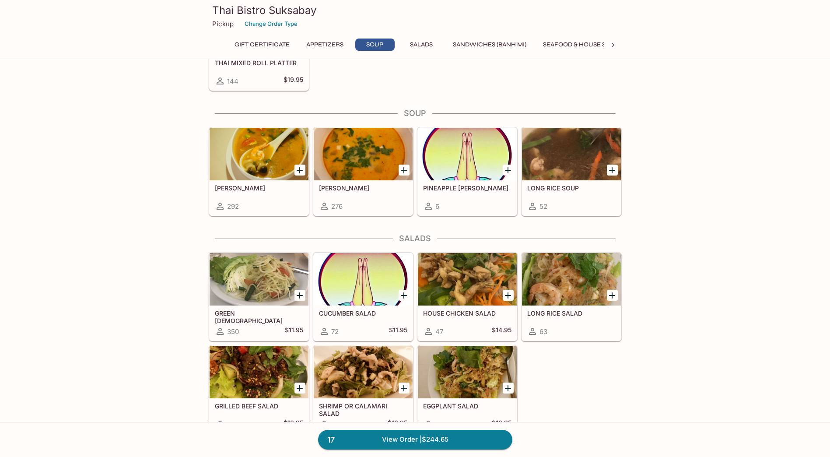
scroll to position [659, 0]
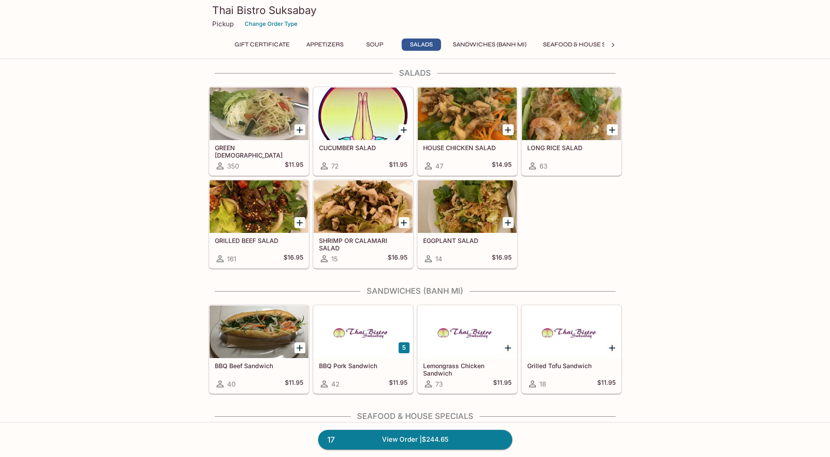
click at [374, 342] on div at bounding box center [363, 332] width 99 height 53
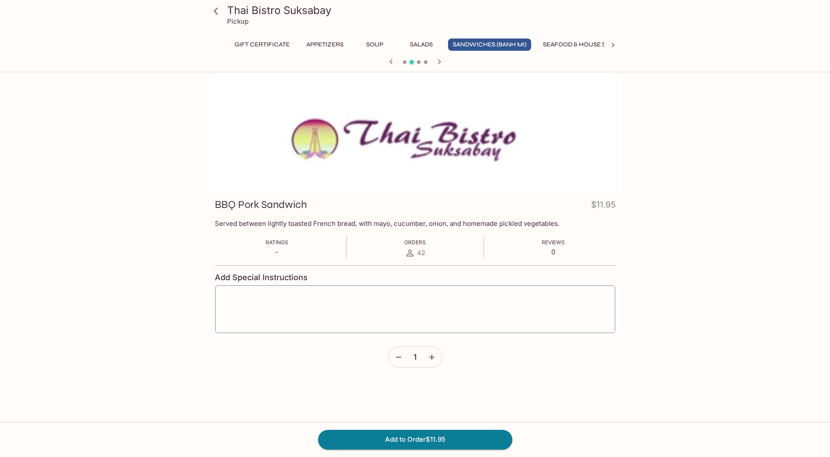
click at [523, 45] on button "Sandwiches (Banh Mi)" at bounding box center [489, 45] width 83 height 12
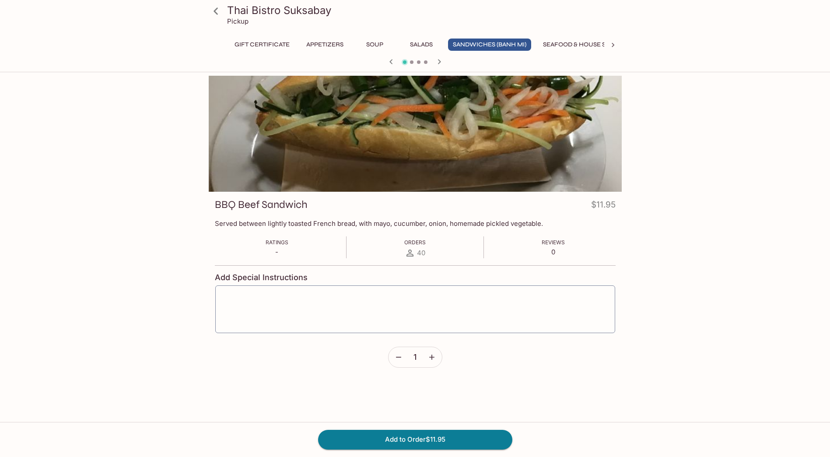
click at [524, 46] on button "Sandwiches (Banh Mi)" at bounding box center [489, 45] width 83 height 12
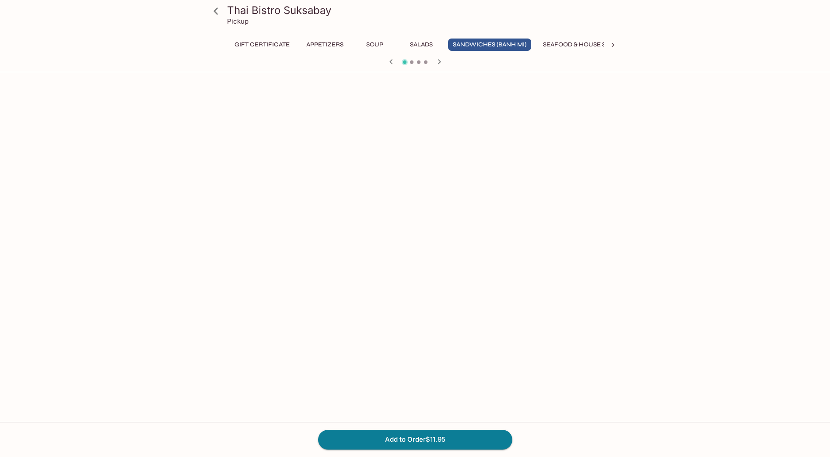
scroll to position [449, 0]
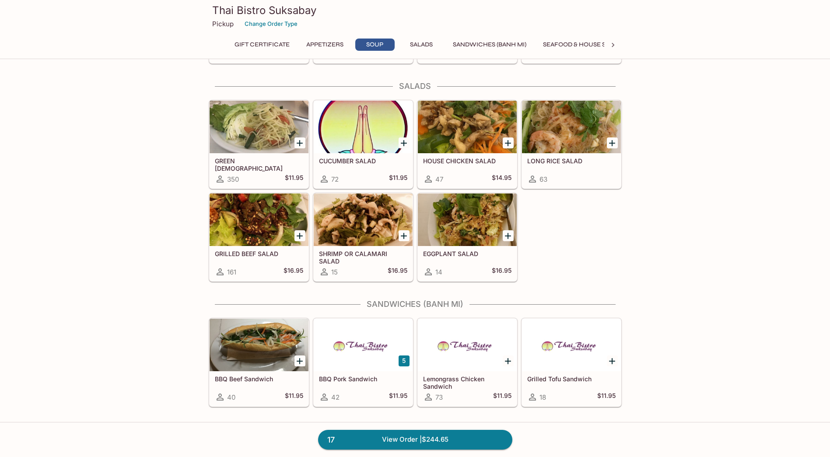
scroll to position [747, 0]
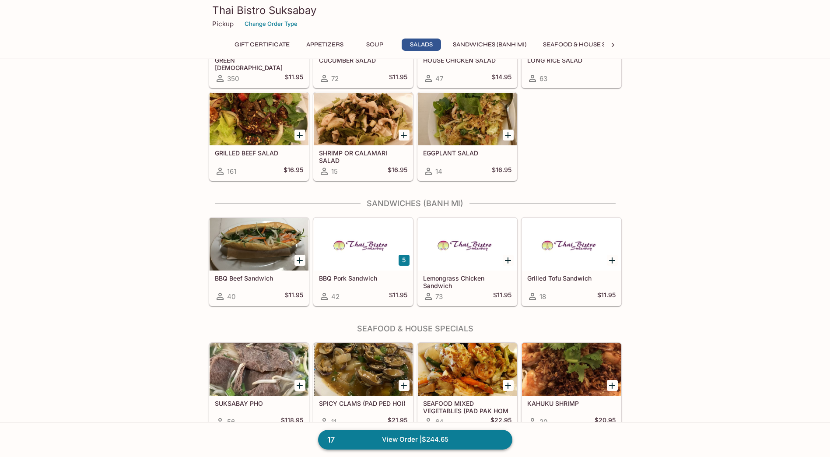
drag, startPoint x: 379, startPoint y: 268, endPoint x: 400, endPoint y: 436, distance: 169.8
click at [400, 436] on link "17 View Order | $244.65" at bounding box center [415, 439] width 194 height 19
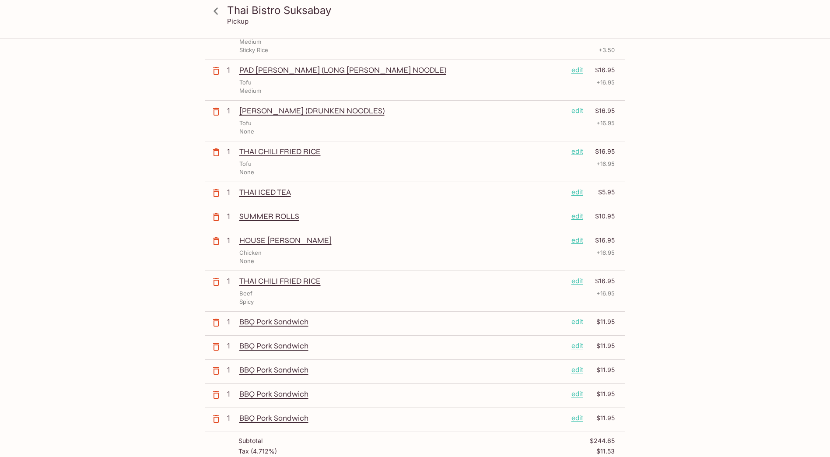
scroll to position [263, 0]
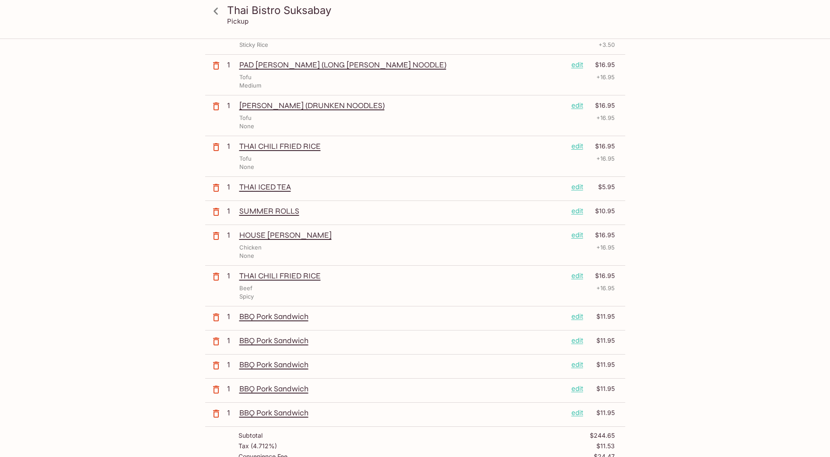
click at [213, 320] on icon "button" at bounding box center [216, 317] width 11 height 11
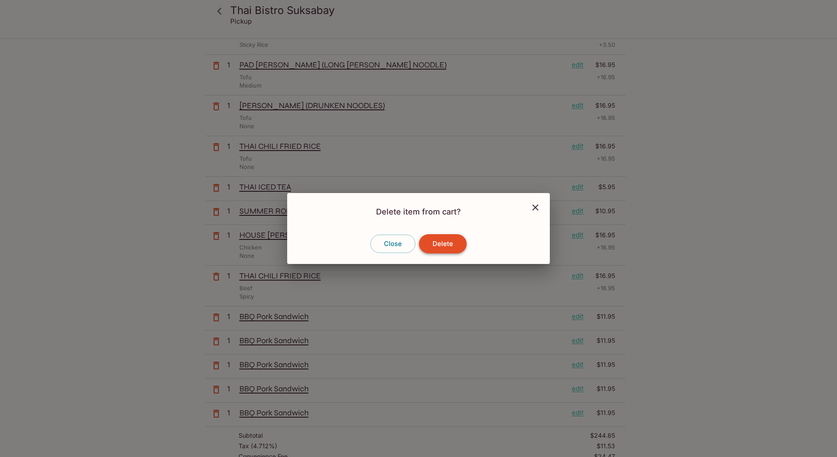
click at [439, 244] on button "Delete" at bounding box center [443, 243] width 48 height 19
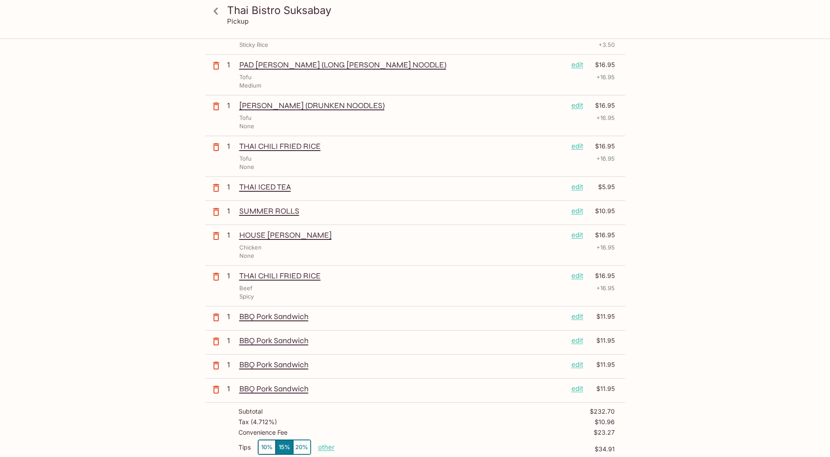
click at [216, 321] on icon "button" at bounding box center [216, 317] width 6 height 8
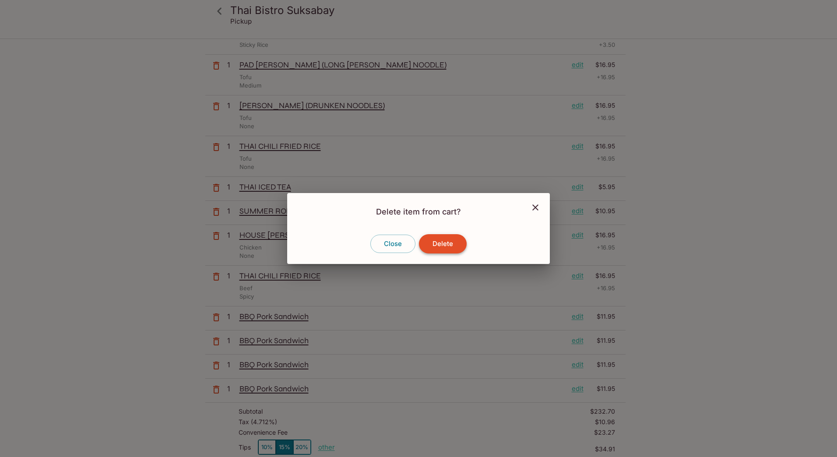
click at [446, 247] on button "Delete" at bounding box center [443, 243] width 48 height 19
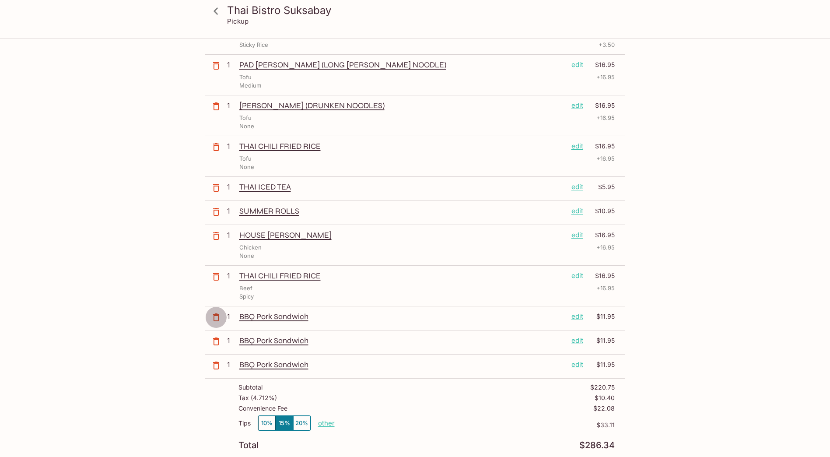
click at [218, 320] on icon "button" at bounding box center [216, 317] width 6 height 8
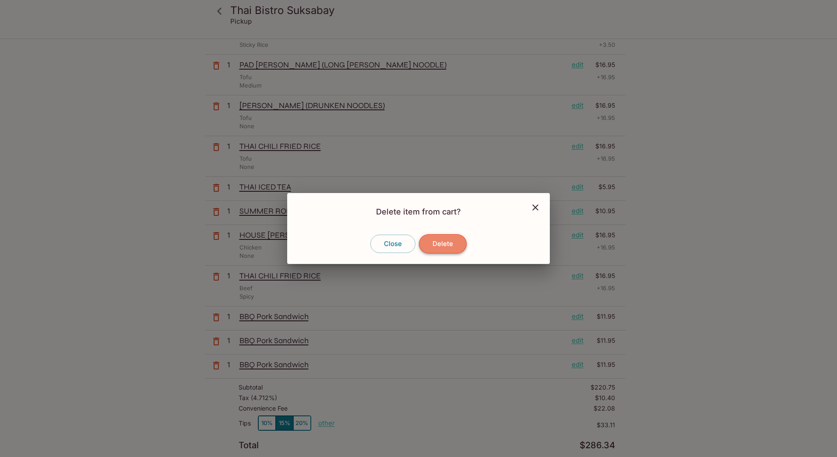
click at [449, 246] on button "Delete" at bounding box center [443, 243] width 48 height 19
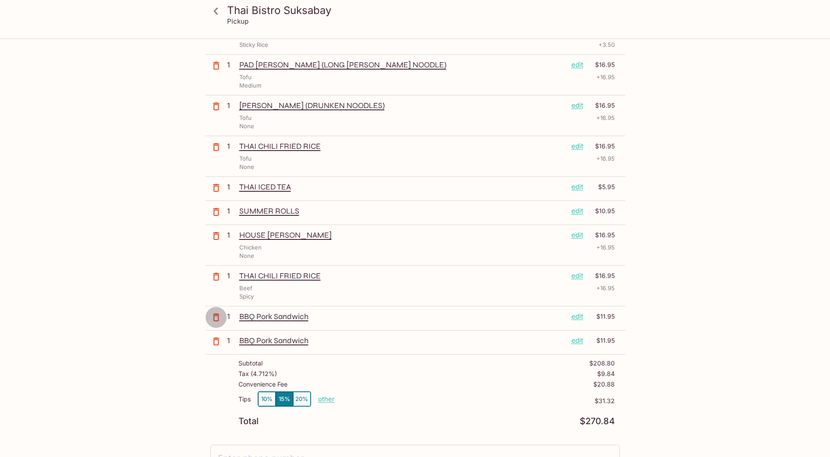
click at [215, 320] on icon "button" at bounding box center [216, 317] width 11 height 11
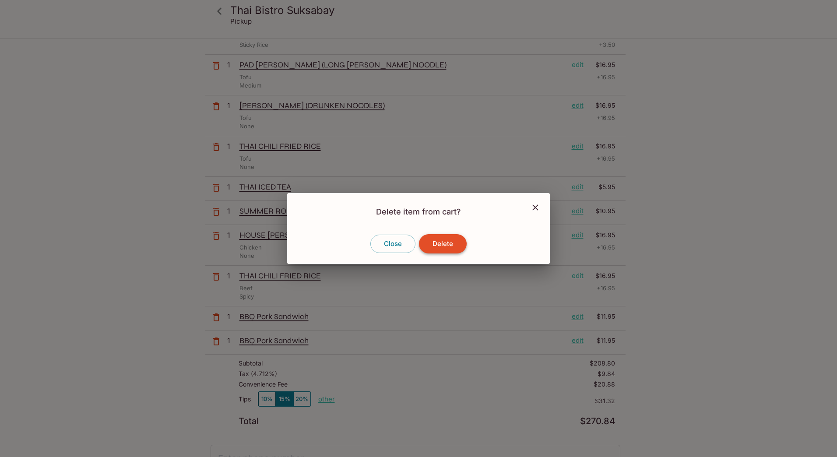
click at [435, 247] on button "Delete" at bounding box center [443, 243] width 48 height 19
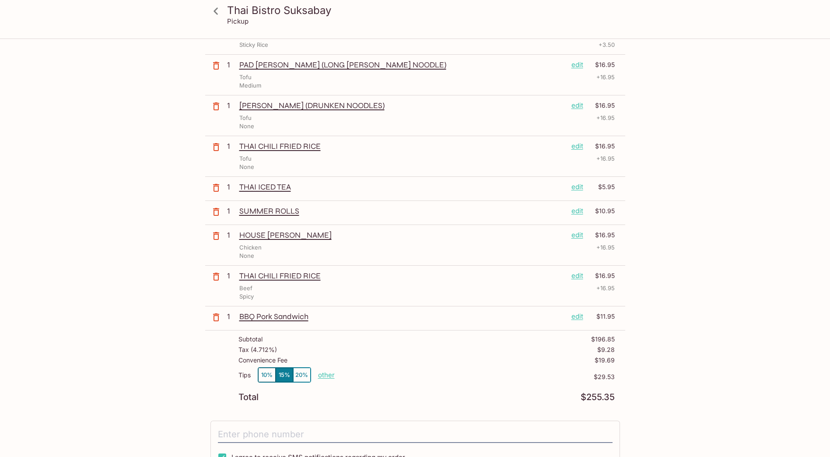
click at [218, 319] on icon "button" at bounding box center [216, 317] width 11 height 11
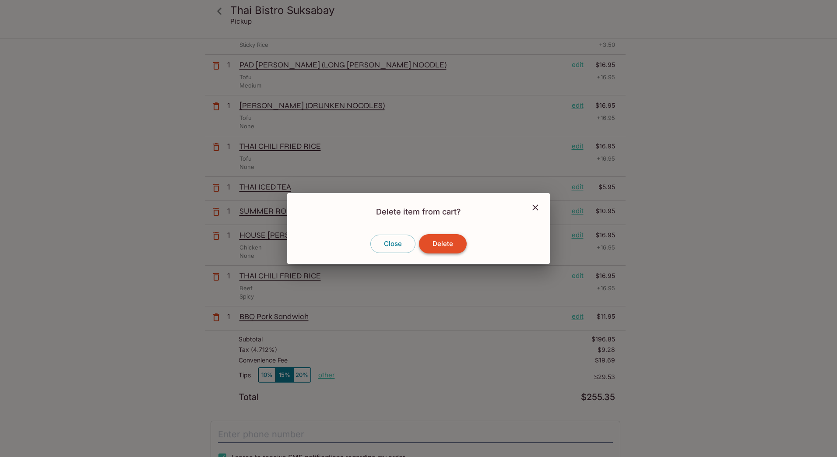
click at [438, 249] on button "Delete" at bounding box center [443, 243] width 48 height 19
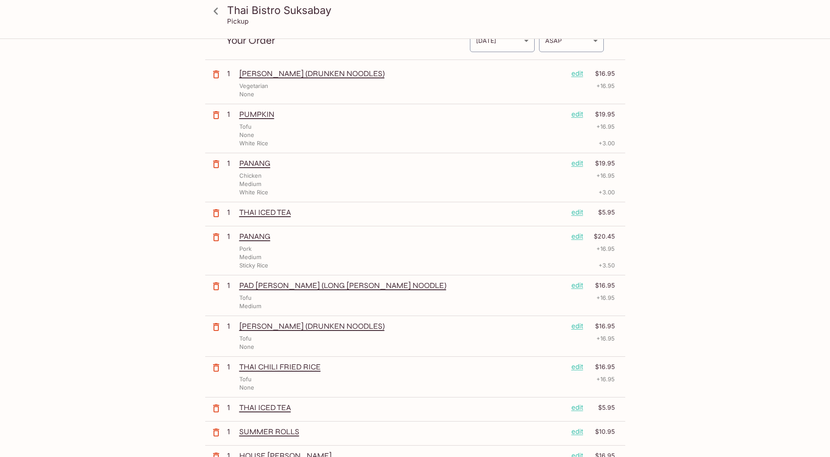
scroll to position [0, 0]
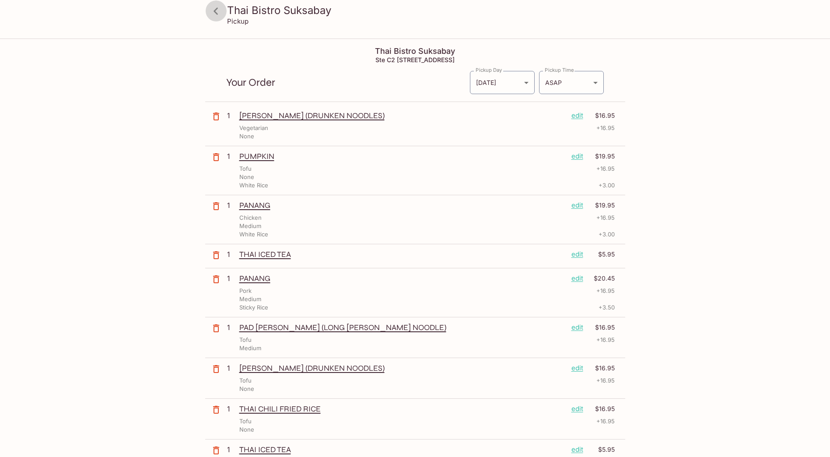
click at [214, 12] on icon at bounding box center [215, 11] width 15 height 15
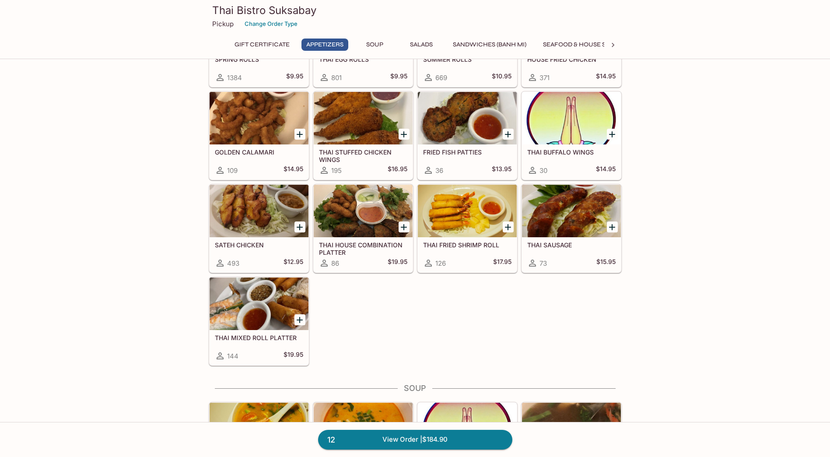
scroll to position [44, 0]
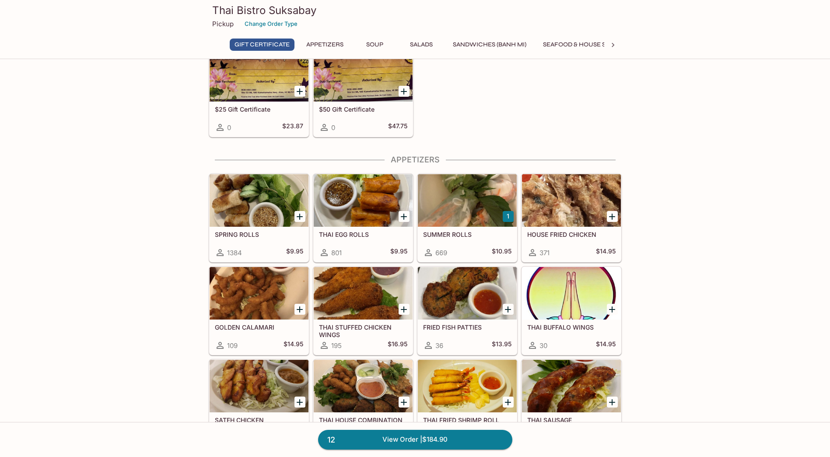
click at [454, 195] on div at bounding box center [467, 200] width 99 height 53
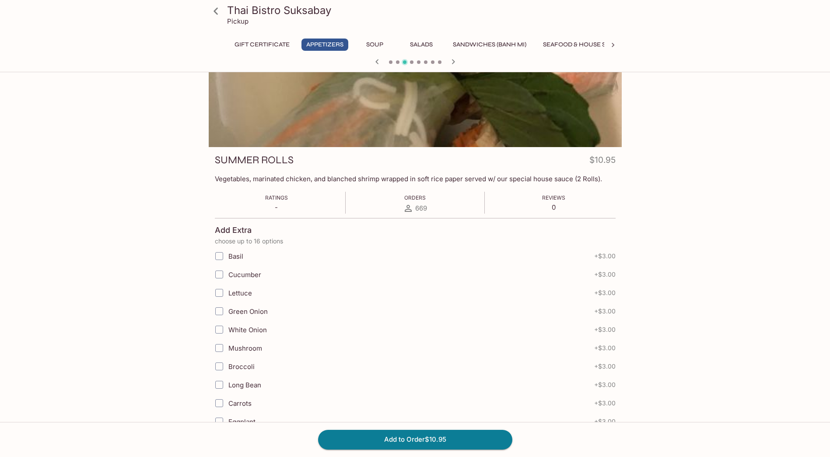
scroll to position [88, 0]
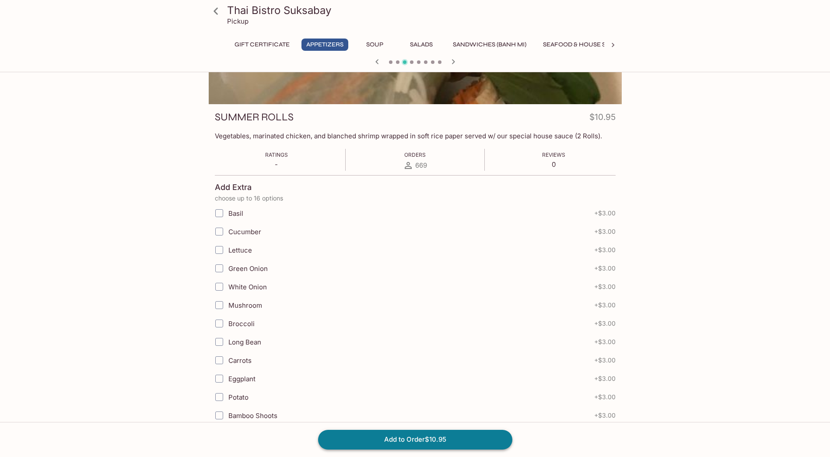
click at [417, 441] on button "Add to Order $10.95" at bounding box center [415, 439] width 194 height 19
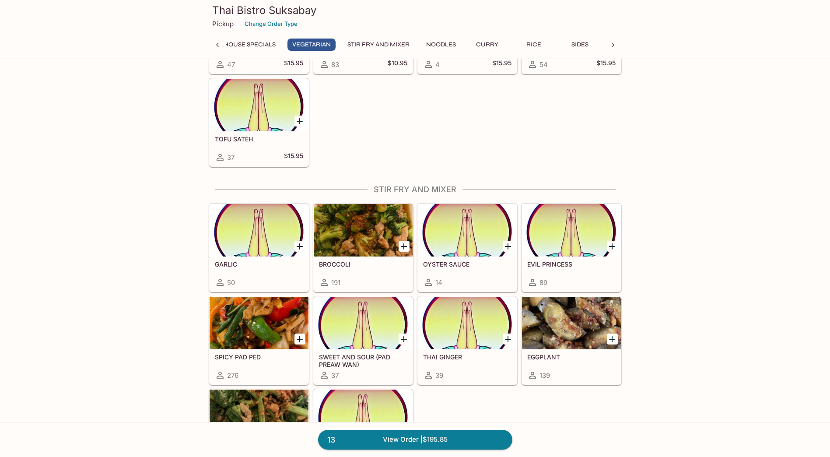
scroll to position [1502, 0]
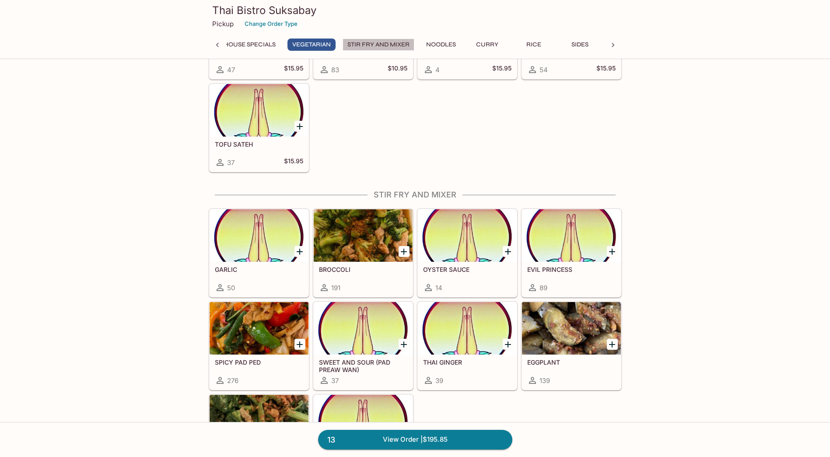
click at [397, 41] on button "Stir Fry and Mixer" at bounding box center [379, 45] width 72 height 12
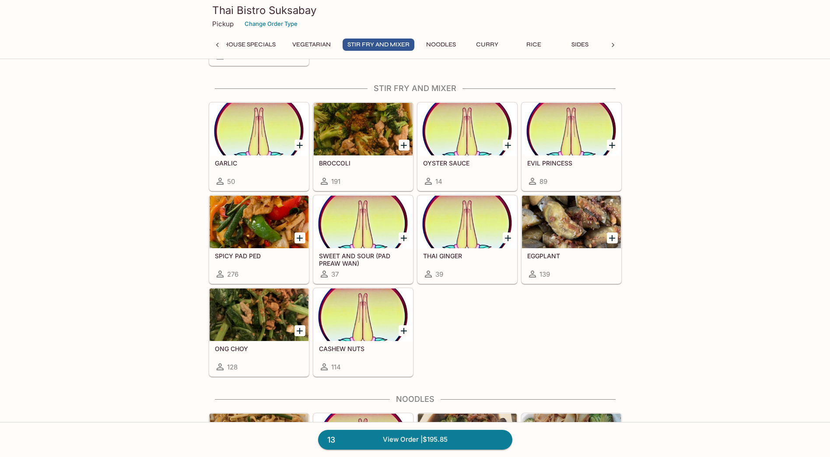
scroll to position [1618, 0]
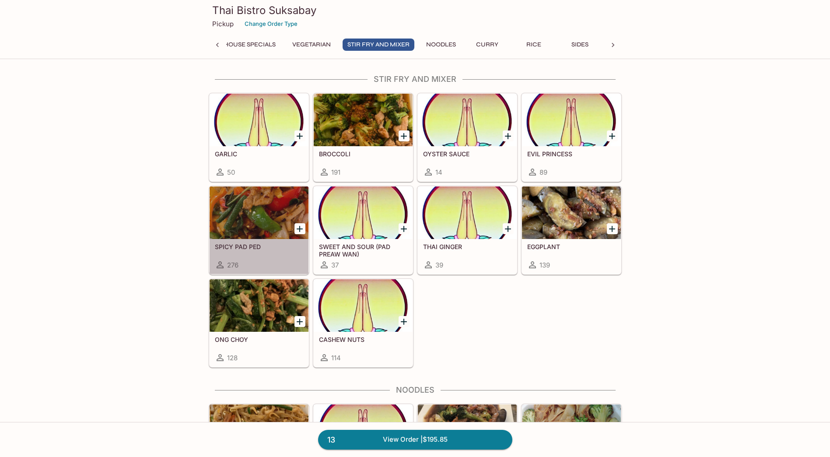
click at [269, 233] on div at bounding box center [259, 212] width 99 height 53
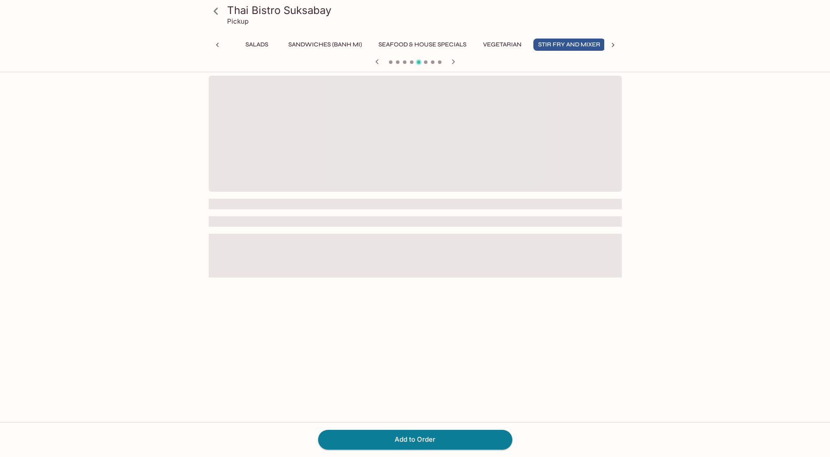
scroll to position [0, 169]
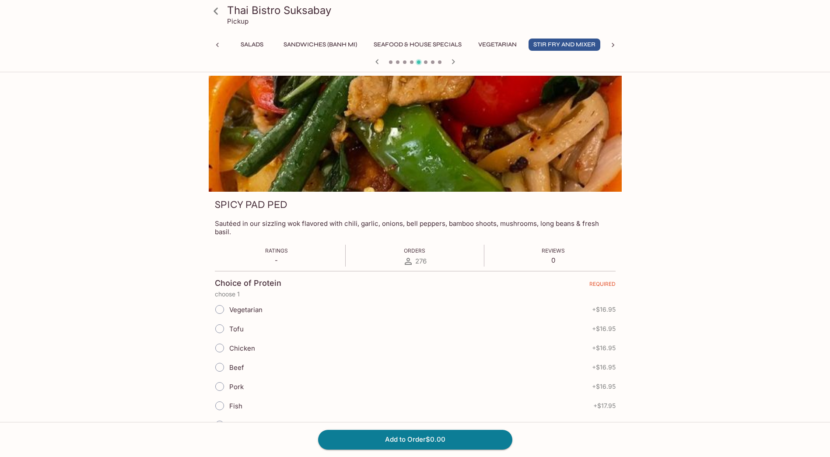
click at [418, 43] on button "Seafood & House Specials" at bounding box center [418, 45] width 98 height 12
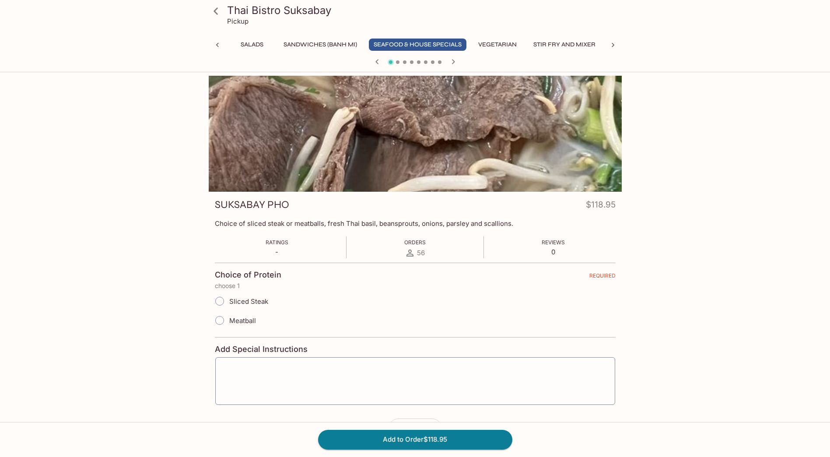
click at [219, 43] on icon at bounding box center [217, 45] width 9 height 9
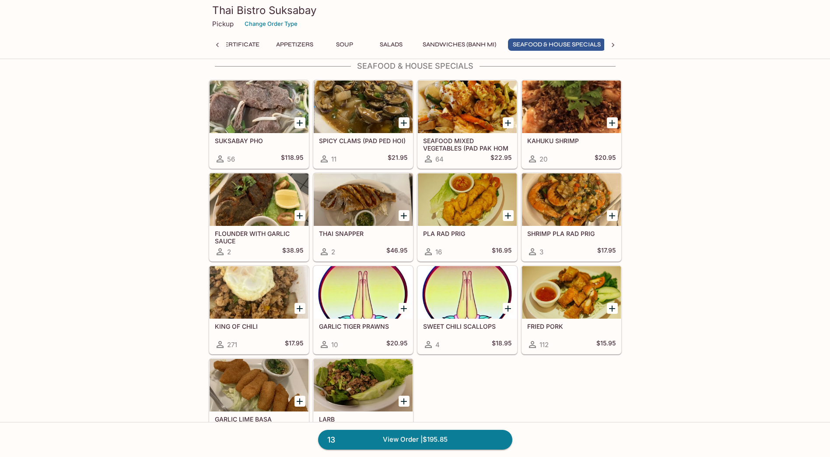
scroll to position [0, 34]
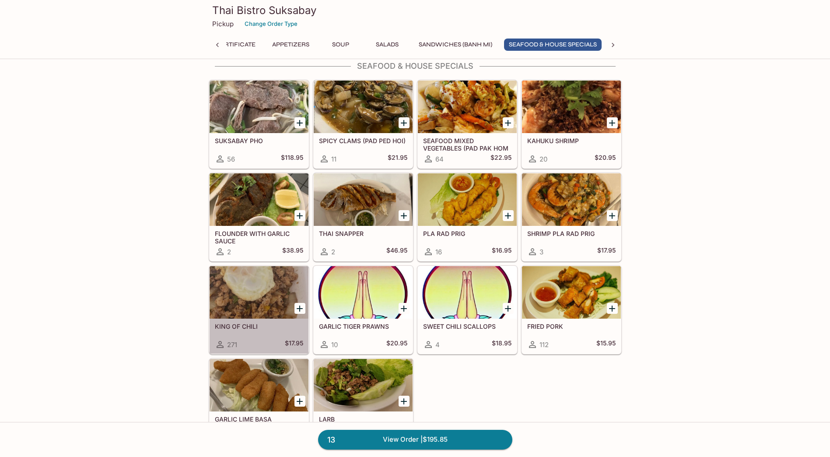
click at [278, 333] on div "KING OF CHILI 271 $17.95" at bounding box center [259, 336] width 99 height 35
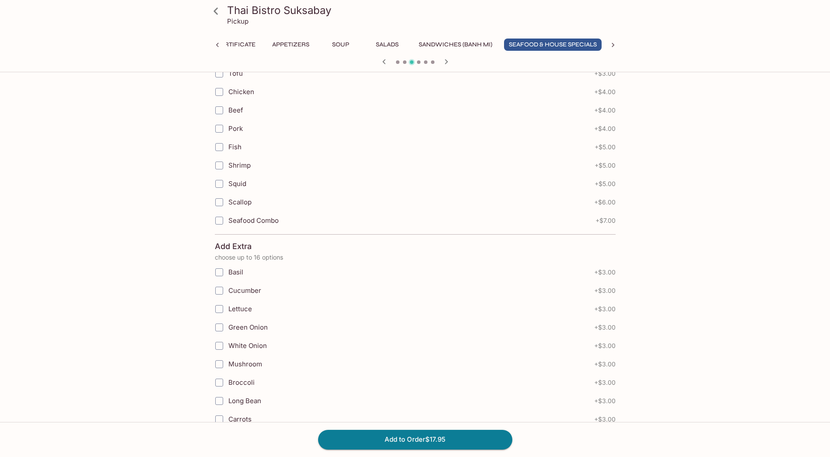
scroll to position [304, 0]
